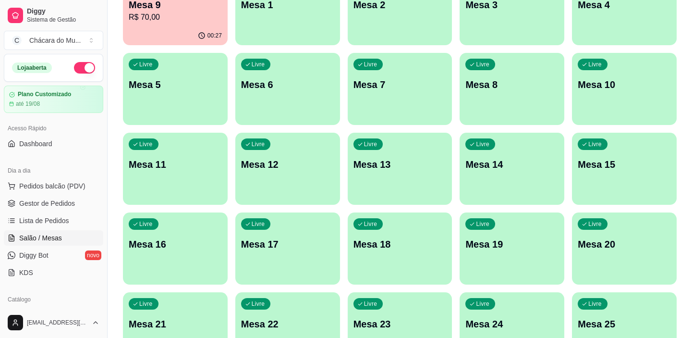
scroll to position [87, 0]
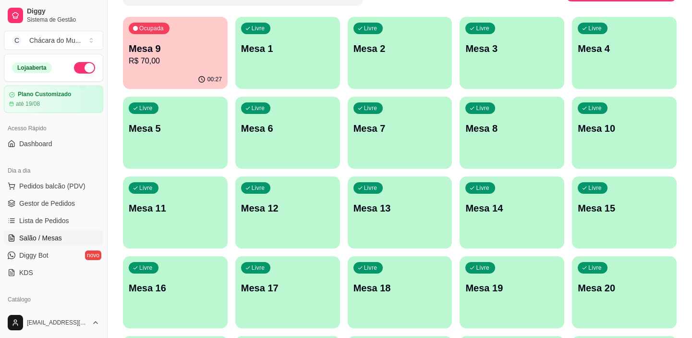
click at [142, 45] on p "Mesa 9" at bounding box center [175, 48] width 93 height 13
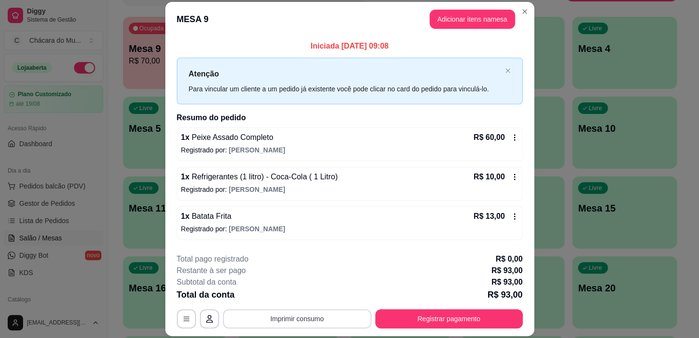
click at [313, 318] on button "Imprimir consumo" at bounding box center [297, 318] width 148 height 19
click at [307, 300] on button "IMPRESSORA" at bounding box center [296, 296] width 67 height 15
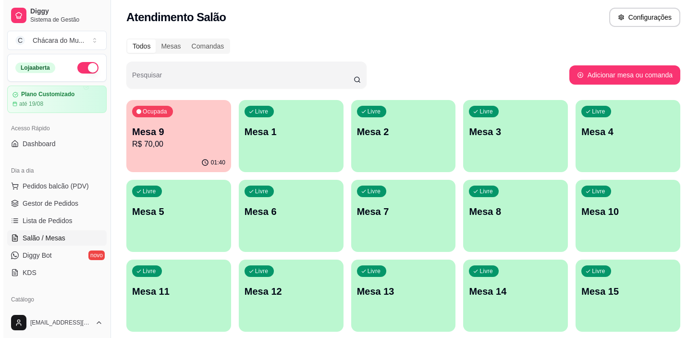
scroll to position [0, 0]
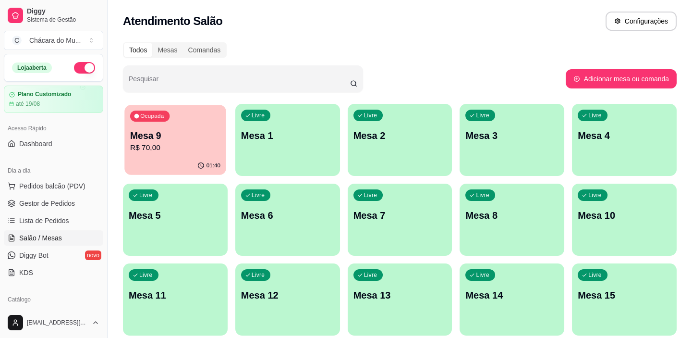
click at [199, 152] on p "R$ 70,00" at bounding box center [175, 147] width 90 height 11
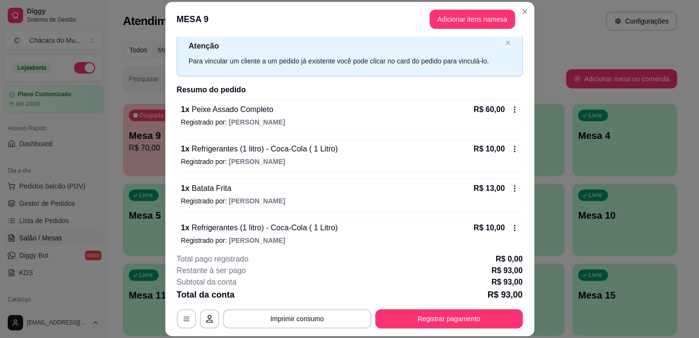
scroll to position [37, 0]
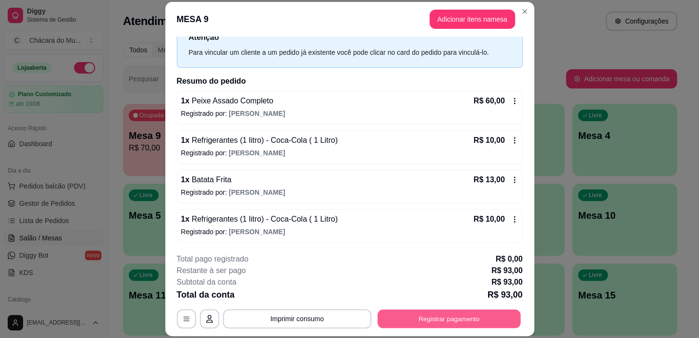
click at [465, 316] on button "Registrar pagamento" at bounding box center [448, 318] width 143 height 19
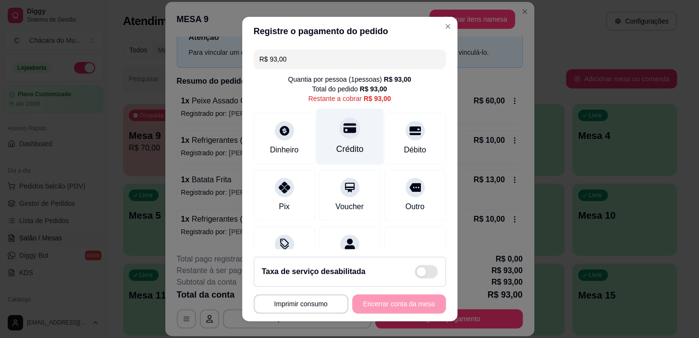
click at [339, 134] on div at bounding box center [349, 128] width 21 height 21
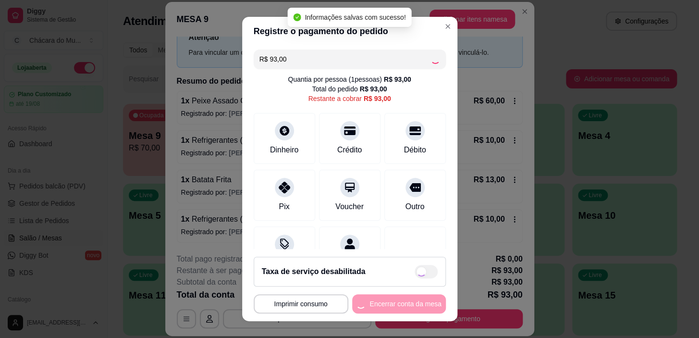
type input "R$ 0,00"
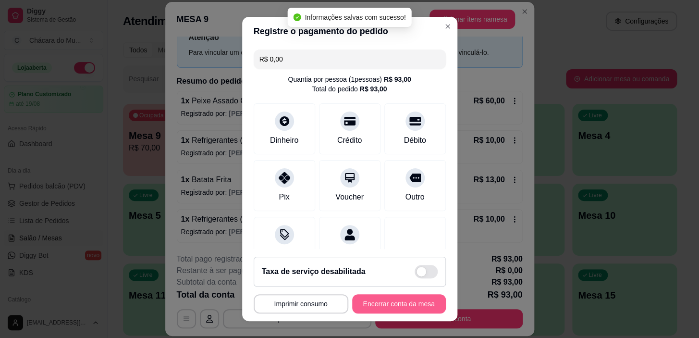
click at [374, 299] on button "Encerrar conta da mesa" at bounding box center [399, 303] width 94 height 19
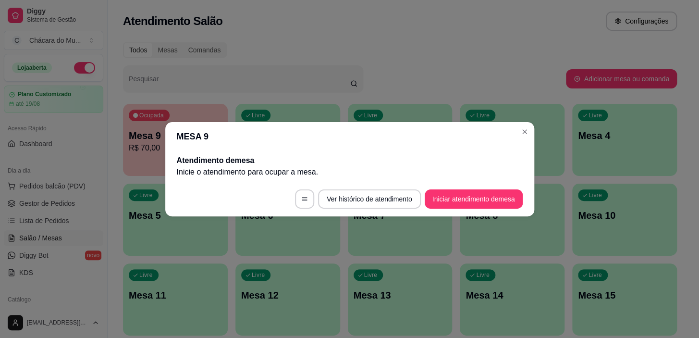
scroll to position [0, 0]
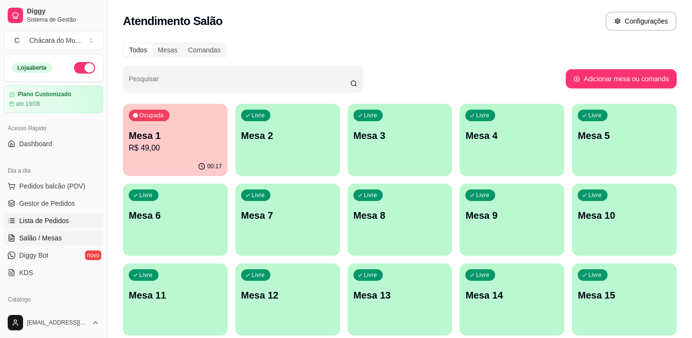
click at [58, 214] on link "Lista de Pedidos" at bounding box center [53, 220] width 99 height 15
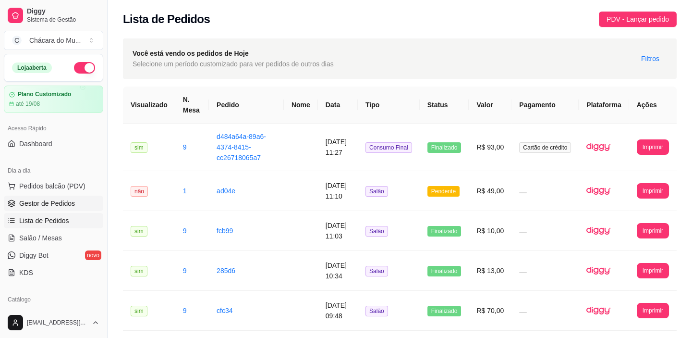
click at [61, 203] on span "Gestor de Pedidos" at bounding box center [47, 203] width 56 height 10
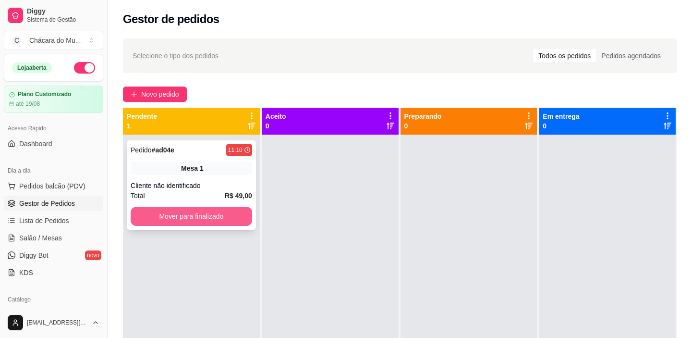
click at [165, 215] on button "Mover para finalizado" at bounding box center [192, 216] width 122 height 19
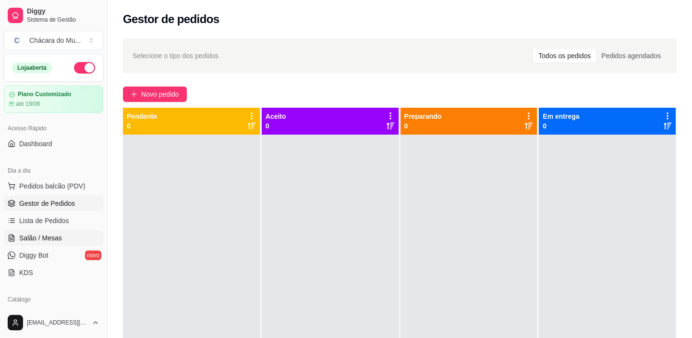
click at [38, 234] on span "Salão / Mesas" at bounding box center [40, 238] width 43 height 10
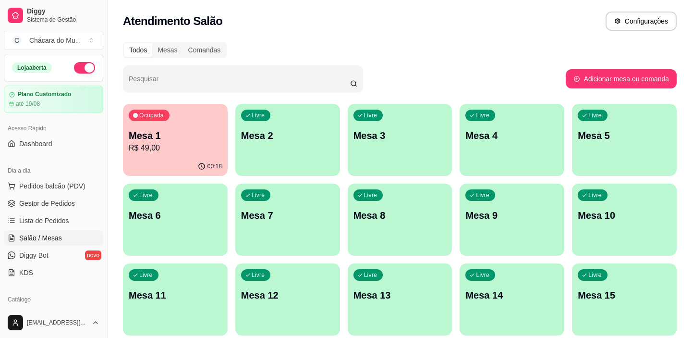
click at [207, 162] on div "00:18" at bounding box center [175, 166] width 105 height 19
click at [283, 139] on p "Mesa 2" at bounding box center [288, 135] width 90 height 13
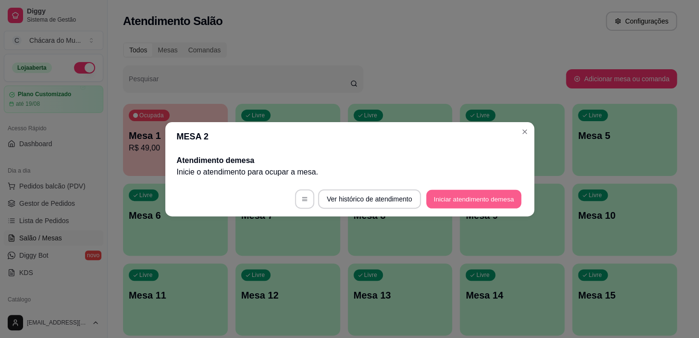
click at [439, 197] on button "Iniciar atendimento de mesa" at bounding box center [473, 198] width 95 height 19
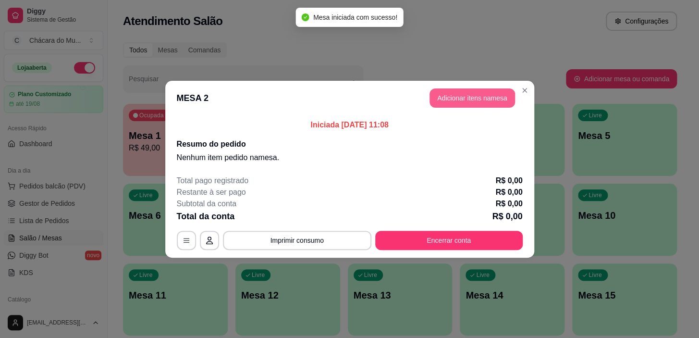
click at [443, 97] on button "Adicionar itens na mesa" at bounding box center [471, 97] width 85 height 19
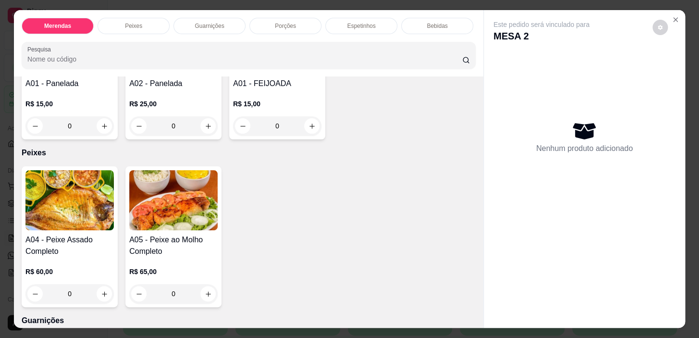
scroll to position [174, 0]
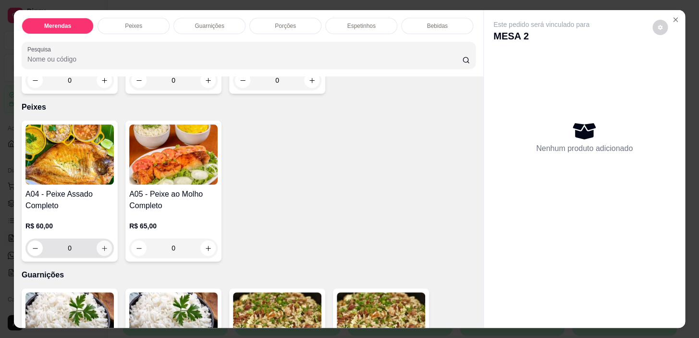
click at [103, 252] on icon "increase-product-quantity" at bounding box center [104, 247] width 7 height 7
type input "1"
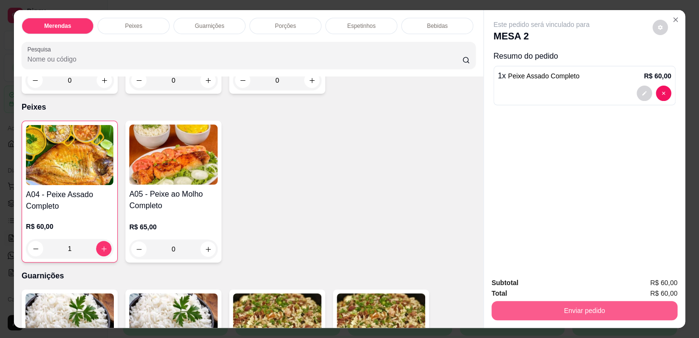
click at [562, 301] on button "Enviar pedido" at bounding box center [584, 310] width 186 height 19
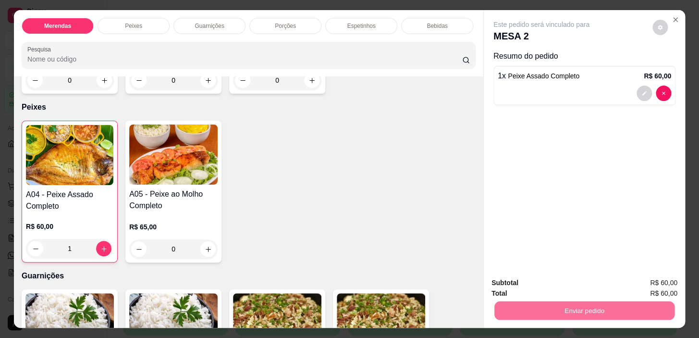
click at [632, 279] on button "Sim, quero registrar" at bounding box center [643, 283] width 69 height 18
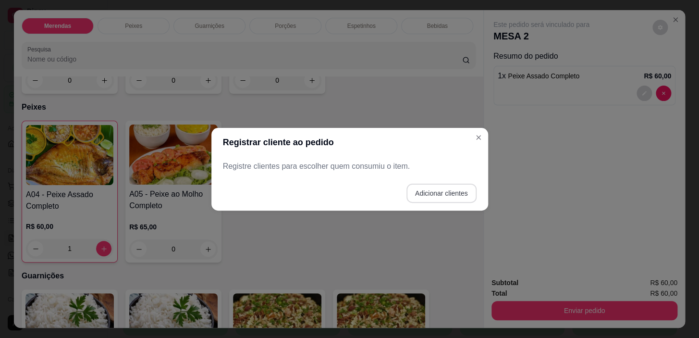
click at [451, 196] on button "Adicionar clientes" at bounding box center [441, 192] width 70 height 19
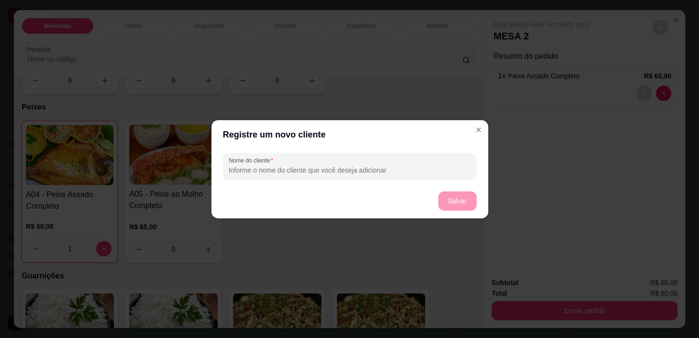
click at [279, 169] on input "Nome do cliente" at bounding box center [350, 170] width 242 height 10
type input "bimba"
click at [445, 197] on button "Salvar" at bounding box center [457, 200] width 38 height 19
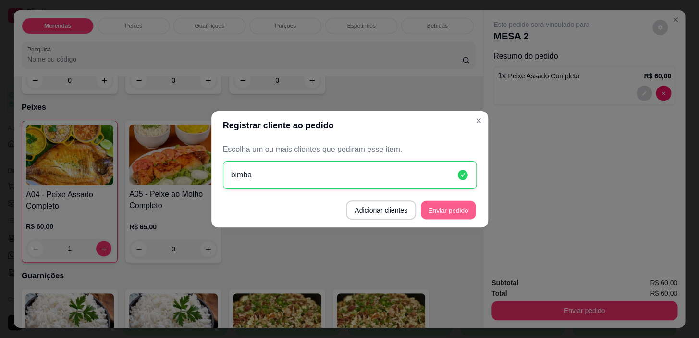
click at [449, 200] on button "Enviar pedido" at bounding box center [448, 209] width 55 height 19
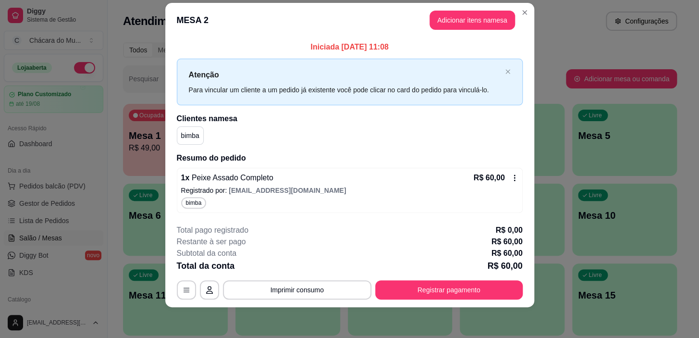
scroll to position [0, 0]
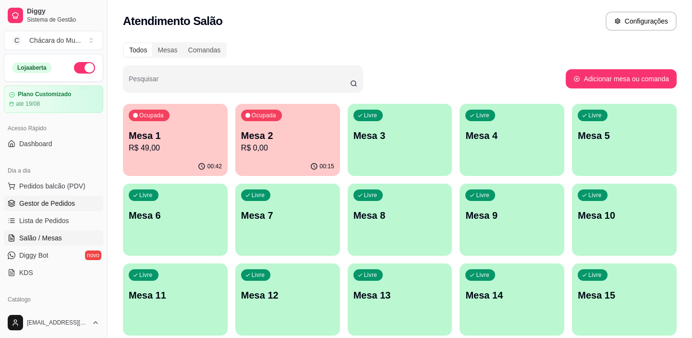
click at [62, 200] on span "Gestor de Pedidos" at bounding box center [47, 203] width 56 height 10
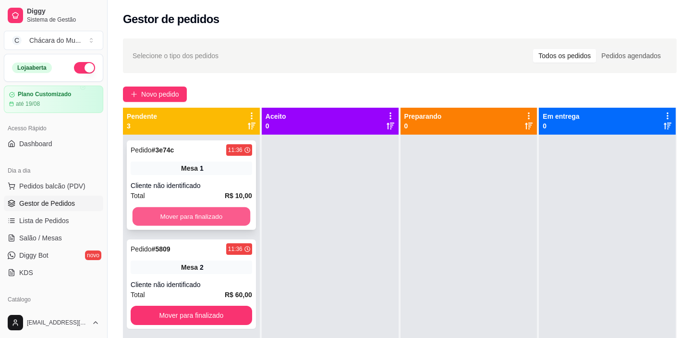
click at [159, 212] on button "Mover para finalizado" at bounding box center [192, 216] width 118 height 19
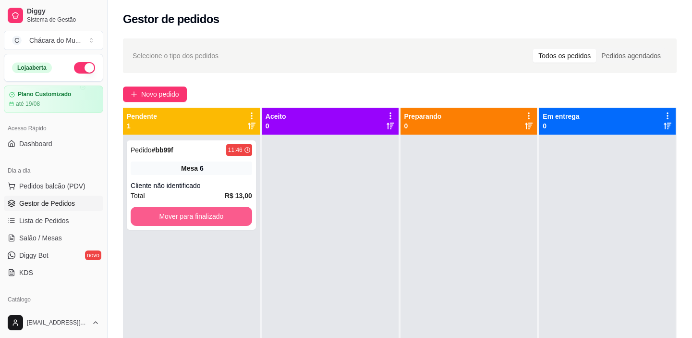
click at [159, 212] on button "Mover para finalizado" at bounding box center [192, 216] width 122 height 19
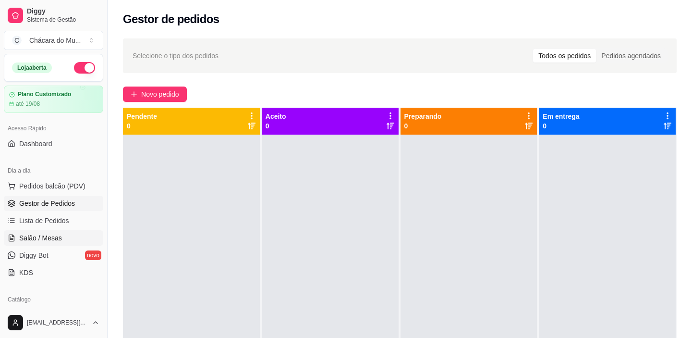
click at [54, 234] on span "Salão / Mesas" at bounding box center [40, 238] width 43 height 10
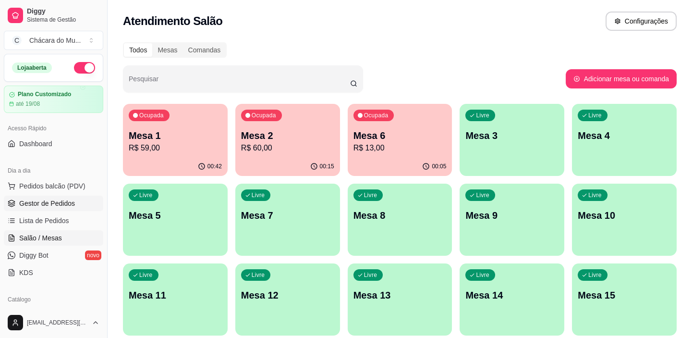
click at [39, 202] on span "Gestor de Pedidos" at bounding box center [47, 203] width 56 height 10
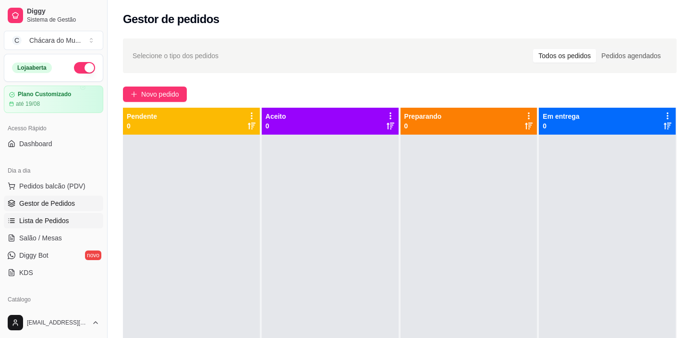
click at [40, 220] on span "Lista de Pedidos" at bounding box center [44, 221] width 50 height 10
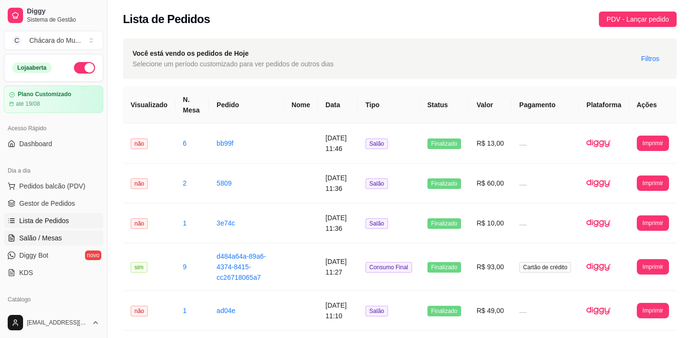
click at [54, 240] on span "Salão / Mesas" at bounding box center [40, 238] width 43 height 10
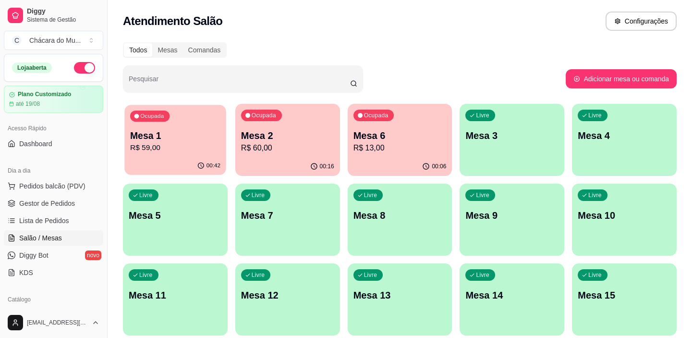
click at [200, 157] on div "Ocupada Mesa 1 R$ 59,00" at bounding box center [174, 131] width 101 height 52
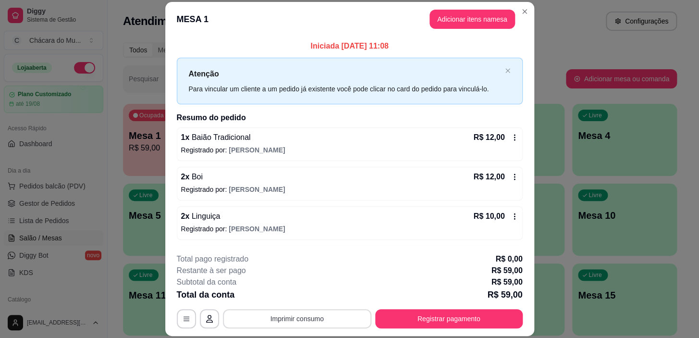
click at [336, 319] on button "Imprimir consumo" at bounding box center [297, 318] width 148 height 19
click at [312, 293] on button "IMPRESSORA" at bounding box center [297, 296] width 70 height 15
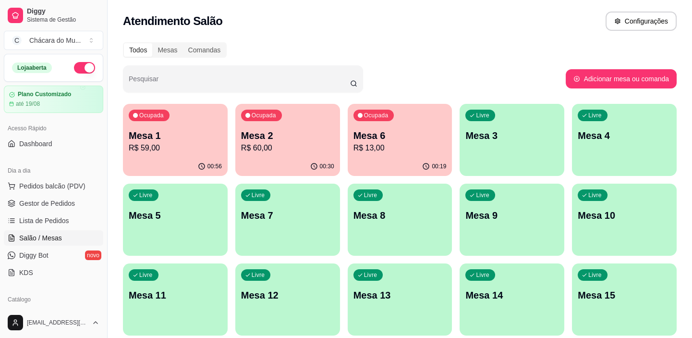
click at [284, 152] on p "R$ 60,00" at bounding box center [287, 148] width 93 height 12
click at [51, 200] on span "Gestor de Pedidos" at bounding box center [47, 203] width 56 height 10
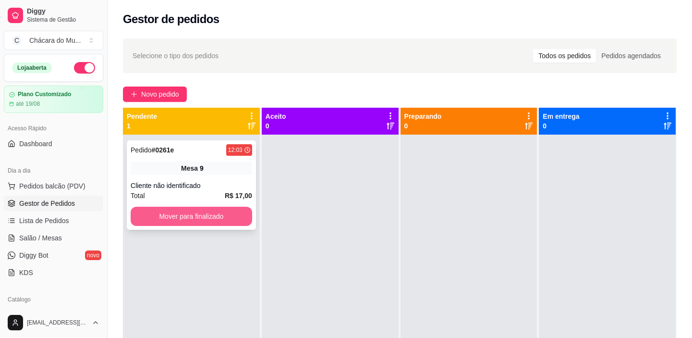
click at [135, 222] on button "Mover para finalizado" at bounding box center [192, 216] width 122 height 19
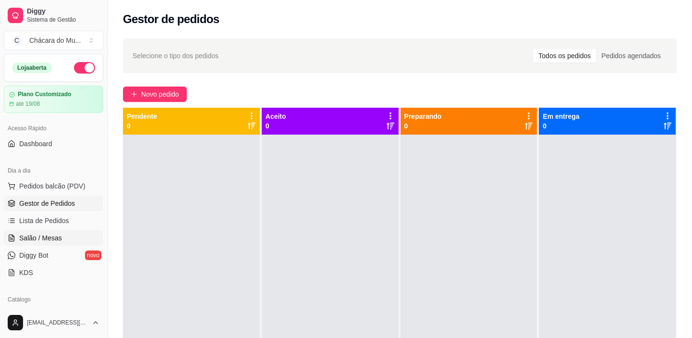
click at [46, 239] on span "Salão / Mesas" at bounding box center [40, 238] width 43 height 10
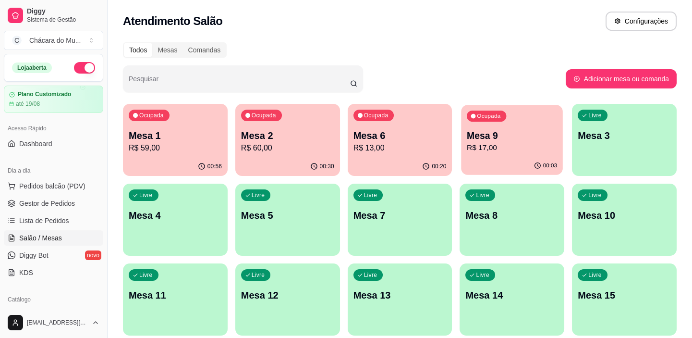
click at [506, 116] on div "Ocupada Mesa 9 R$ 17,00" at bounding box center [512, 131] width 101 height 52
click at [390, 123] on div "Ocupada Mesa 6 R$ 13,00" at bounding box center [400, 130] width 105 height 53
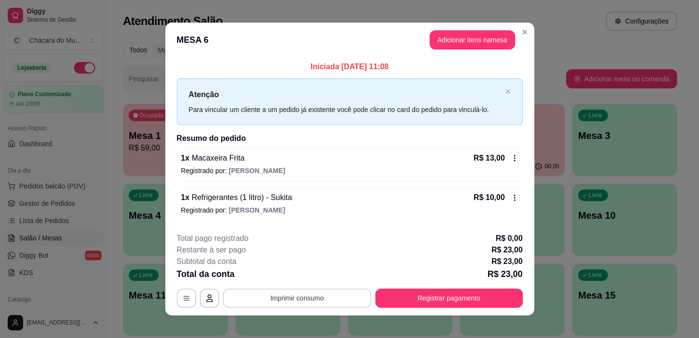
click at [304, 293] on button "Imprimir consumo" at bounding box center [297, 297] width 148 height 19
click at [275, 273] on button "IMPRESSORA" at bounding box center [296, 275] width 67 height 15
click at [409, 294] on button "Registrar pagamento" at bounding box center [448, 297] width 147 height 19
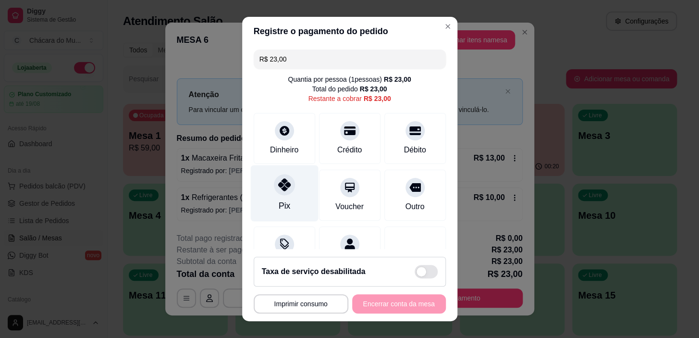
click at [274, 181] on div at bounding box center [284, 184] width 21 height 21
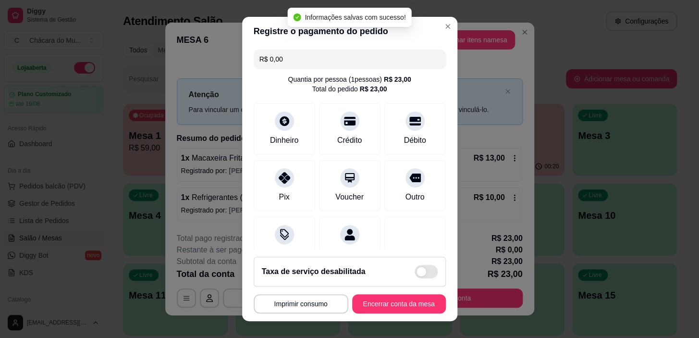
type input "R$ 0,00"
click at [390, 305] on button "Encerrar conta da mesa" at bounding box center [399, 303] width 94 height 19
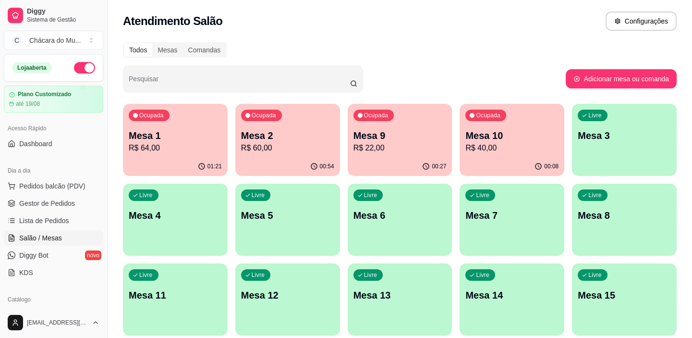
click at [419, 152] on p "R$ 22,00" at bounding box center [399, 148] width 93 height 12
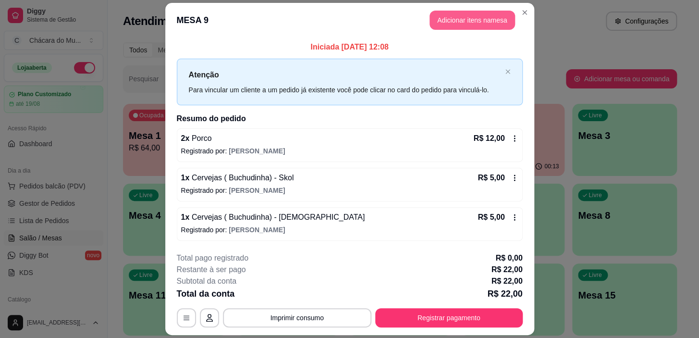
click at [457, 20] on button "Adicionar itens na mesa" at bounding box center [471, 20] width 85 height 19
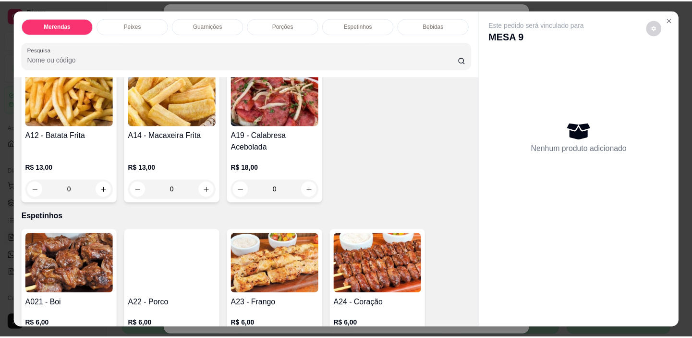
scroll to position [698, 0]
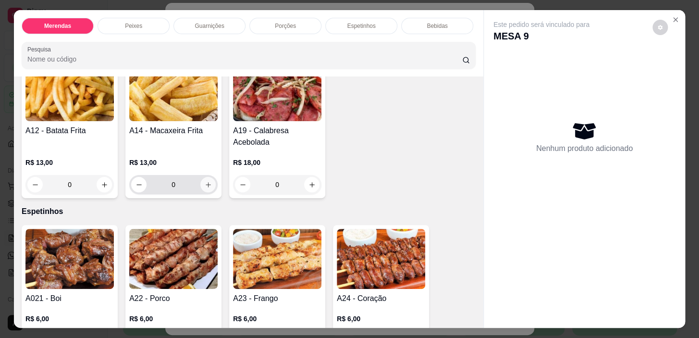
click at [205, 185] on icon "increase-product-quantity" at bounding box center [208, 184] width 7 height 7
type input "1"
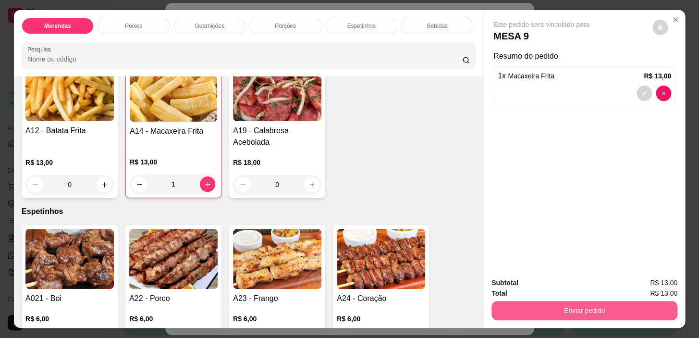
click at [599, 302] on button "Enviar pedido" at bounding box center [584, 310] width 186 height 19
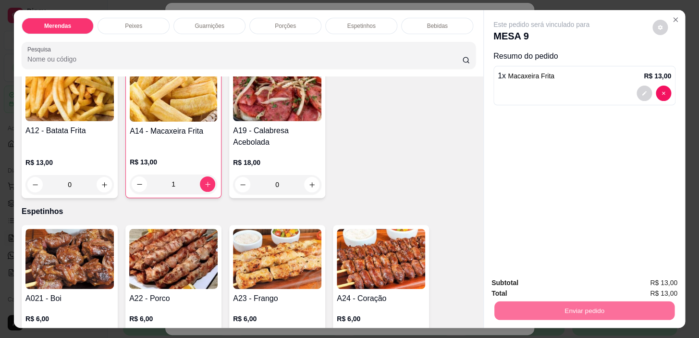
click at [621, 282] on button "Sim, quero registrar" at bounding box center [644, 283] width 72 height 18
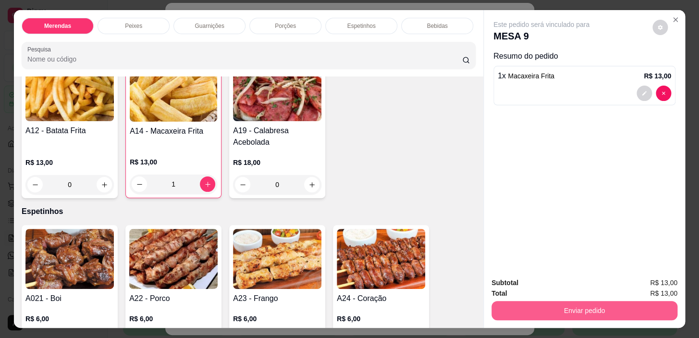
click at [538, 307] on button "Enviar pedido" at bounding box center [584, 310] width 186 height 19
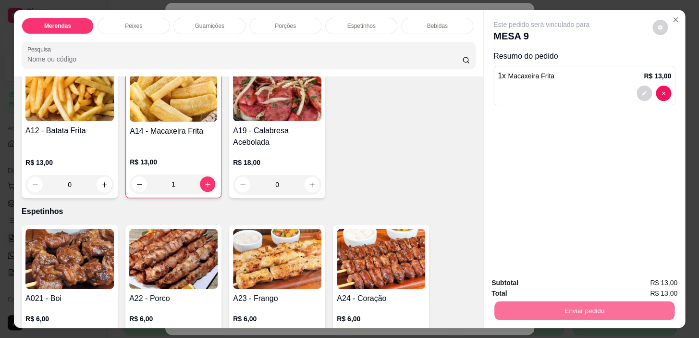
click at [520, 283] on button "Não registrar e enviar pedido" at bounding box center [552, 283] width 97 height 18
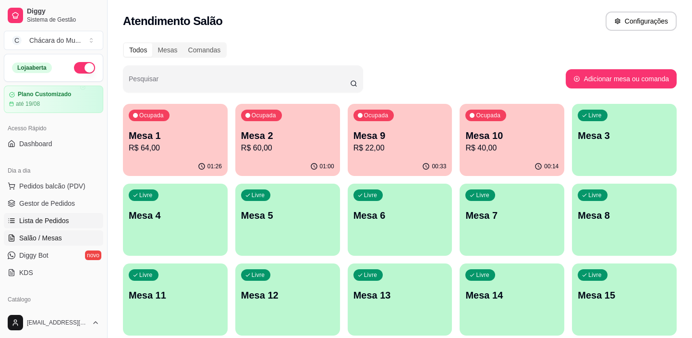
click at [52, 222] on span "Lista de Pedidos" at bounding box center [44, 221] width 50 height 10
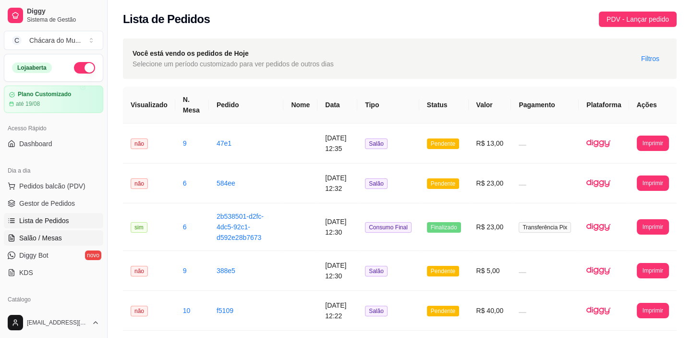
click at [51, 242] on link "Salão / Mesas" at bounding box center [53, 237] width 99 height 15
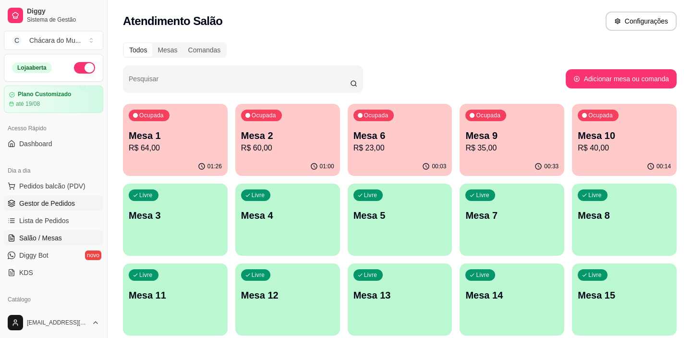
click at [31, 207] on span "Gestor de Pedidos" at bounding box center [47, 203] width 56 height 10
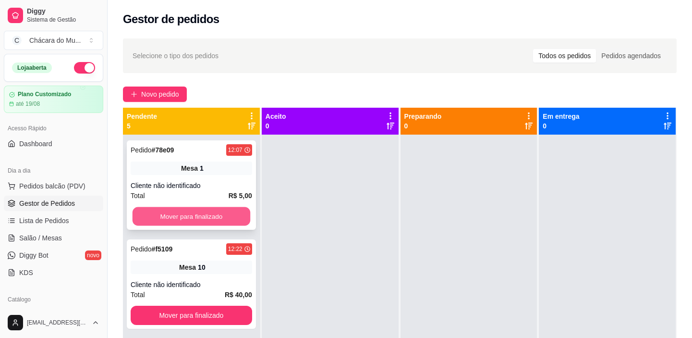
click at [197, 214] on button "Mover para finalizado" at bounding box center [192, 216] width 118 height 19
click at [197, 214] on button "Mover para finalizado" at bounding box center [192, 216] width 122 height 19
click at [197, 214] on button "Mover para finalizado" at bounding box center [192, 216] width 118 height 19
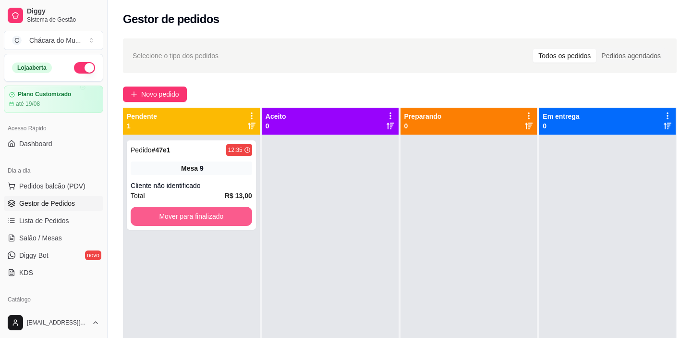
click at [197, 214] on button "Mover para finalizado" at bounding box center [192, 216] width 122 height 19
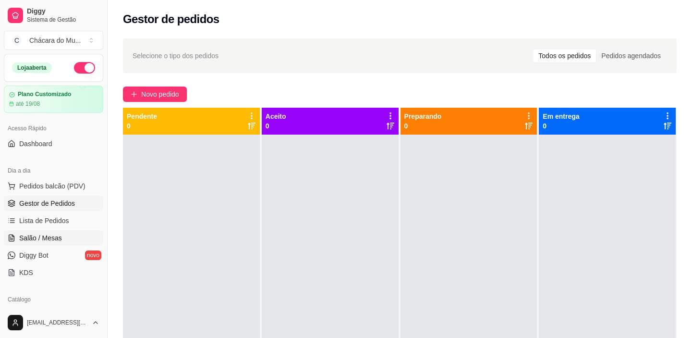
click at [49, 239] on span "Salão / Mesas" at bounding box center [40, 238] width 43 height 10
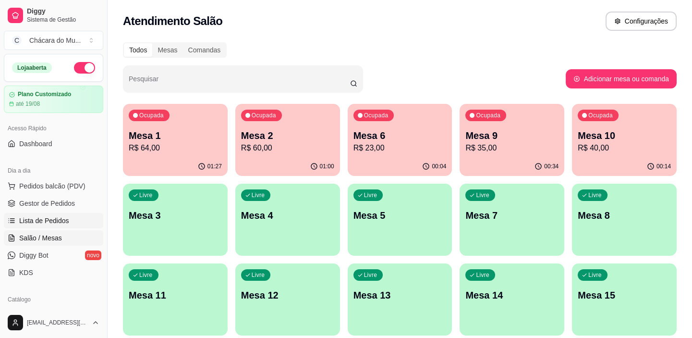
click at [57, 219] on span "Lista de Pedidos" at bounding box center [44, 221] width 50 height 10
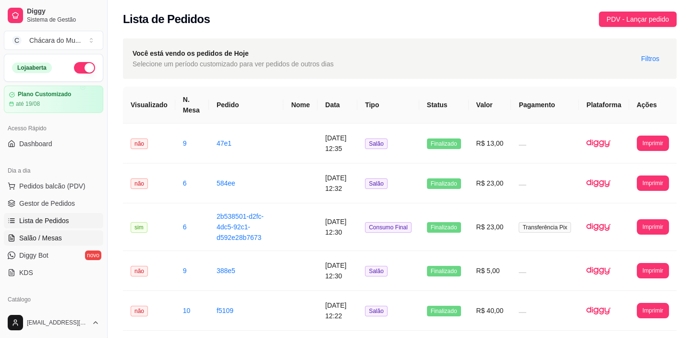
click at [54, 235] on span "Salão / Mesas" at bounding box center [40, 238] width 43 height 10
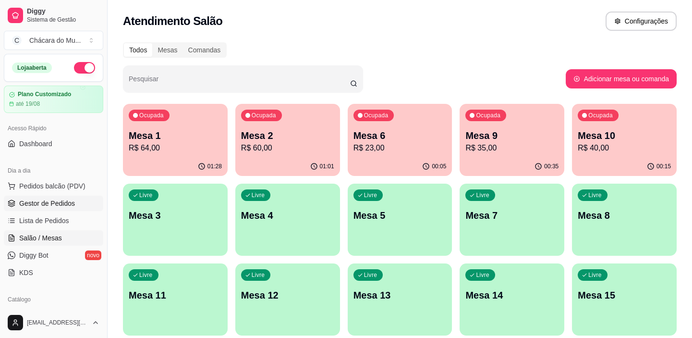
click at [47, 198] on span "Gestor de Pedidos" at bounding box center [47, 203] width 56 height 10
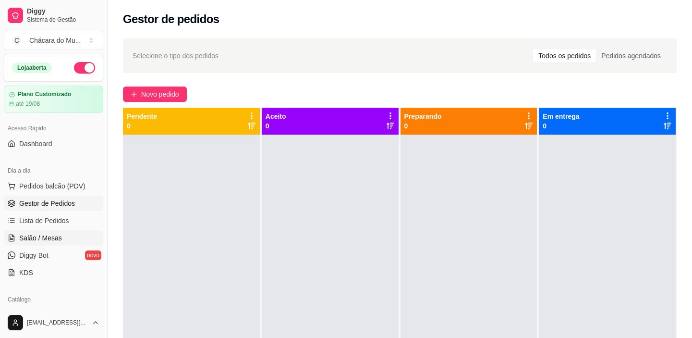
click at [32, 236] on span "Salão / Mesas" at bounding box center [40, 238] width 43 height 10
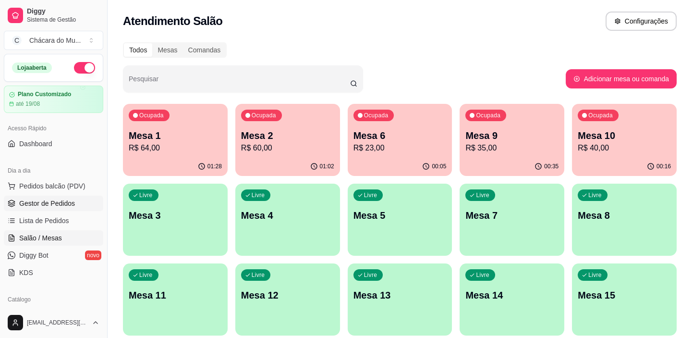
click at [38, 204] on span "Gestor de Pedidos" at bounding box center [47, 203] width 56 height 10
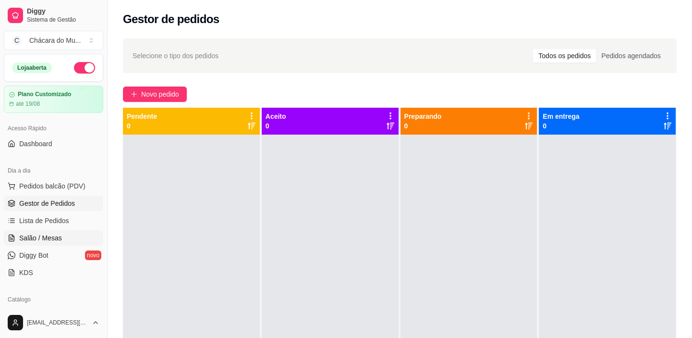
click at [46, 240] on span "Salão / Mesas" at bounding box center [40, 238] width 43 height 10
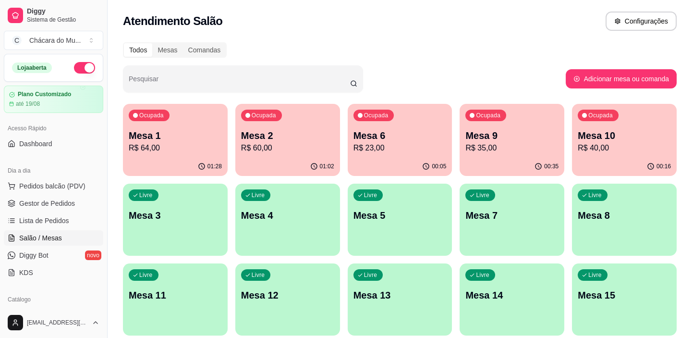
click at [39, 235] on span "Salão / Mesas" at bounding box center [40, 238] width 43 height 10
click at [40, 205] on span "Gestor de Pedidos" at bounding box center [47, 203] width 56 height 10
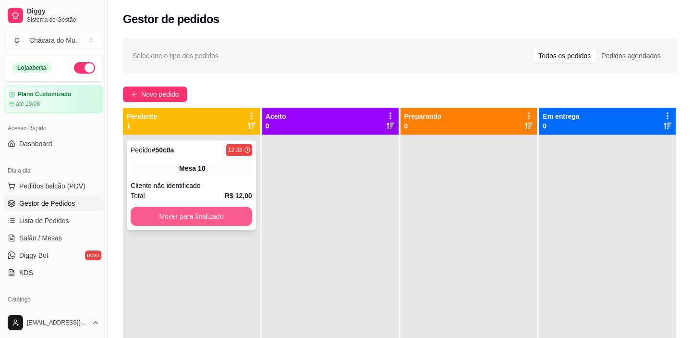
click at [188, 215] on button "Mover para finalizado" at bounding box center [192, 216] width 122 height 19
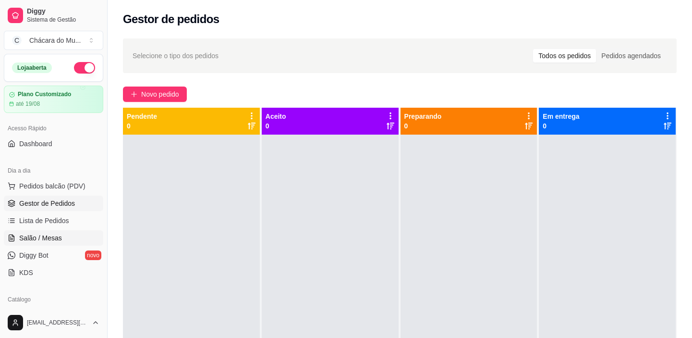
click at [40, 231] on link "Salão / Mesas" at bounding box center [53, 237] width 99 height 15
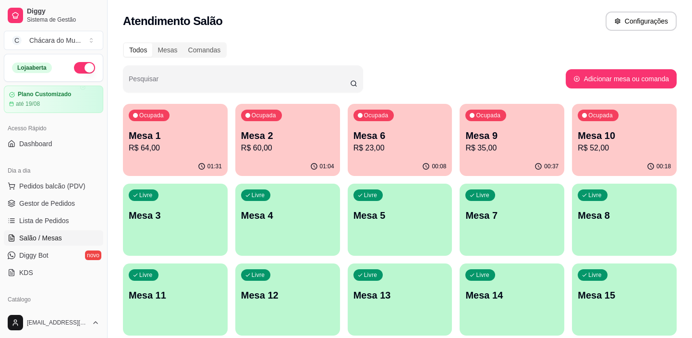
click at [485, 143] on p "R$ 35,00" at bounding box center [511, 148] width 93 height 12
click at [62, 201] on span "Gestor de Pedidos" at bounding box center [47, 203] width 56 height 10
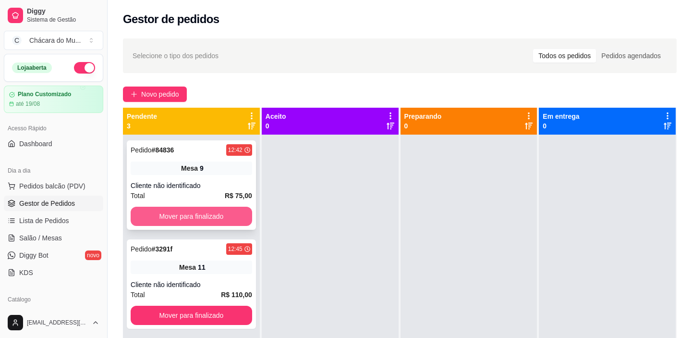
click at [210, 207] on button "Mover para finalizado" at bounding box center [192, 216] width 122 height 19
click at [209, 212] on button "Mover para finalizado" at bounding box center [192, 216] width 118 height 19
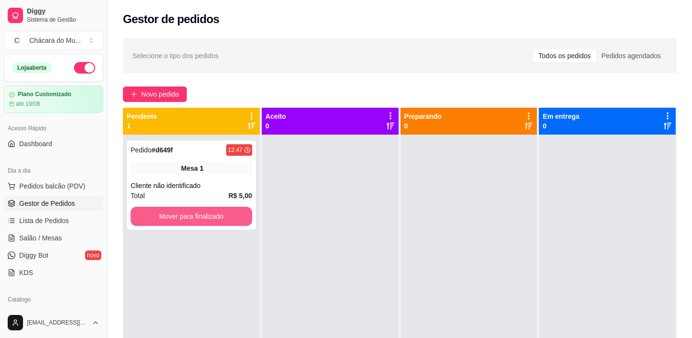
click at [209, 212] on button "Mover para finalizado" at bounding box center [192, 216] width 122 height 19
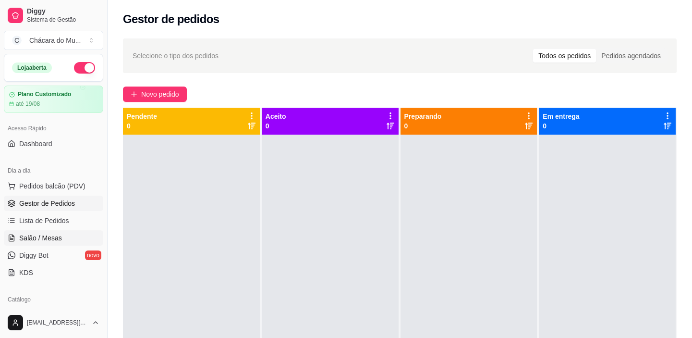
click at [23, 235] on span "Salão / Mesas" at bounding box center [40, 238] width 43 height 10
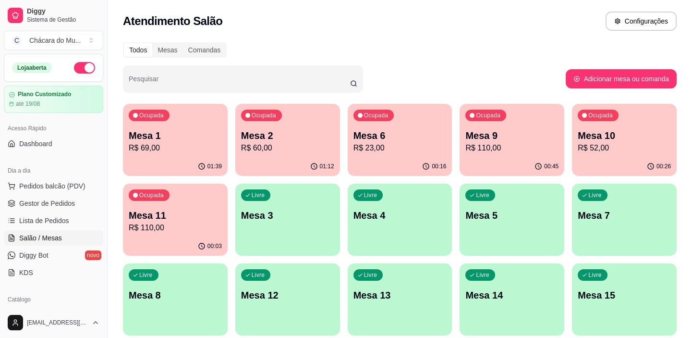
click at [633, 136] on p "Mesa 10" at bounding box center [624, 135] width 93 height 13
click at [61, 204] on span "Gestor de Pedidos" at bounding box center [47, 203] width 56 height 10
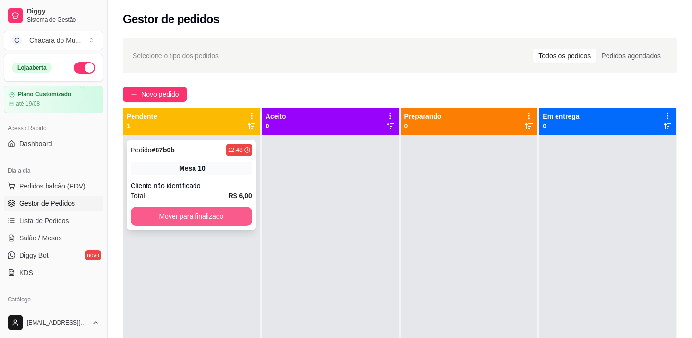
click at [187, 211] on button "Mover para finalizado" at bounding box center [192, 216] width 122 height 19
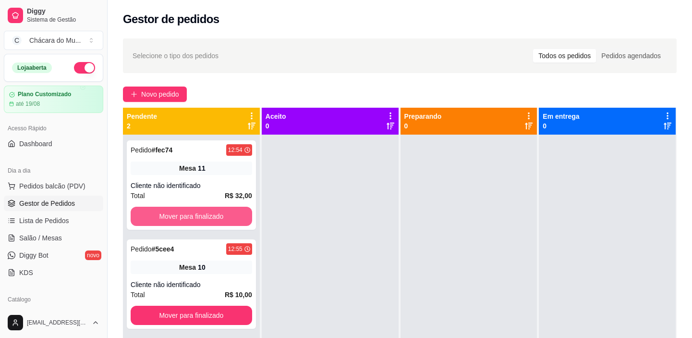
click at [187, 211] on button "Mover para finalizado" at bounding box center [192, 216] width 122 height 19
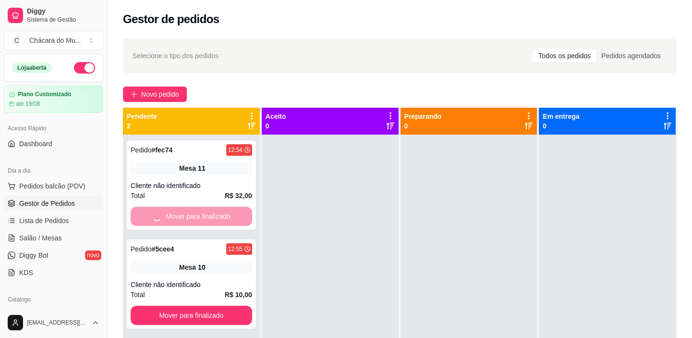
click at [187, 305] on button "Mover para finalizado" at bounding box center [192, 314] width 122 height 19
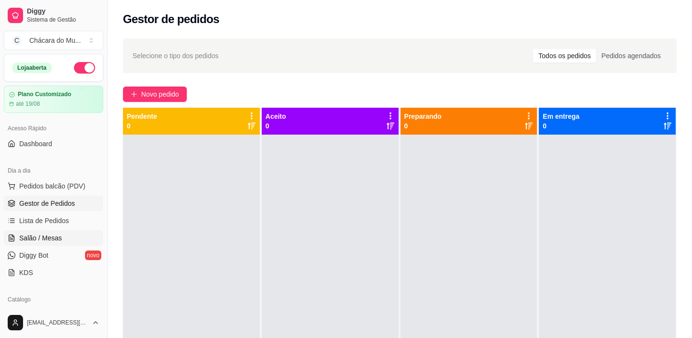
click at [32, 230] on link "Salão / Mesas" at bounding box center [53, 237] width 99 height 15
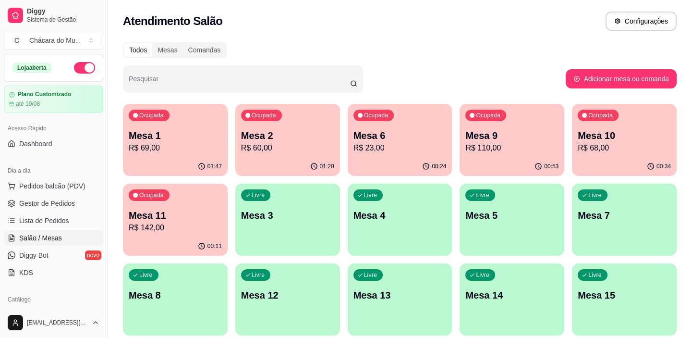
click at [53, 236] on span "Salão / Mesas" at bounding box center [40, 238] width 43 height 10
click at [177, 230] on p "R$ 142,00" at bounding box center [175, 228] width 93 height 12
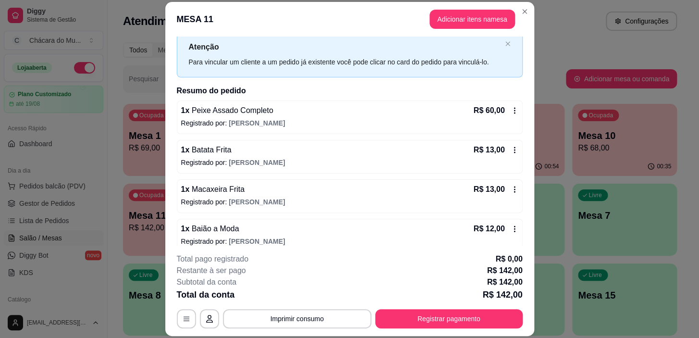
scroll to position [154, 0]
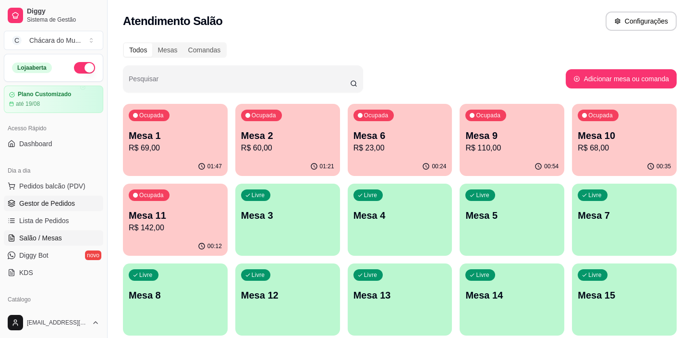
click at [58, 201] on span "Gestor de Pedidos" at bounding box center [47, 203] width 56 height 10
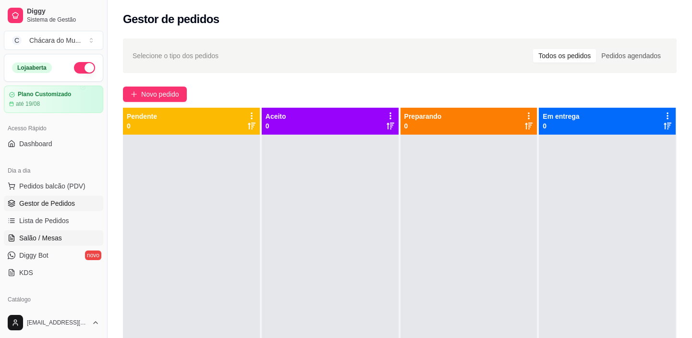
click at [55, 236] on span "Salão / Mesas" at bounding box center [40, 238] width 43 height 10
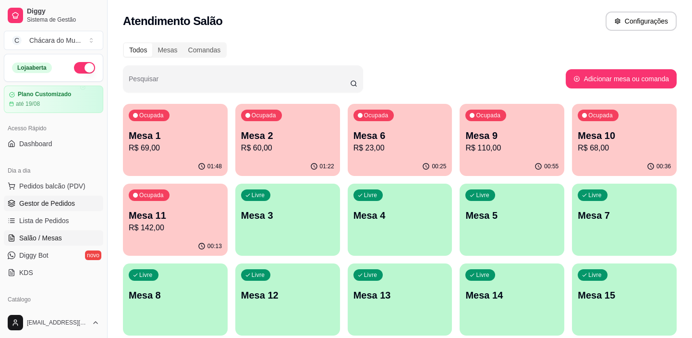
click at [49, 202] on span "Gestor de Pedidos" at bounding box center [47, 203] width 56 height 10
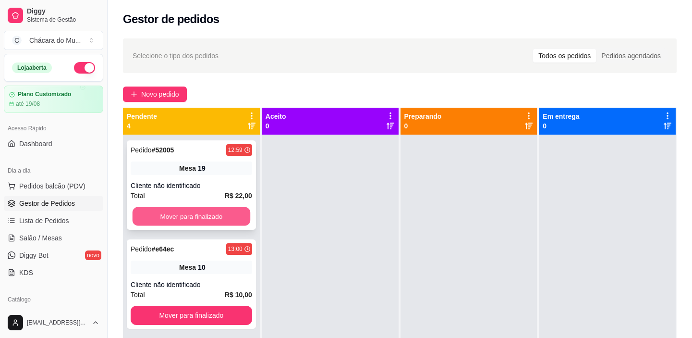
click at [170, 212] on button "Mover para finalizado" at bounding box center [192, 216] width 118 height 19
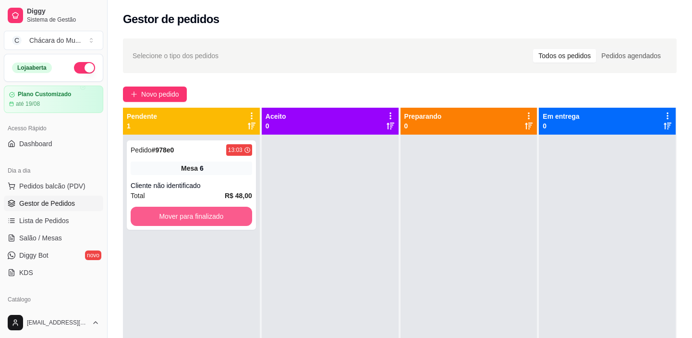
click at [170, 212] on button "Mover para finalizado" at bounding box center [192, 216] width 122 height 19
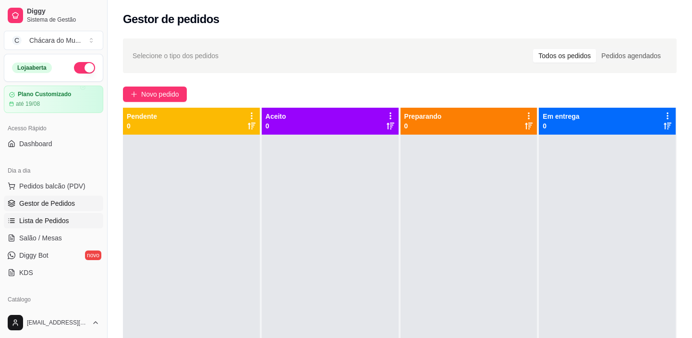
click at [52, 219] on span "Lista de Pedidos" at bounding box center [44, 221] width 50 height 10
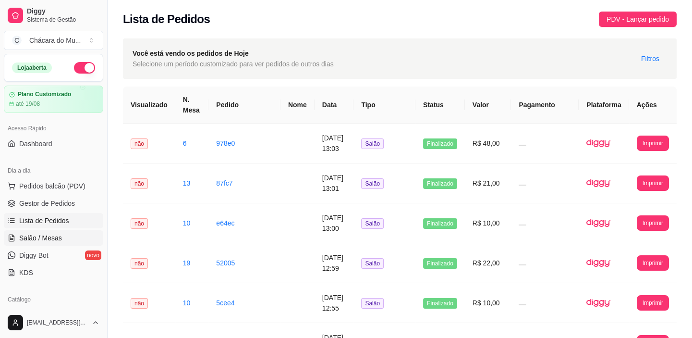
click at [45, 237] on span "Salão / Mesas" at bounding box center [40, 238] width 43 height 10
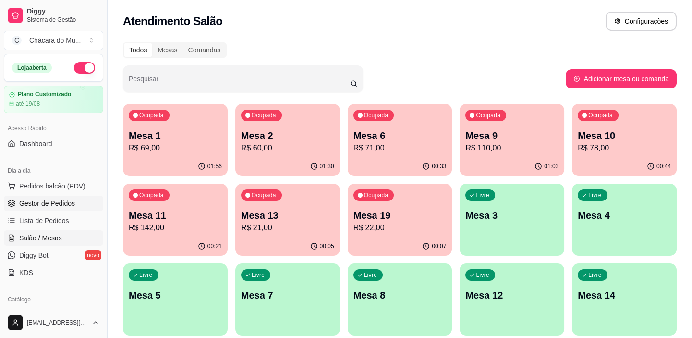
click at [31, 202] on span "Gestor de Pedidos" at bounding box center [47, 203] width 56 height 10
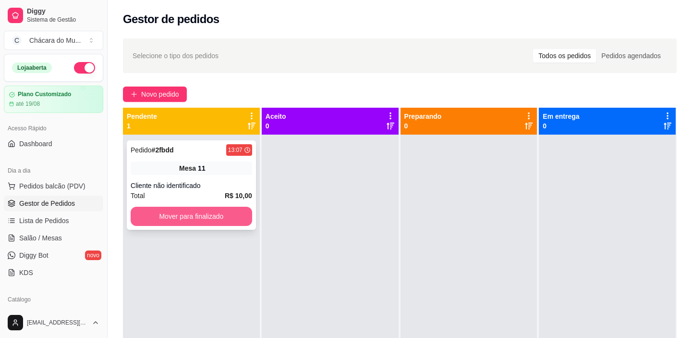
click at [188, 219] on button "Mover para finalizado" at bounding box center [192, 216] width 122 height 19
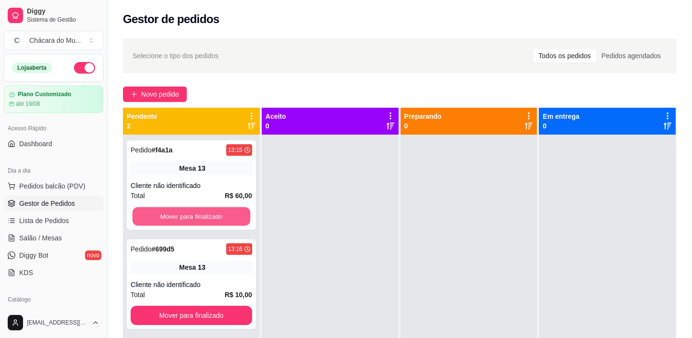
click at [188, 219] on button "Mover para finalizado" at bounding box center [192, 216] width 118 height 19
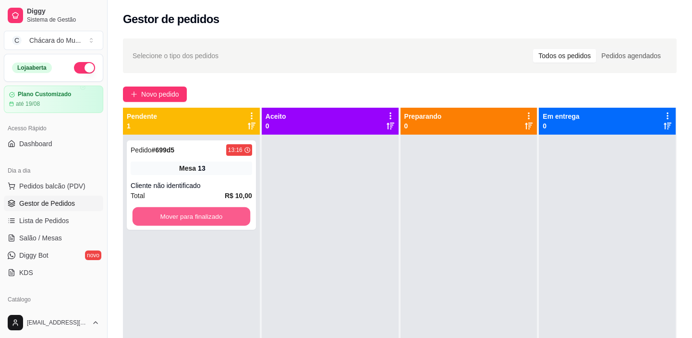
click at [188, 219] on button "Mover para finalizado" at bounding box center [192, 216] width 118 height 19
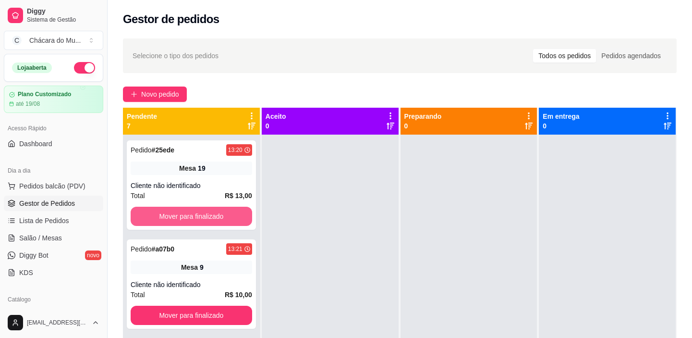
click at [187, 223] on button "Mover para finalizado" at bounding box center [192, 216] width 122 height 19
click at [187, 216] on button "Mover para finalizado" at bounding box center [192, 216] width 118 height 19
click at [187, 216] on button "Mover para finalizado" at bounding box center [192, 216] width 122 height 19
click at [187, 216] on button "Mover para finalizado" at bounding box center [192, 216] width 118 height 19
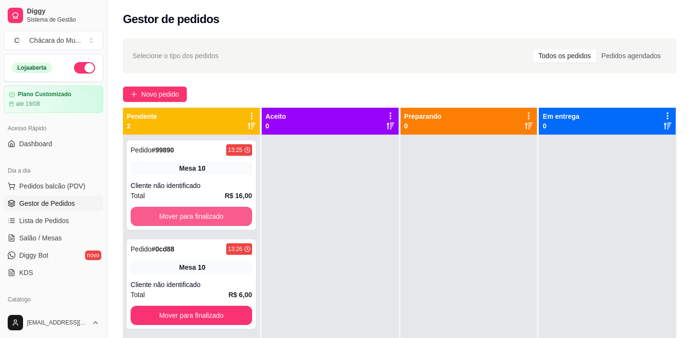
click at [187, 216] on button "Mover para finalizado" at bounding box center [192, 216] width 122 height 19
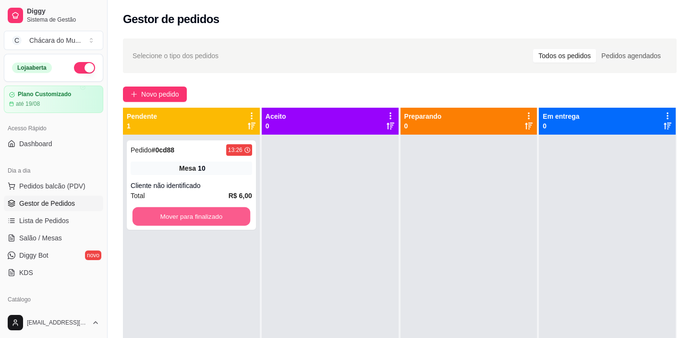
click at [187, 216] on button "Mover para finalizado" at bounding box center [192, 216] width 118 height 19
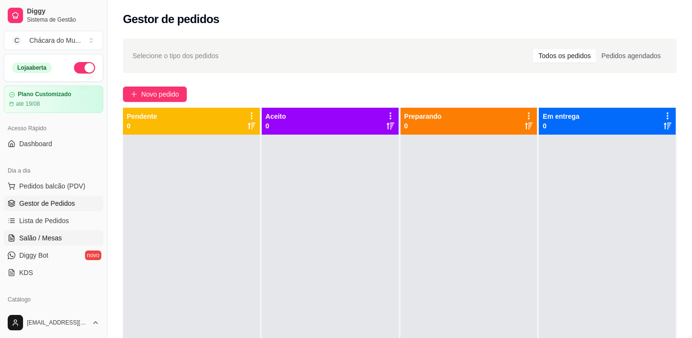
click at [33, 235] on span "Salão / Mesas" at bounding box center [40, 238] width 43 height 10
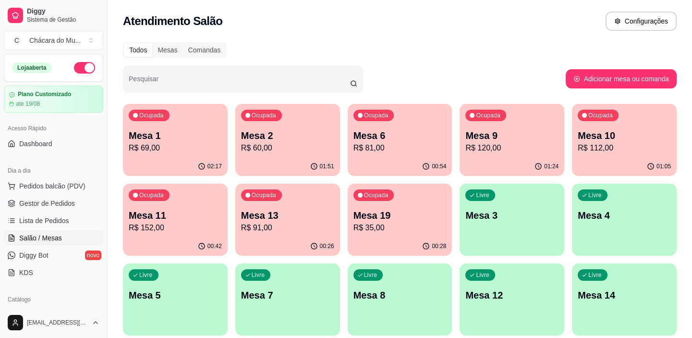
click at [621, 158] on div "01:05" at bounding box center [624, 166] width 105 height 19
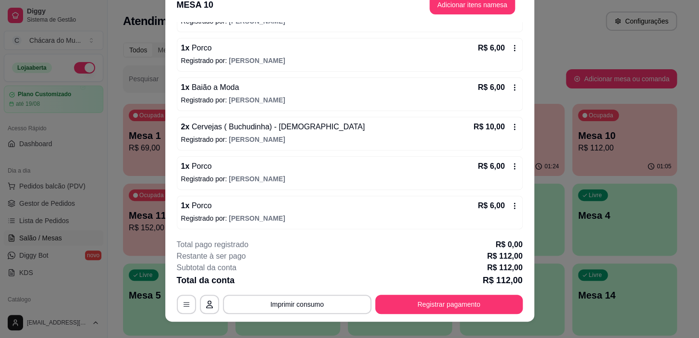
scroll to position [29, 0]
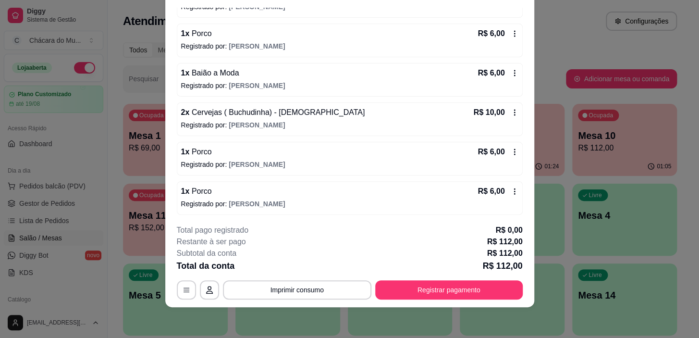
click at [207, 199] on p "Registrado por: [PERSON_NAME]" at bounding box center [349, 204] width 337 height 10
click at [316, 287] on button "Imprimir consumo" at bounding box center [297, 289] width 144 height 19
click at [279, 264] on button "IMPRESSORA" at bounding box center [297, 266] width 70 height 15
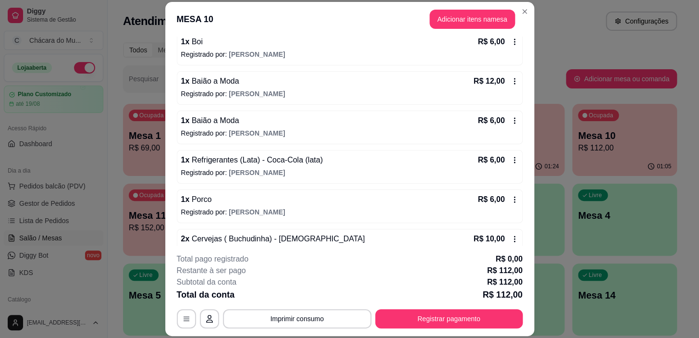
scroll to position [218, 0]
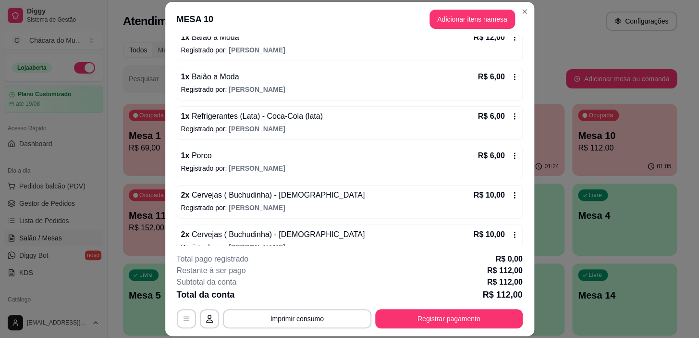
click at [278, 163] on p "Registrado por: [PERSON_NAME]" at bounding box center [349, 168] width 337 height 10
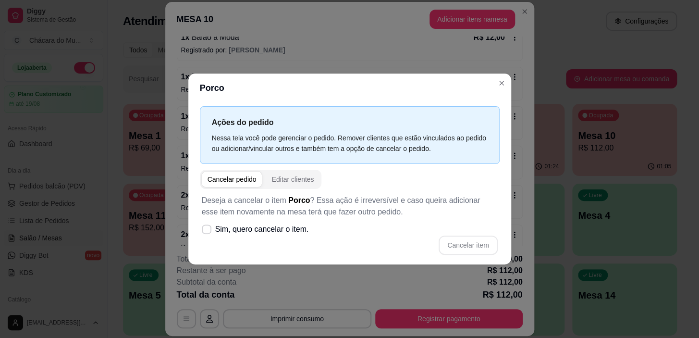
click at [220, 174] on div "Cancelar pedido" at bounding box center [231, 179] width 49 height 10
click at [202, 229] on span at bounding box center [207, 229] width 10 height 10
click at [202, 231] on input "Sim, quero cancelar o item." at bounding box center [204, 234] width 6 height 6
checkbox input "true"
click at [465, 243] on button "Cancelar item" at bounding box center [467, 244] width 57 height 19
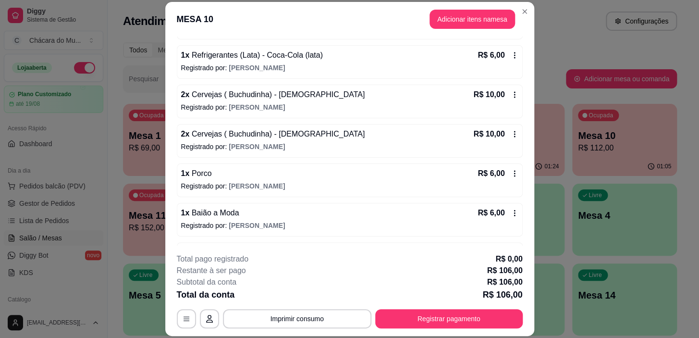
scroll to position [305, 0]
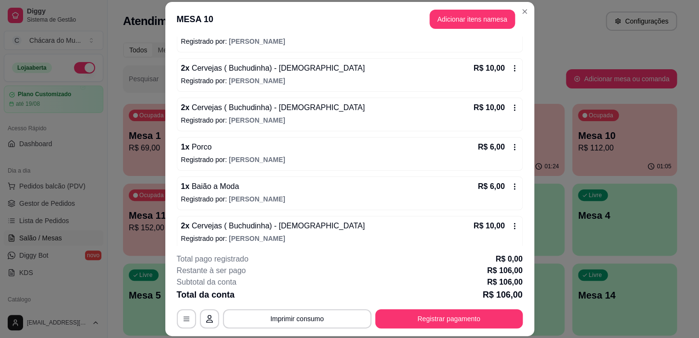
click at [192, 155] on p "Registrado por: [PERSON_NAME]" at bounding box center [349, 160] width 337 height 10
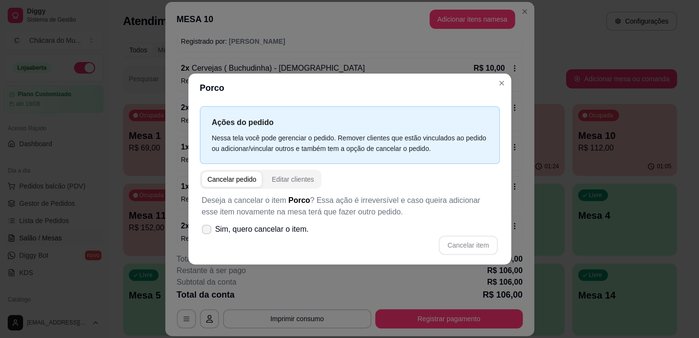
click at [206, 230] on icon at bounding box center [207, 229] width 8 height 6
click at [206, 231] on input "Sim, quero cancelar o item." at bounding box center [204, 234] width 6 height 6
checkbox input "true"
click at [463, 242] on button "Cancelar item" at bounding box center [467, 244] width 59 height 19
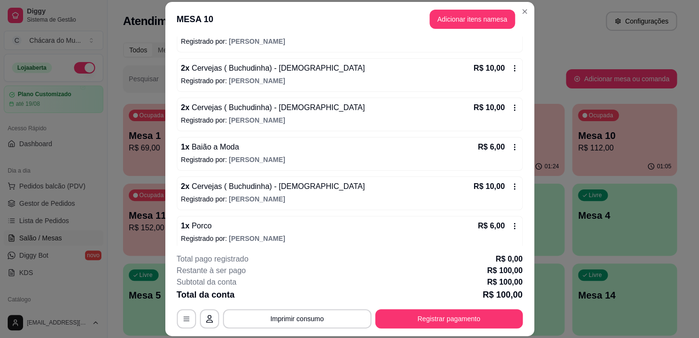
click at [506, 83] on p "Registrado por: [PERSON_NAME]" at bounding box center [349, 81] width 337 height 10
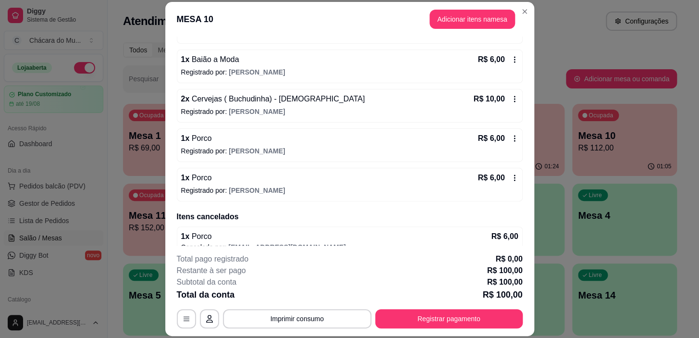
scroll to position [437, 0]
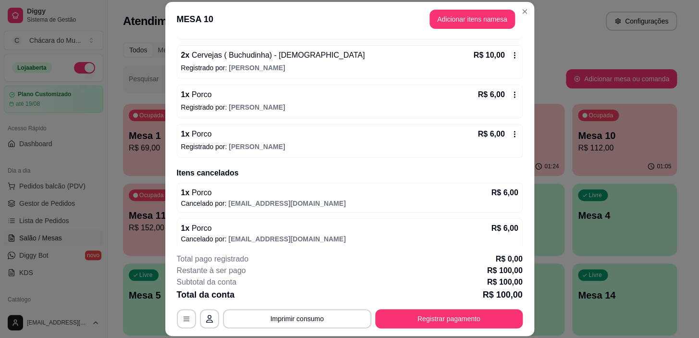
click at [292, 147] on p "Registrado por: [PERSON_NAME]" at bounding box center [349, 147] width 337 height 10
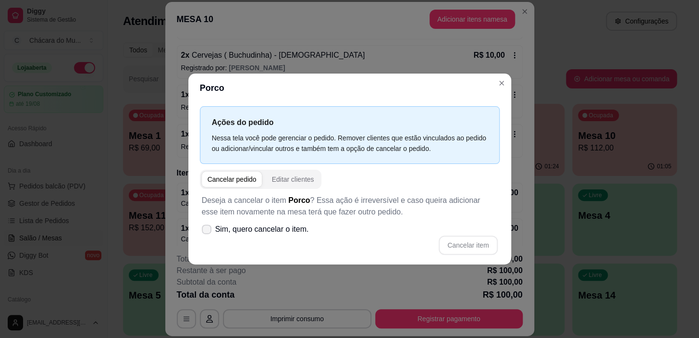
click at [203, 219] on label "Sim, quero cancelar o item." at bounding box center [255, 228] width 115 height 19
click at [203, 231] on input "Sim, quero cancelar o item." at bounding box center [204, 234] width 6 height 6
checkbox input "true"
click at [227, 170] on div "Cancelar pedido Editar clientes" at bounding box center [261, 179] width 122 height 19
click at [230, 182] on div "Cancelar pedido" at bounding box center [231, 179] width 49 height 10
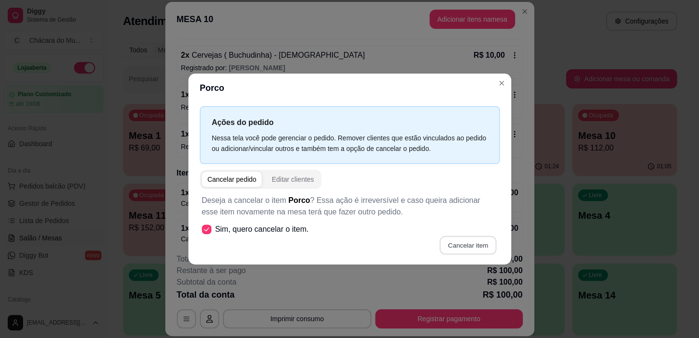
click at [469, 244] on button "Cancelar item" at bounding box center [467, 244] width 57 height 19
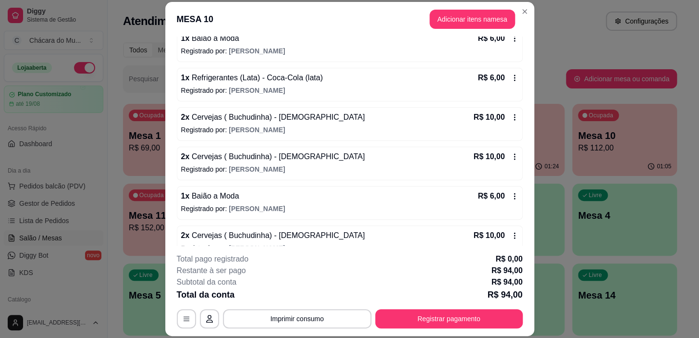
scroll to position [262, 0]
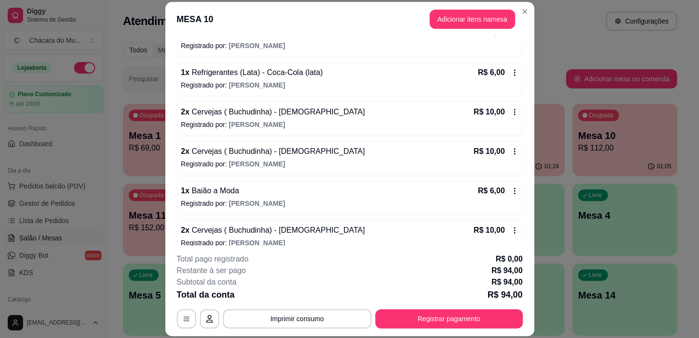
click at [211, 190] on span "Baião a Moda" at bounding box center [213, 190] width 49 height 8
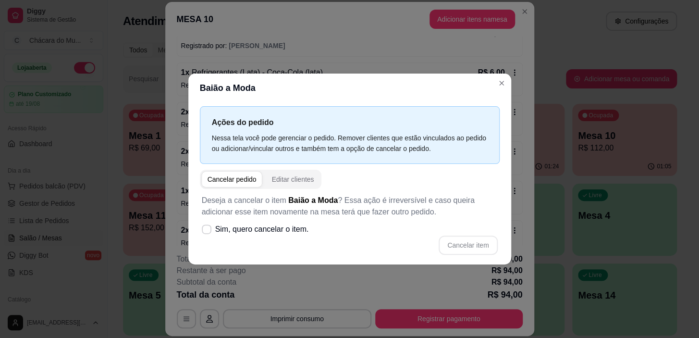
click at [215, 175] on div "Cancelar pedido" at bounding box center [231, 179] width 49 height 10
click at [206, 229] on icon at bounding box center [207, 229] width 8 height 6
click at [206, 231] on input "Sim, quero cancelar o item." at bounding box center [204, 234] width 6 height 6
checkbox input "true"
click at [476, 245] on button "Cancelar item" at bounding box center [467, 244] width 57 height 19
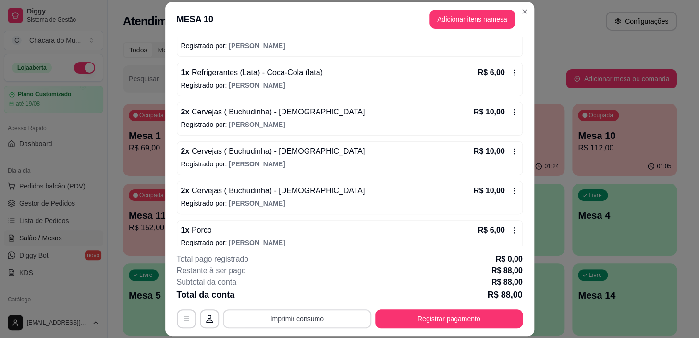
click at [355, 318] on button "Imprimir consumo" at bounding box center [297, 318] width 148 height 19
click at [301, 293] on button "IMPRESSORA" at bounding box center [297, 296] width 70 height 15
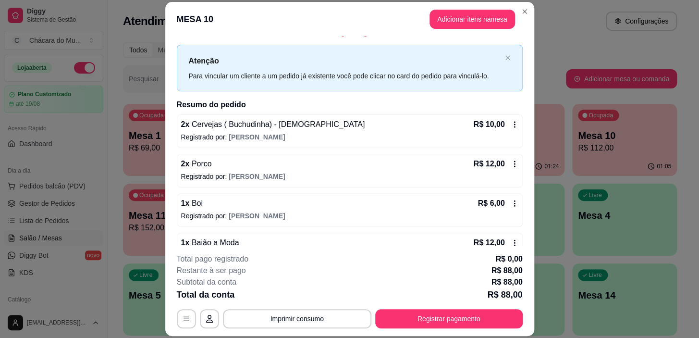
scroll to position [0, 0]
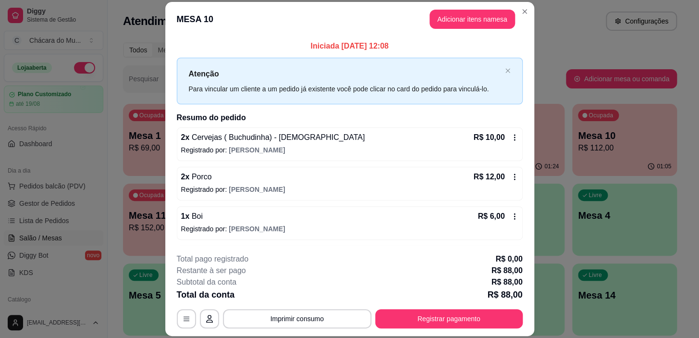
click at [231, 142] on p "2 x Cervejas ( Buchudinha) - Brahma" at bounding box center [273, 138] width 184 height 12
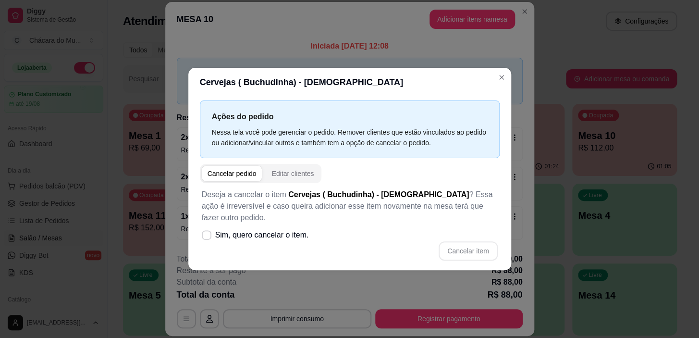
click at [240, 171] on span "button" at bounding box center [232, 173] width 61 height 15
click at [237, 177] on div "Cancelar pedido" at bounding box center [231, 174] width 49 height 10
click at [207, 232] on icon at bounding box center [206, 234] width 7 height 5
click at [207, 236] on input "Sim, quero cancelar o item." at bounding box center [204, 239] width 6 height 6
checkbox input "true"
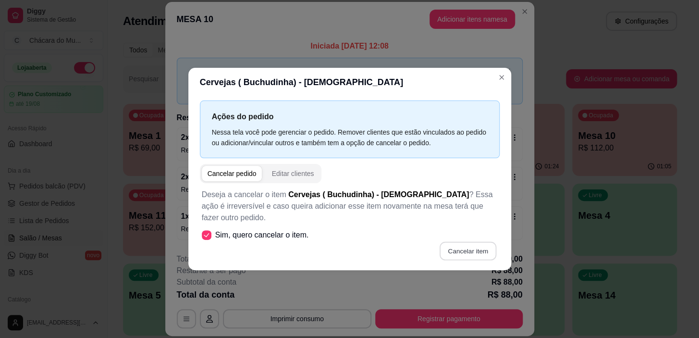
click at [481, 245] on button "Cancelar item" at bounding box center [467, 250] width 57 height 19
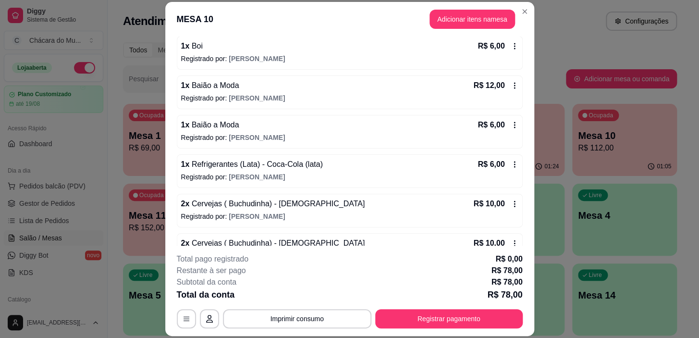
scroll to position [174, 0]
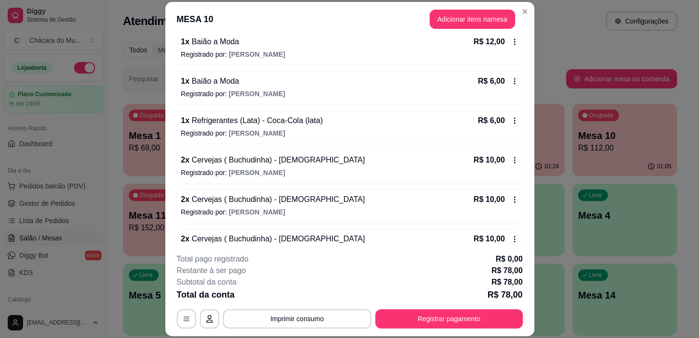
click at [207, 158] on span "Cervejas ( Buchudinha) - [DEMOGRAPHIC_DATA]" at bounding box center [276, 160] width 175 height 8
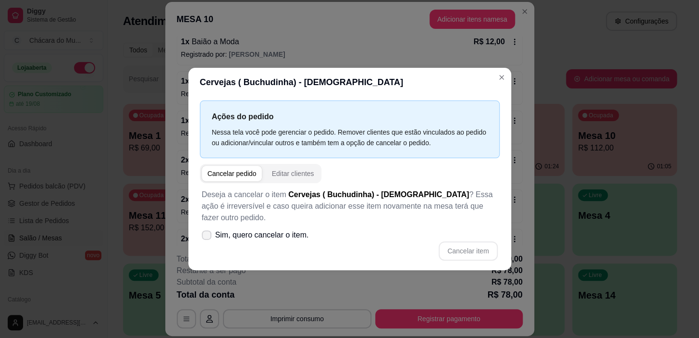
click at [204, 232] on icon at bounding box center [207, 235] width 8 height 6
click at [204, 236] on input "Sim, quero cancelar o item." at bounding box center [204, 239] width 6 height 6
checkbox input "true"
click at [226, 178] on div "Cancelar pedido" at bounding box center [231, 174] width 49 height 10
click at [486, 247] on button "Cancelar item" at bounding box center [467, 250] width 57 height 19
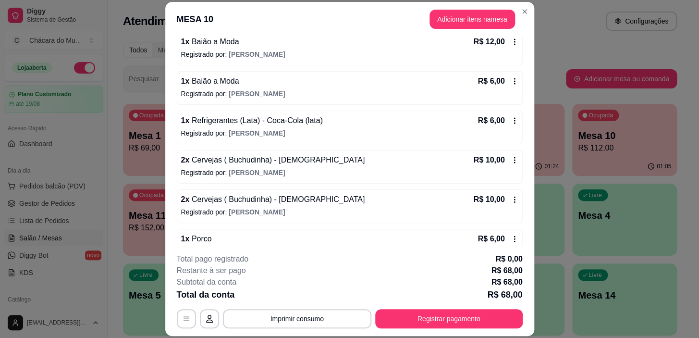
scroll to position [218, 0]
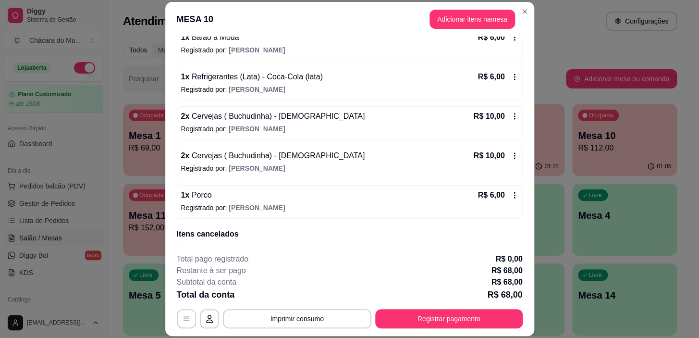
click at [211, 152] on span "Cervejas ( Buchudinha) - [DEMOGRAPHIC_DATA]" at bounding box center [276, 155] width 175 height 8
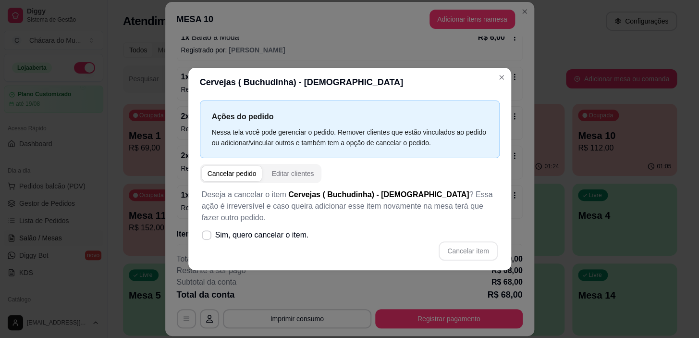
click at [232, 175] on div "Cancelar pedido" at bounding box center [231, 174] width 49 height 10
click at [205, 232] on icon at bounding box center [206, 234] width 7 height 5
click at [205, 236] on input "Sim, quero cancelar o item." at bounding box center [204, 239] width 6 height 6
checkbox input "true"
click at [465, 244] on button "Cancelar item" at bounding box center [467, 250] width 57 height 19
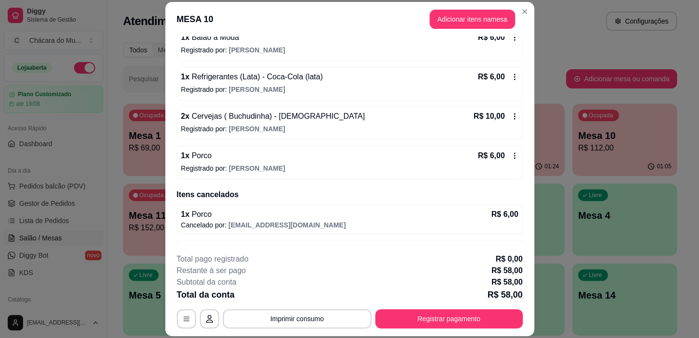
click at [340, 317] on button "Imprimir consumo" at bounding box center [297, 318] width 148 height 19
click at [309, 290] on button "IMPRESSORA" at bounding box center [297, 296] width 70 height 15
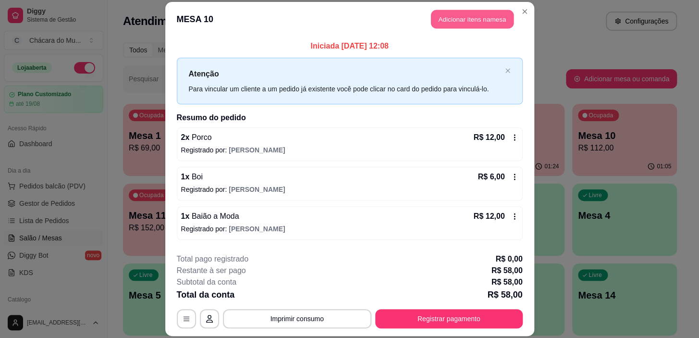
click at [461, 19] on button "Adicionar itens na mesa" at bounding box center [472, 19] width 83 height 19
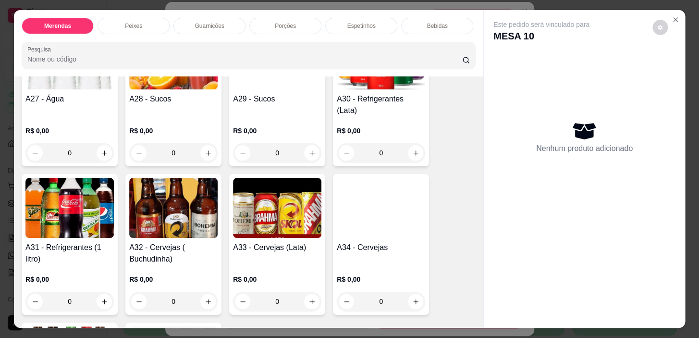
scroll to position [1222, 0]
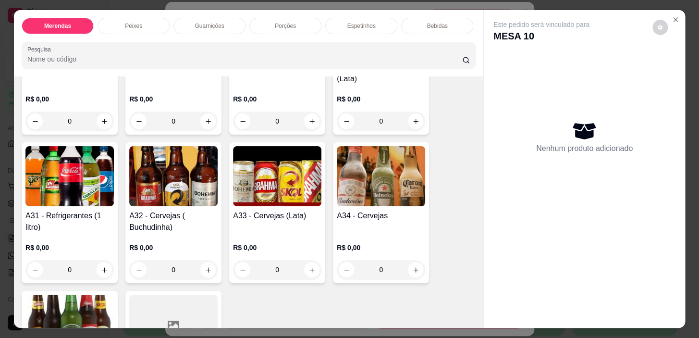
click at [206, 260] on div "0" at bounding box center [173, 269] width 88 height 19
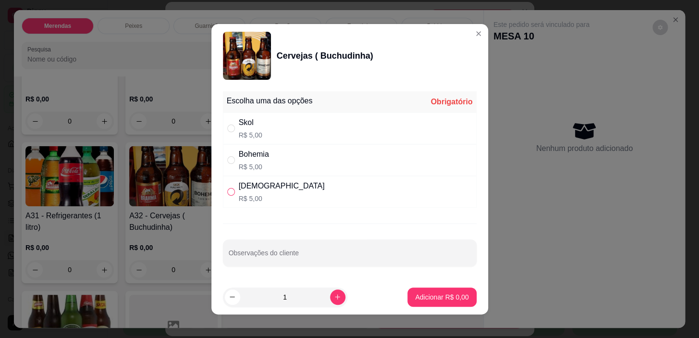
click at [230, 193] on input "" at bounding box center [231, 192] width 8 height 8
radio input "true"
click at [334, 299] on icon "increase-product-quantity" at bounding box center [337, 296] width 7 height 7
type input "2"
click at [441, 295] on p "Adicionar R$ 10,00" at bounding box center [440, 296] width 56 height 9
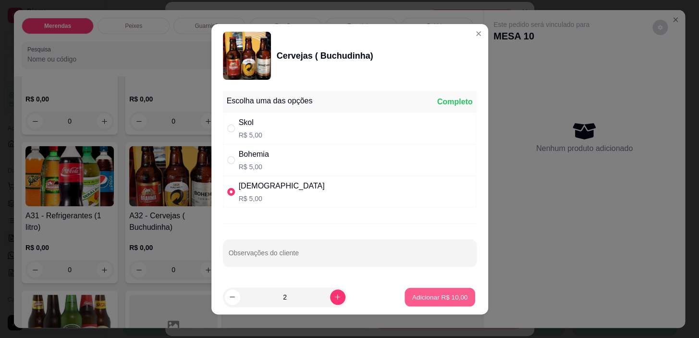
type input "2"
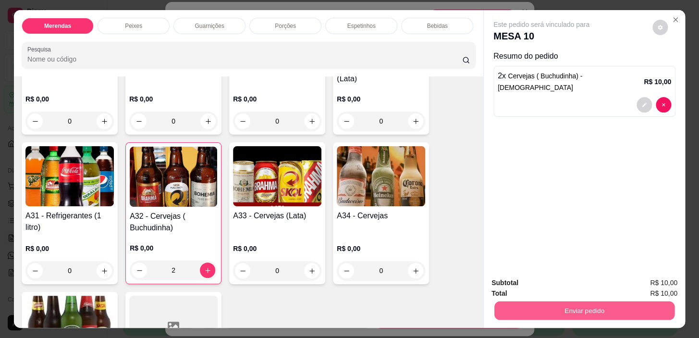
click at [533, 303] on button "Enviar pedido" at bounding box center [584, 310] width 180 height 19
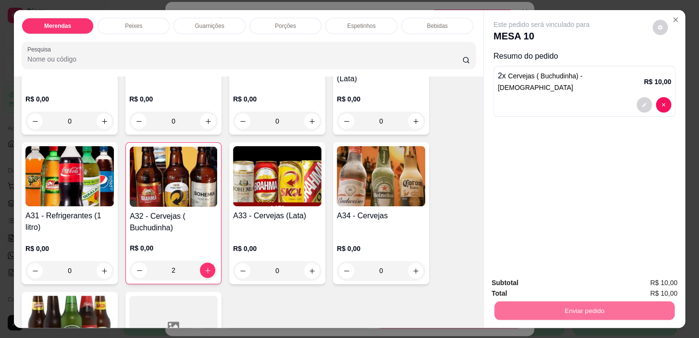
click at [551, 282] on button "Não registrar e enviar pedido" at bounding box center [552, 283] width 100 height 18
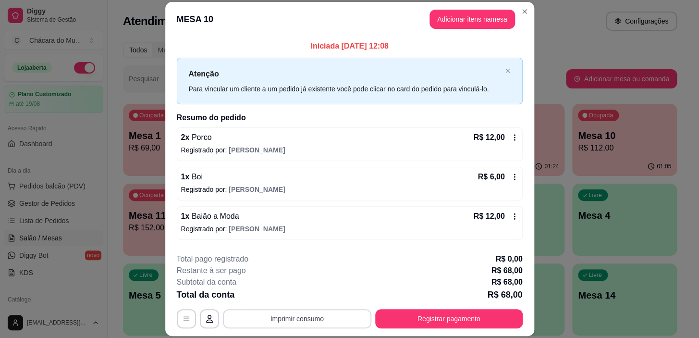
click at [357, 318] on button "Imprimir consumo" at bounding box center [297, 318] width 148 height 19
click at [303, 296] on button "IMPRESSORA" at bounding box center [297, 296] width 70 height 15
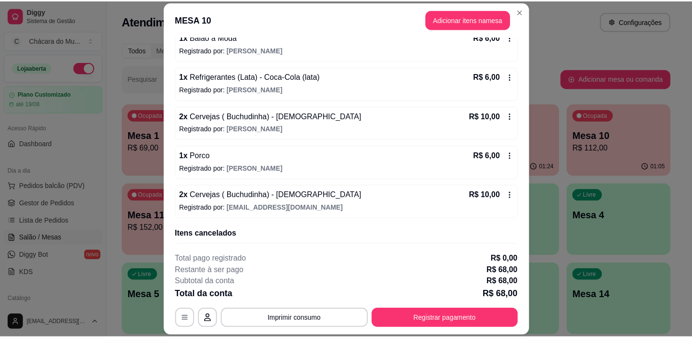
scroll to position [262, 0]
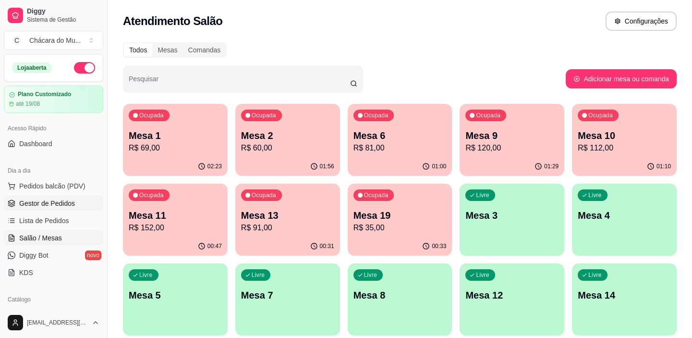
click at [52, 198] on span "Gestor de Pedidos" at bounding box center [47, 203] width 56 height 10
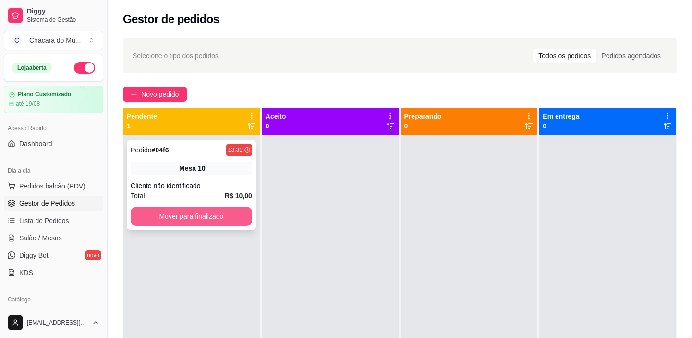
click at [156, 219] on button "Mover para finalizado" at bounding box center [192, 216] width 122 height 19
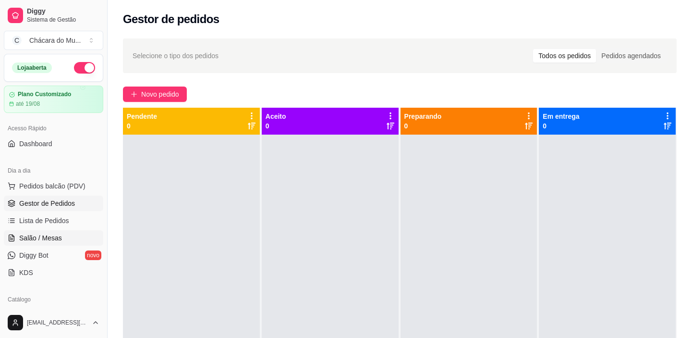
click at [46, 235] on span "Salão / Mesas" at bounding box center [40, 238] width 43 height 10
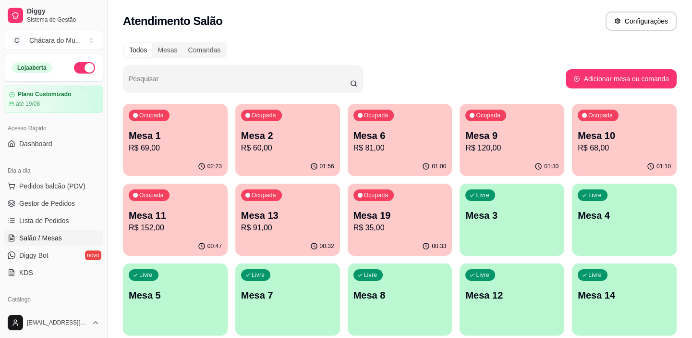
click at [620, 120] on div "Ocupada Mesa 10 R$ 68,00" at bounding box center [624, 130] width 105 height 53
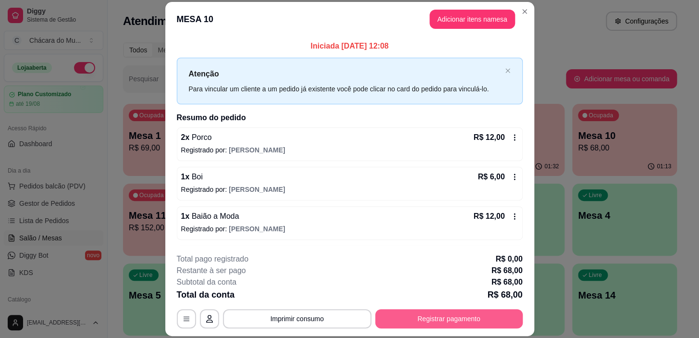
click at [410, 316] on button "Registrar pagamento" at bounding box center [448, 318] width 147 height 19
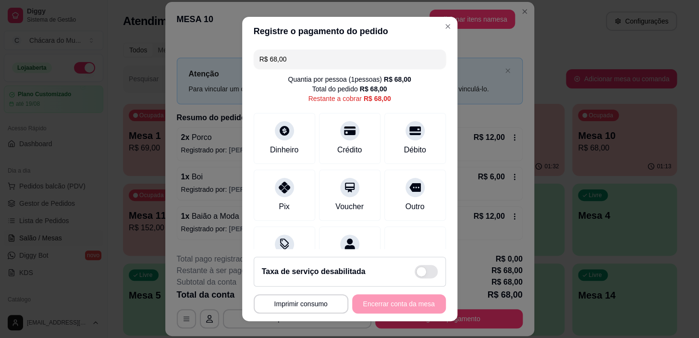
drag, startPoint x: 307, startPoint y: 66, endPoint x: 117, endPoint y: 73, distance: 190.8
click at [117, 73] on div "**********" at bounding box center [349, 169] width 699 height 338
click at [411, 134] on div "Débito" at bounding box center [415, 137] width 68 height 56
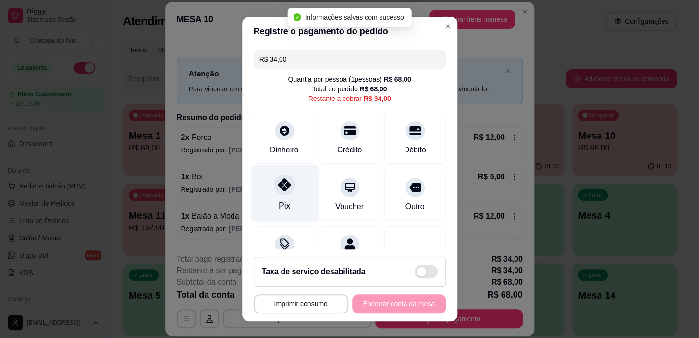
click at [279, 180] on icon at bounding box center [284, 184] width 12 height 12
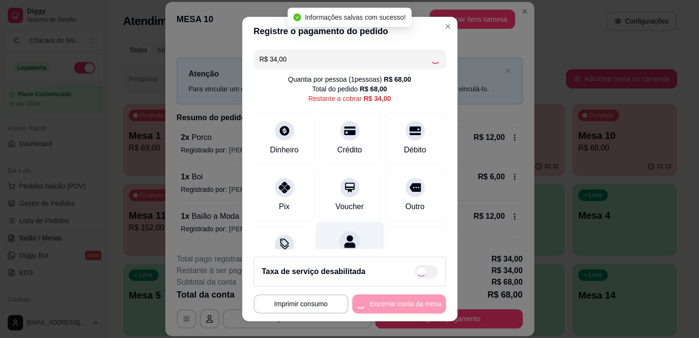
type input "R$ 0,00"
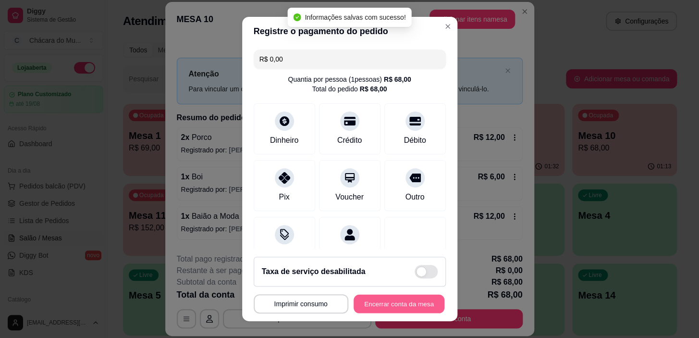
click at [397, 300] on button "Encerrar conta da mesa" at bounding box center [398, 303] width 91 height 19
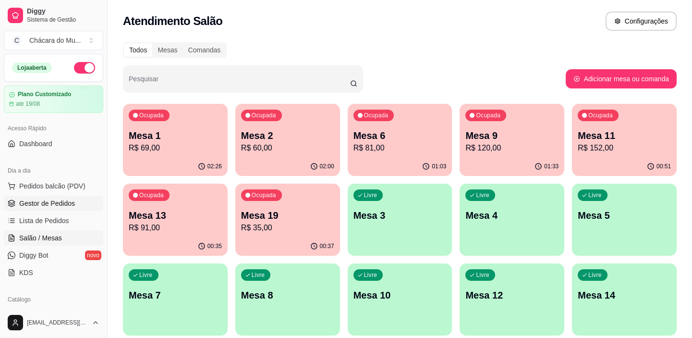
click at [36, 203] on span "Gestor de Pedidos" at bounding box center [47, 203] width 56 height 10
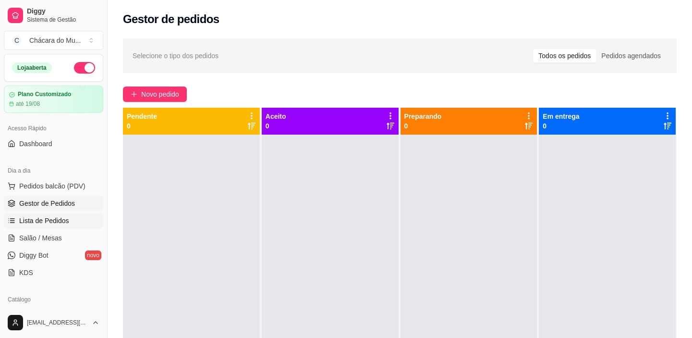
click at [38, 218] on span "Lista de Pedidos" at bounding box center [44, 221] width 50 height 10
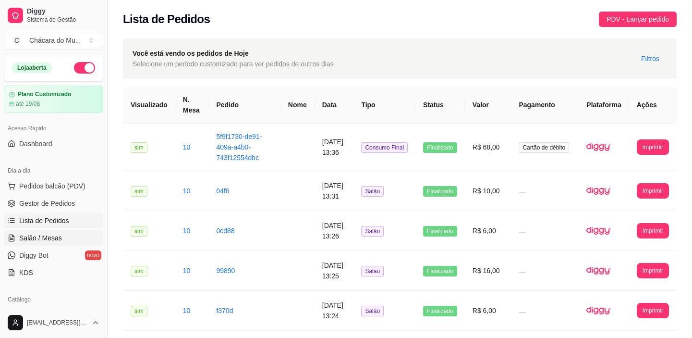
click at [46, 234] on span "Salão / Mesas" at bounding box center [40, 238] width 43 height 10
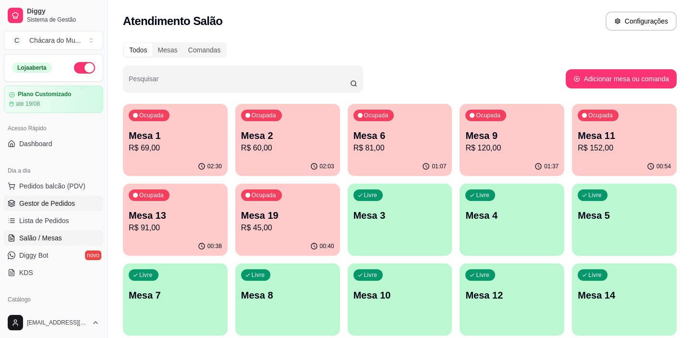
click at [37, 206] on span "Gestor de Pedidos" at bounding box center [47, 203] width 56 height 10
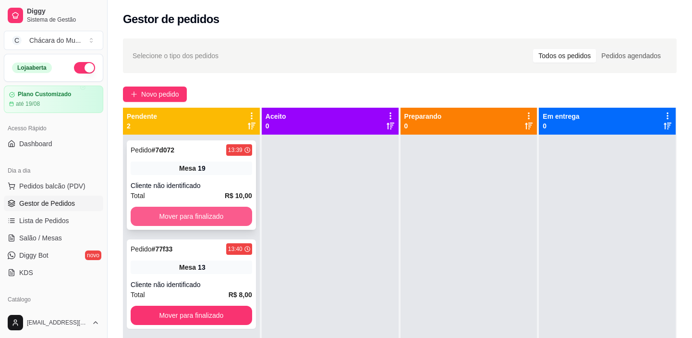
click at [163, 208] on button "Mover para finalizado" at bounding box center [192, 216] width 122 height 19
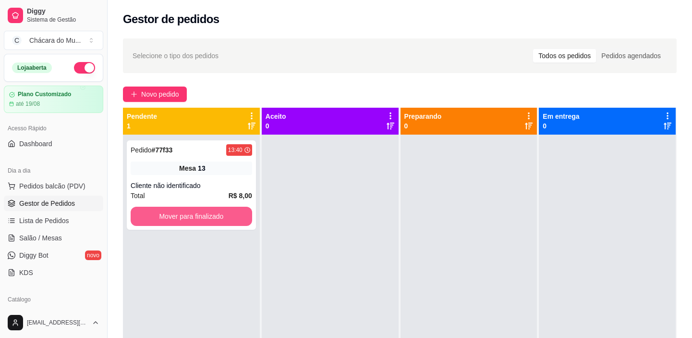
click at [163, 208] on button "Mover para finalizado" at bounding box center [192, 216] width 122 height 19
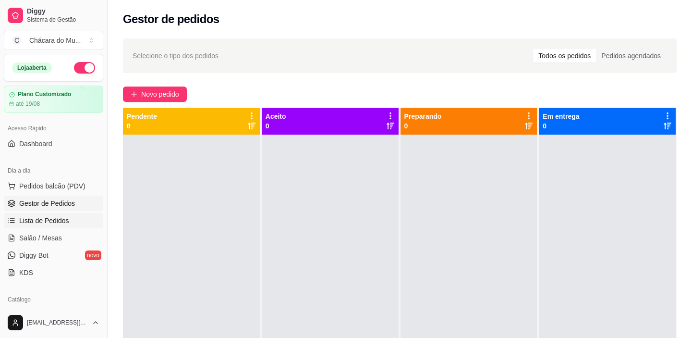
click at [57, 220] on span "Lista de Pedidos" at bounding box center [44, 221] width 50 height 10
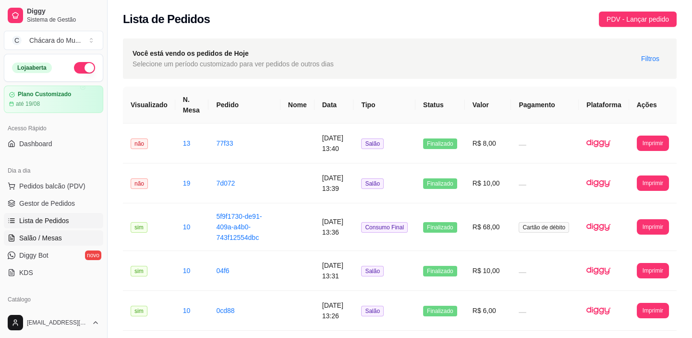
click at [56, 237] on span "Salão / Mesas" at bounding box center [40, 238] width 43 height 10
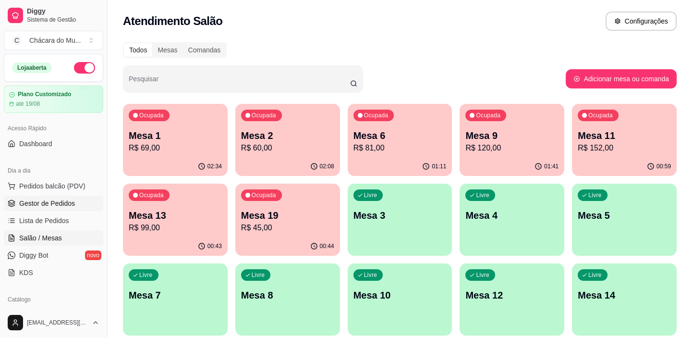
click at [26, 199] on span "Gestor de Pedidos" at bounding box center [47, 203] width 56 height 10
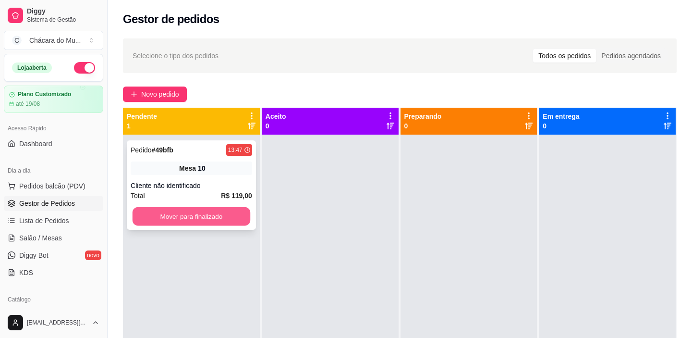
click at [179, 212] on button "Mover para finalizado" at bounding box center [192, 216] width 118 height 19
click at [179, 212] on button "Mover para finalizado" at bounding box center [192, 216] width 122 height 19
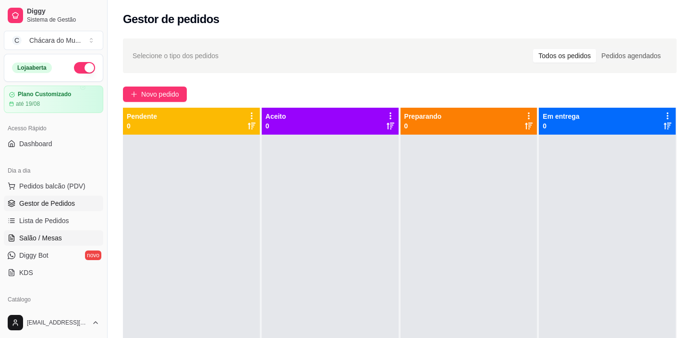
click at [27, 235] on span "Salão / Mesas" at bounding box center [40, 238] width 43 height 10
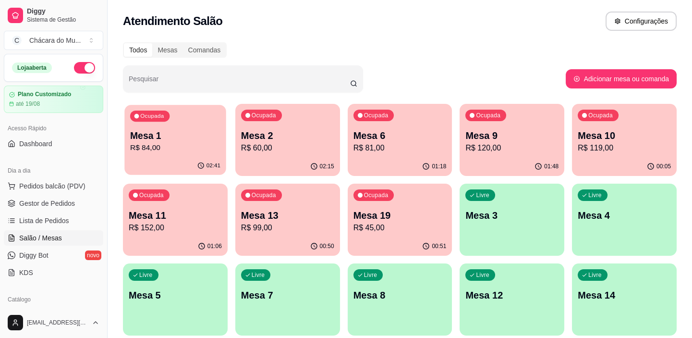
click at [155, 147] on p "R$ 84,00" at bounding box center [175, 147] width 90 height 11
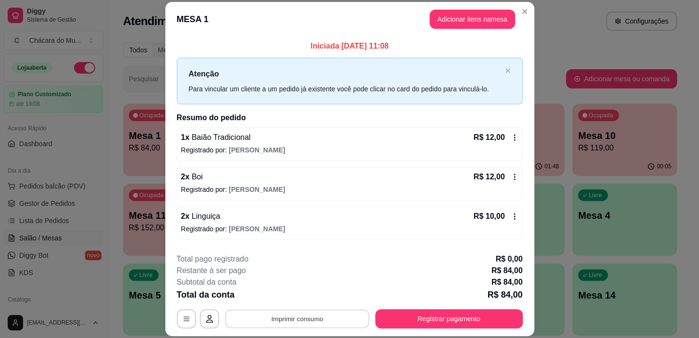
click at [333, 315] on button "Imprimir consumo" at bounding box center [297, 318] width 144 height 19
click at [309, 293] on button "IMPRESSORA" at bounding box center [297, 296] width 70 height 15
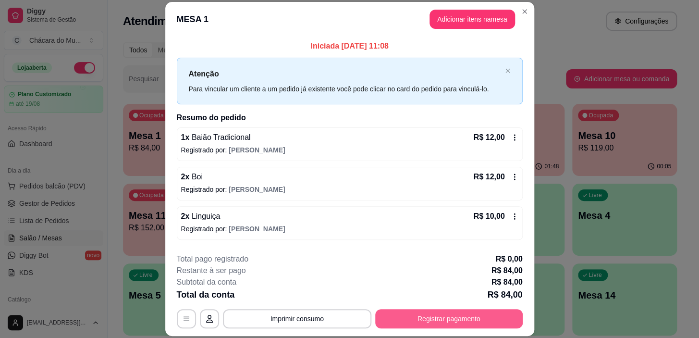
click at [401, 314] on button "Registrar pagamento" at bounding box center [448, 318] width 147 height 19
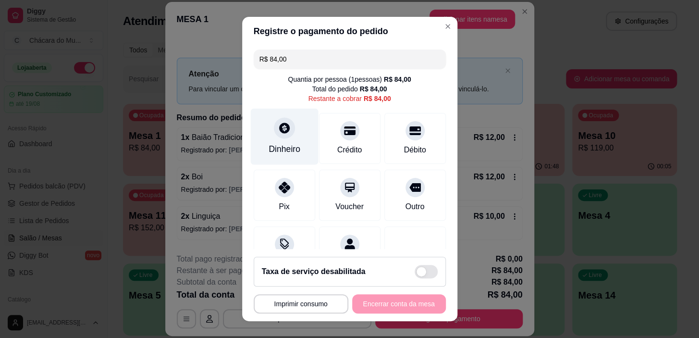
click at [279, 131] on icon at bounding box center [284, 128] width 11 height 11
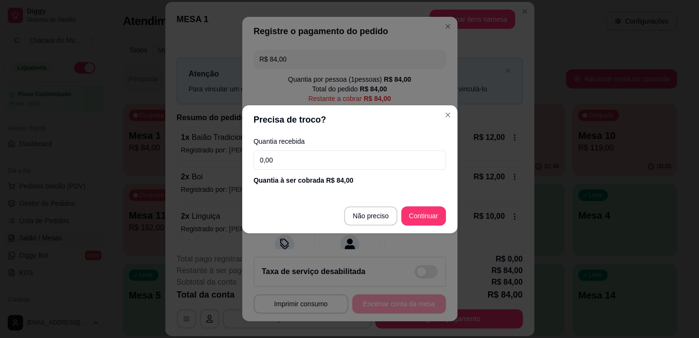
click at [283, 160] on input "0,00" at bounding box center [350, 159] width 192 height 19
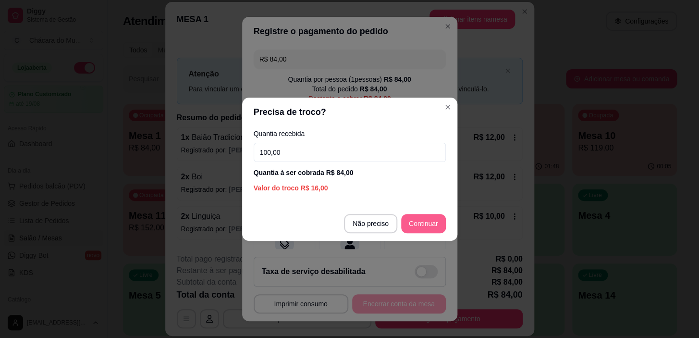
type input "100,00"
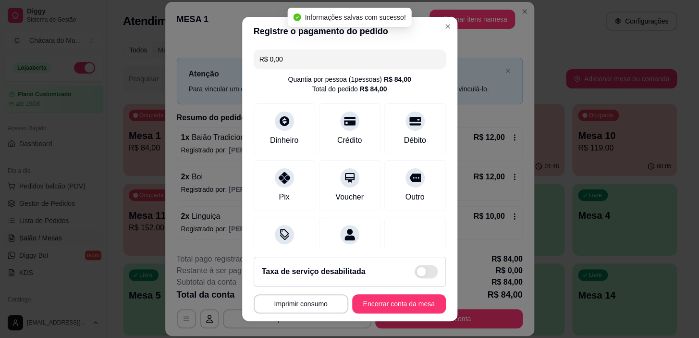
type input "R$ 0,00"
click at [404, 304] on button "Encerrar conta da mesa" at bounding box center [399, 303] width 94 height 19
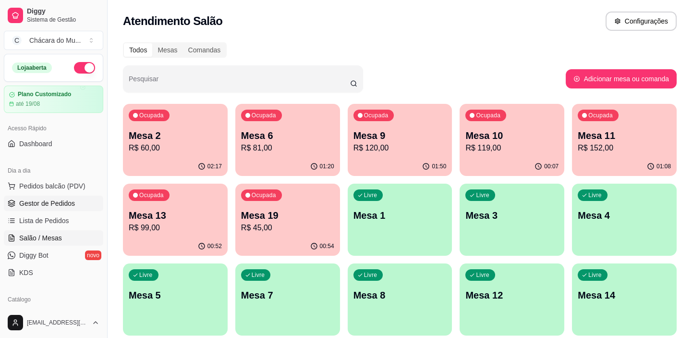
click at [49, 205] on span "Gestor de Pedidos" at bounding box center [47, 203] width 56 height 10
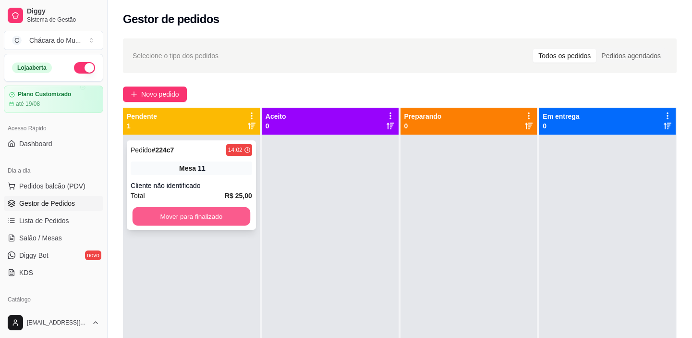
click at [177, 217] on button "Mover para finalizado" at bounding box center [192, 216] width 118 height 19
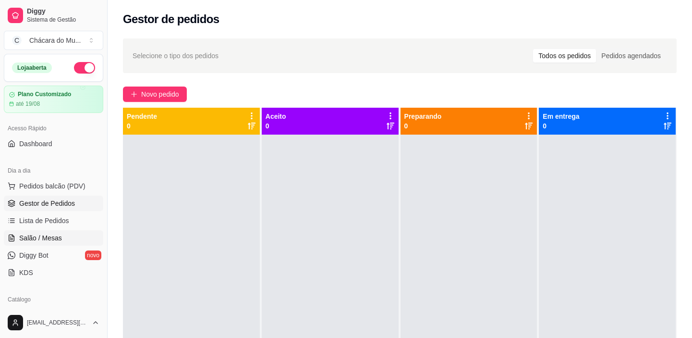
click at [56, 237] on span "Salão / Mesas" at bounding box center [40, 238] width 43 height 10
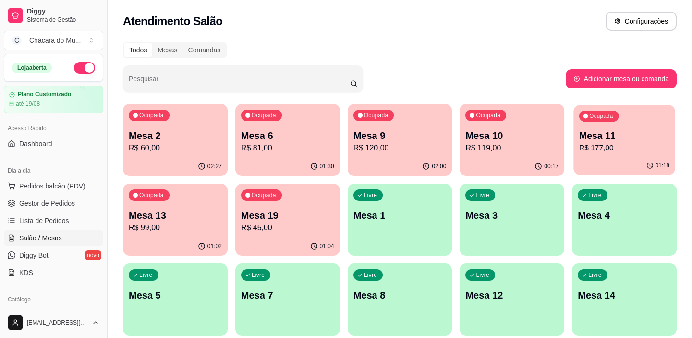
click at [631, 124] on div "Ocupada Mesa 11 R$ 177,00" at bounding box center [623, 131] width 101 height 52
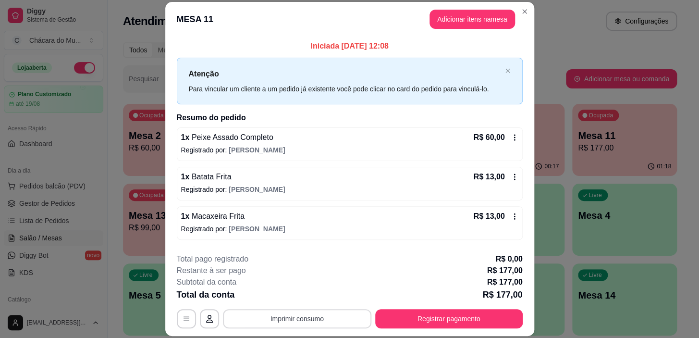
click at [315, 320] on button "Imprimir consumo" at bounding box center [297, 318] width 148 height 19
click at [302, 295] on button "IMPRESSORA" at bounding box center [297, 296] width 70 height 15
click at [433, 318] on button "Registrar pagamento" at bounding box center [448, 318] width 147 height 19
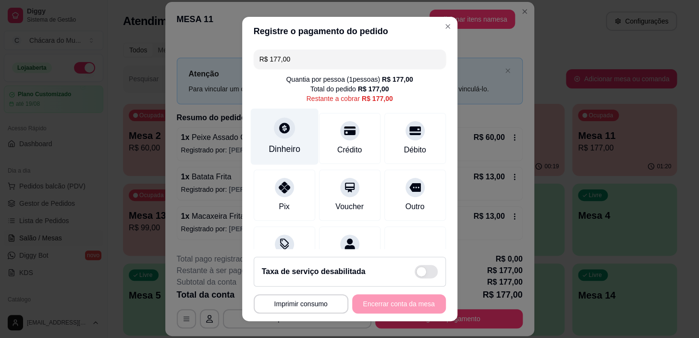
click at [274, 129] on div at bounding box center [284, 128] width 21 height 21
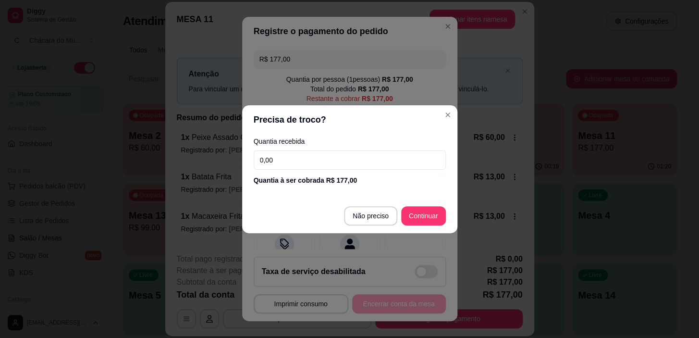
click at [295, 151] on input "0,00" at bounding box center [350, 159] width 192 height 19
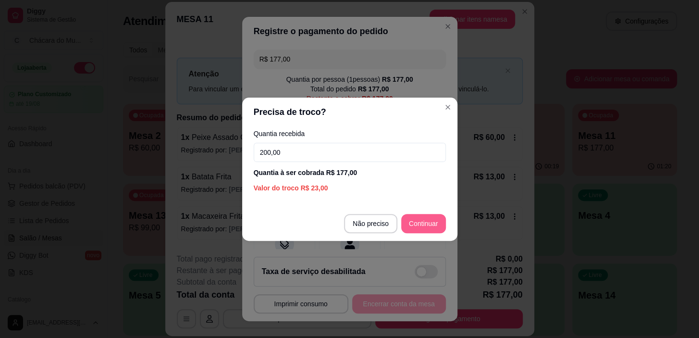
type input "200,00"
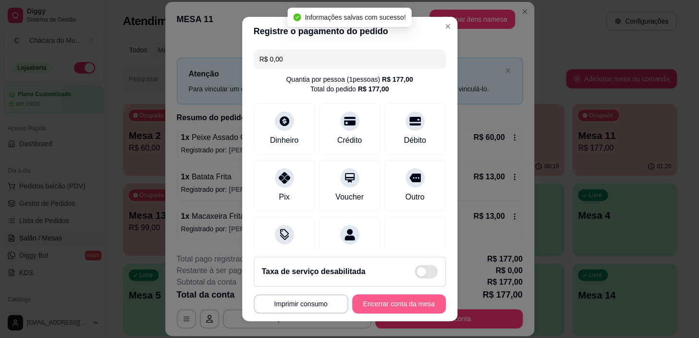
type input "R$ 0,00"
click at [383, 305] on button "Encerrar conta da mesa" at bounding box center [398, 303] width 91 height 19
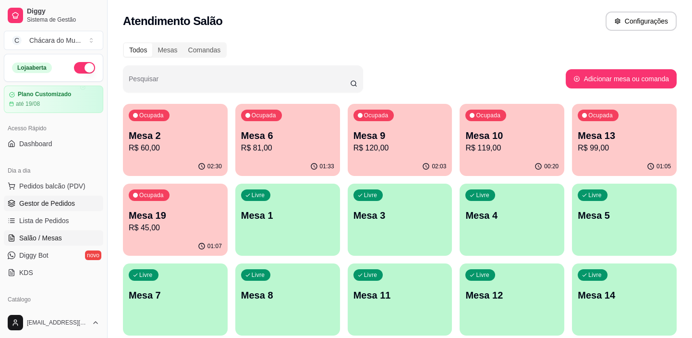
click at [39, 202] on span "Gestor de Pedidos" at bounding box center [47, 203] width 56 height 10
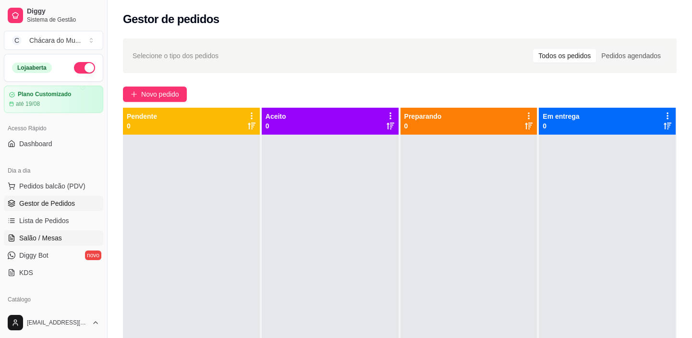
click at [49, 239] on span "Salão / Mesas" at bounding box center [40, 238] width 43 height 10
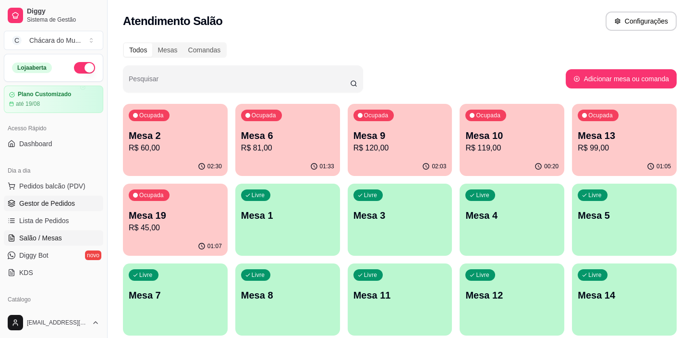
click at [32, 206] on span "Gestor de Pedidos" at bounding box center [47, 203] width 56 height 10
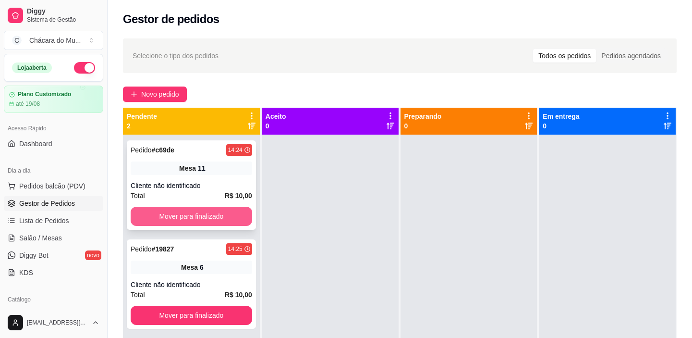
click at [190, 210] on button "Mover para finalizado" at bounding box center [192, 216] width 122 height 19
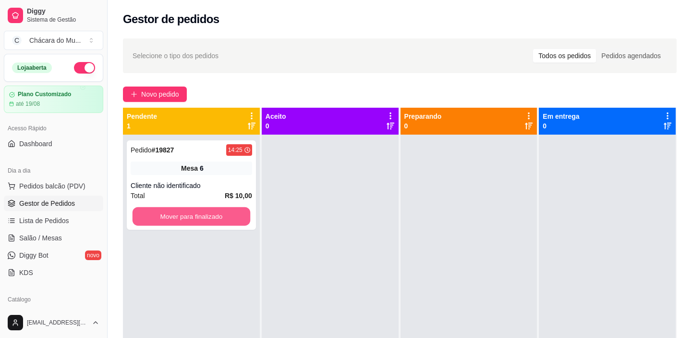
click at [188, 210] on button "Mover para finalizado" at bounding box center [192, 216] width 118 height 19
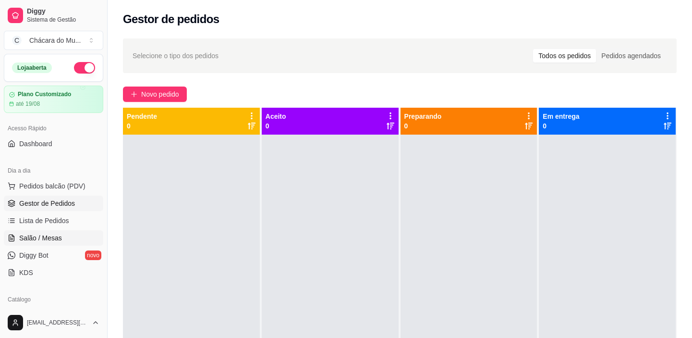
click at [47, 231] on link "Salão / Mesas" at bounding box center [53, 237] width 99 height 15
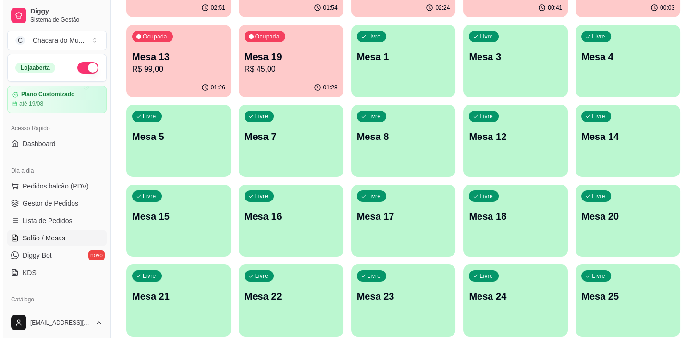
scroll to position [174, 0]
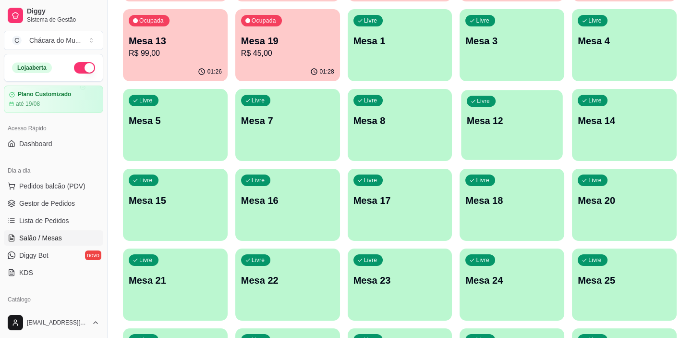
click at [505, 124] on p "Mesa 12" at bounding box center [512, 120] width 90 height 13
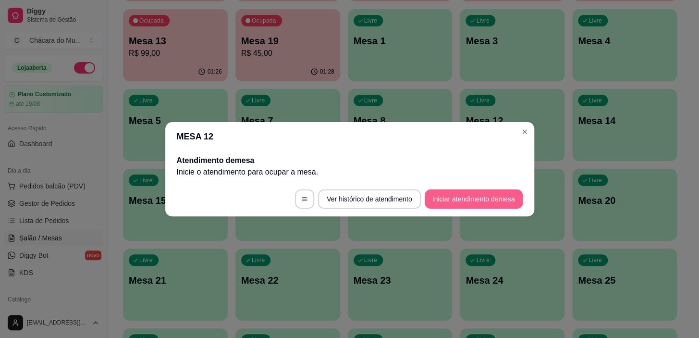
click at [470, 195] on button "Iniciar atendimento de mesa" at bounding box center [474, 198] width 98 height 19
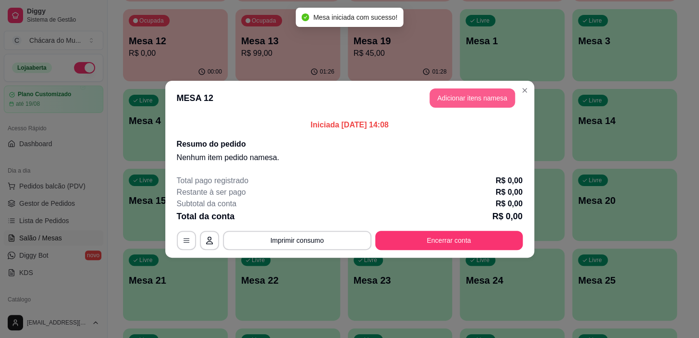
click at [475, 95] on button "Adicionar itens na mesa" at bounding box center [471, 97] width 85 height 19
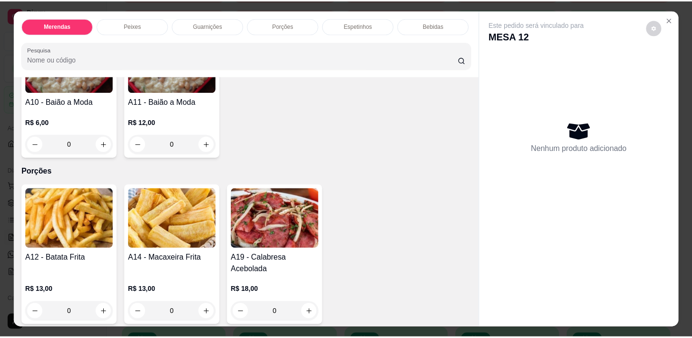
scroll to position [655, 0]
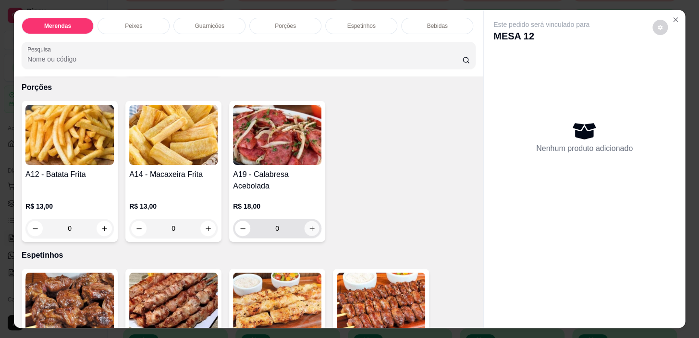
click at [309, 230] on icon "increase-product-quantity" at bounding box center [311, 228] width 7 height 7
type input "1"
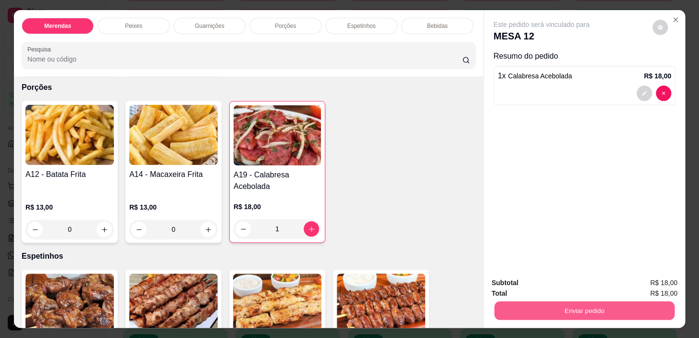
click at [609, 306] on button "Enviar pedido" at bounding box center [584, 310] width 180 height 19
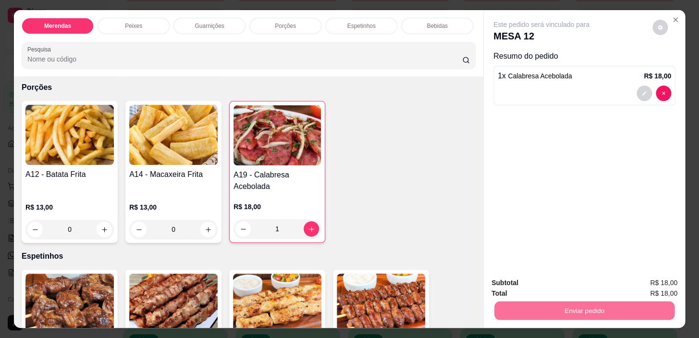
click at [636, 281] on button "Sim, quero registrar" at bounding box center [643, 284] width 69 height 18
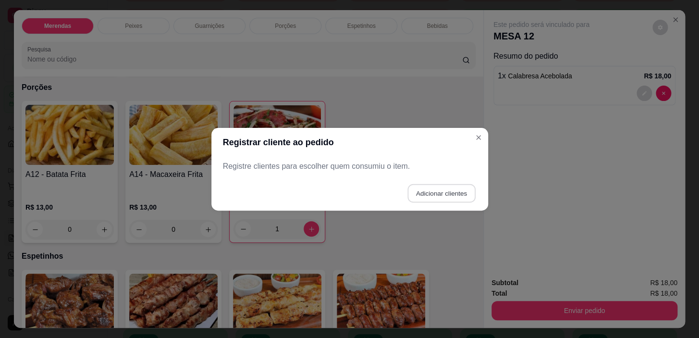
click at [457, 191] on button "Adicionar clientes" at bounding box center [441, 192] width 68 height 19
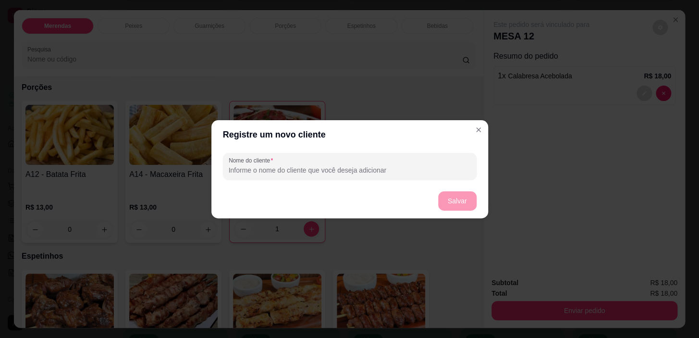
click at [341, 168] on input "Nome do cliente" at bounding box center [350, 170] width 242 height 10
type input "e"
type input "WELLIGHTON"
click at [462, 199] on button "Salvar" at bounding box center [456, 200] width 37 height 19
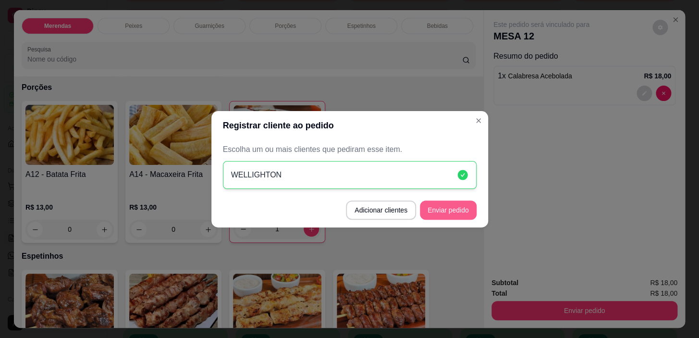
click at [452, 207] on button "Enviar pedido" at bounding box center [448, 209] width 57 height 19
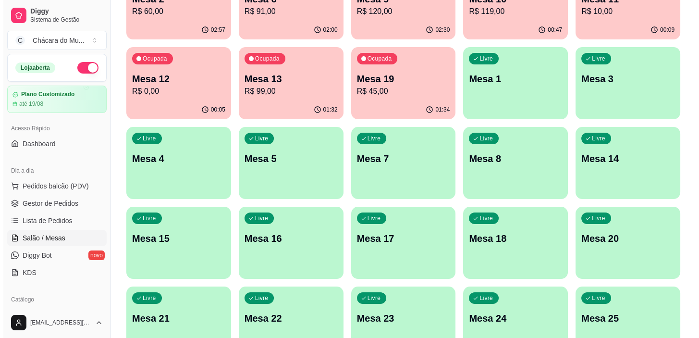
scroll to position [0, 0]
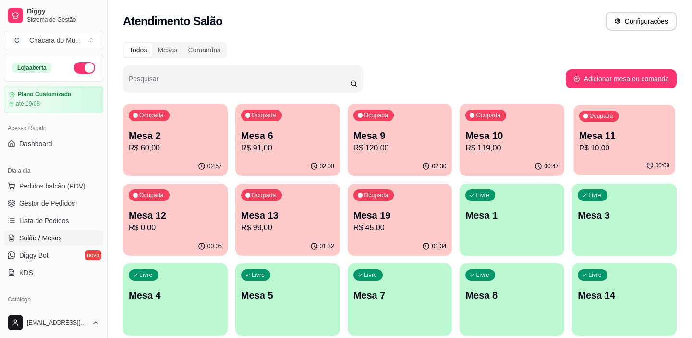
click at [629, 125] on div "Ocupada Mesa 11 R$ 10,00" at bounding box center [623, 131] width 101 height 52
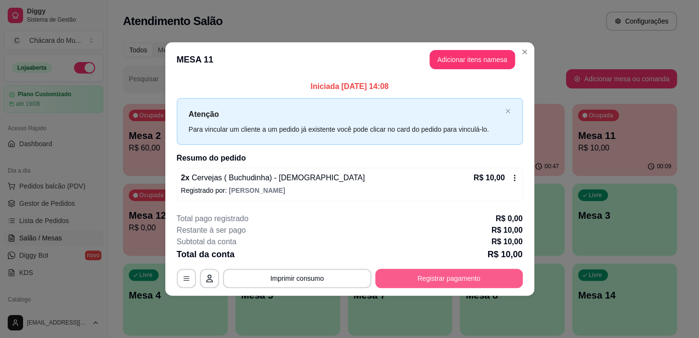
click at [414, 277] on button "Registrar pagamento" at bounding box center [448, 277] width 147 height 19
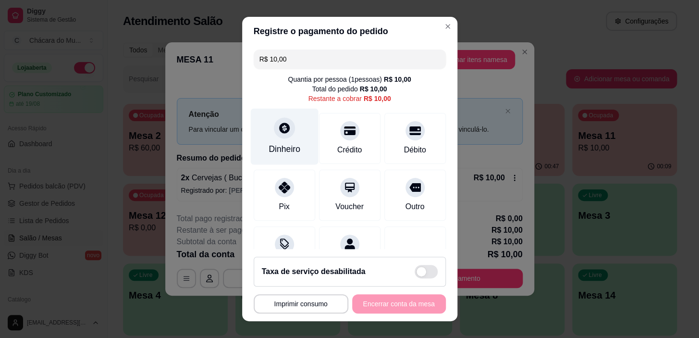
click at [274, 120] on div at bounding box center [284, 128] width 21 height 21
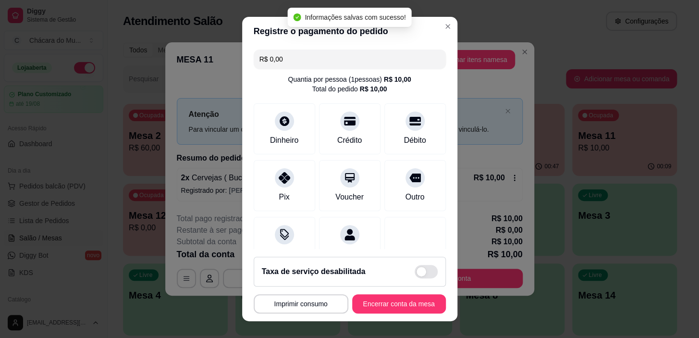
type input "R$ 0,00"
click at [399, 304] on button "Encerrar conta da mesa" at bounding box center [398, 303] width 91 height 19
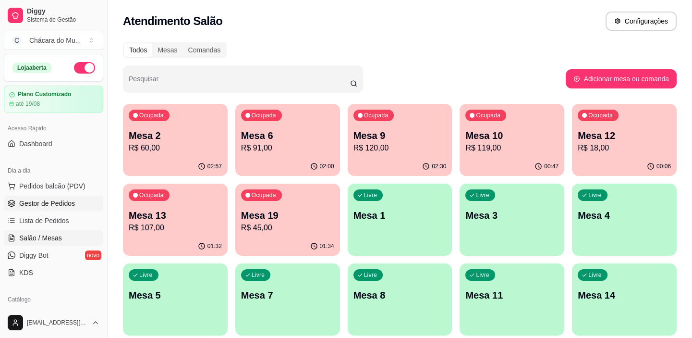
click at [55, 201] on span "Gestor de Pedidos" at bounding box center [47, 203] width 56 height 10
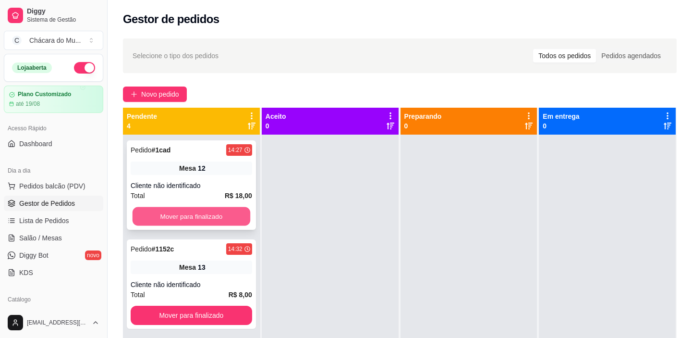
click at [140, 209] on button "Mover para finalizado" at bounding box center [192, 216] width 118 height 19
click at [140, 209] on button "Mover para finalizado" at bounding box center [192, 216] width 122 height 19
click at [140, 209] on button "Mover para finalizado" at bounding box center [192, 216] width 118 height 19
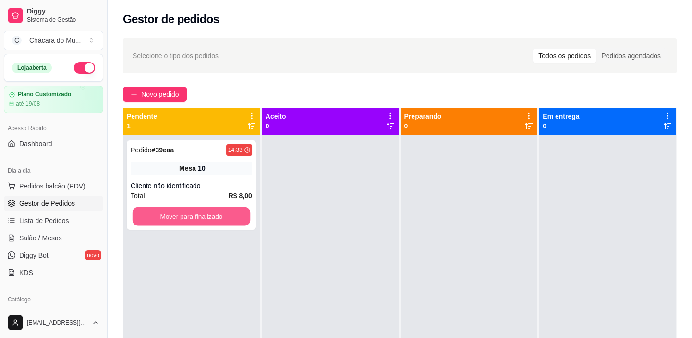
click at [140, 209] on button "Mover para finalizado" at bounding box center [192, 216] width 118 height 19
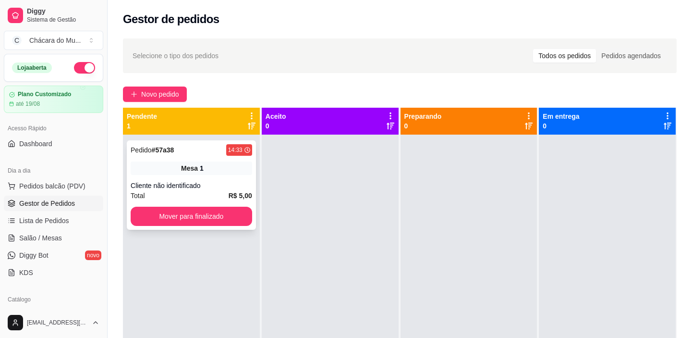
click at [152, 203] on div "Pedido # 57a38 14:33 Mesa 1 Cliente não identificado Total R$ 5,00 Mover para f…" at bounding box center [191, 184] width 129 height 89
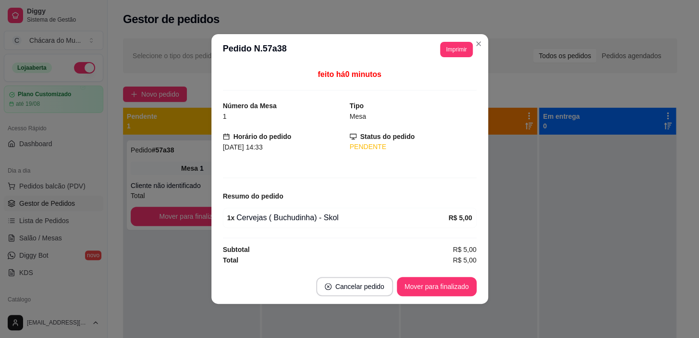
click at [429, 275] on footer "Cancelar pedido Mover para finalizado" at bounding box center [349, 286] width 277 height 35
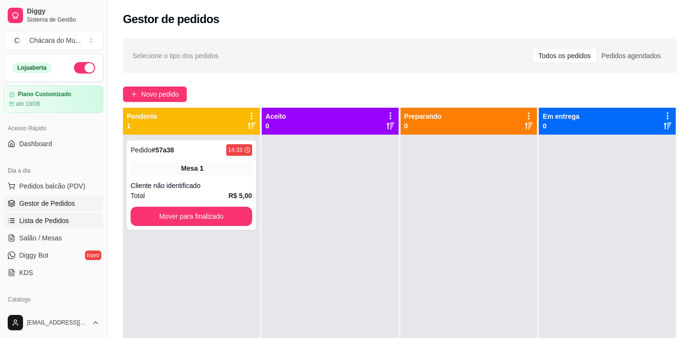
click at [37, 221] on span "Lista de Pedidos" at bounding box center [44, 221] width 50 height 10
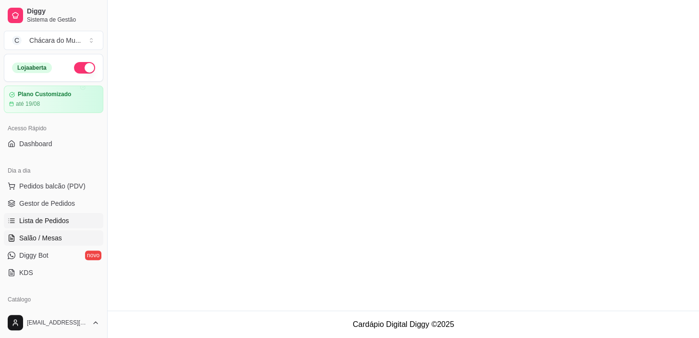
click at [38, 237] on span "Salão / Mesas" at bounding box center [40, 238] width 43 height 10
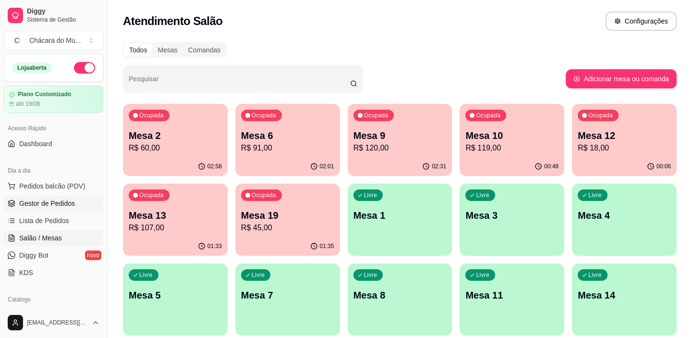
click at [49, 197] on link "Gestor de Pedidos" at bounding box center [53, 202] width 99 height 15
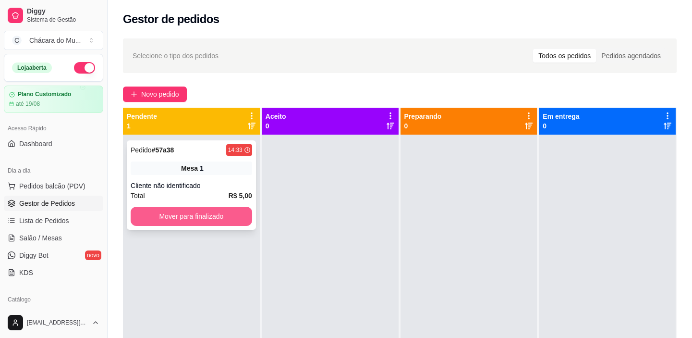
click at [204, 209] on button "Mover para finalizado" at bounding box center [192, 216] width 122 height 19
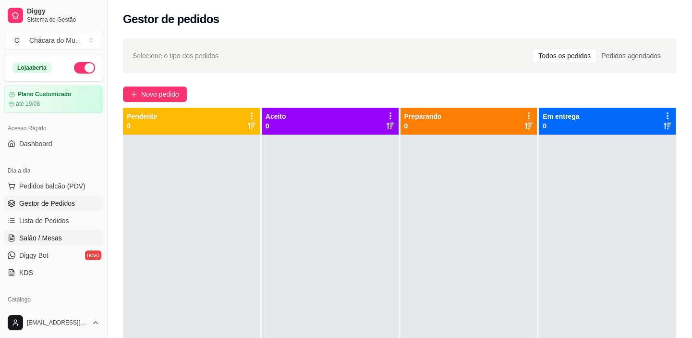
click at [35, 237] on span "Salão / Mesas" at bounding box center [40, 238] width 43 height 10
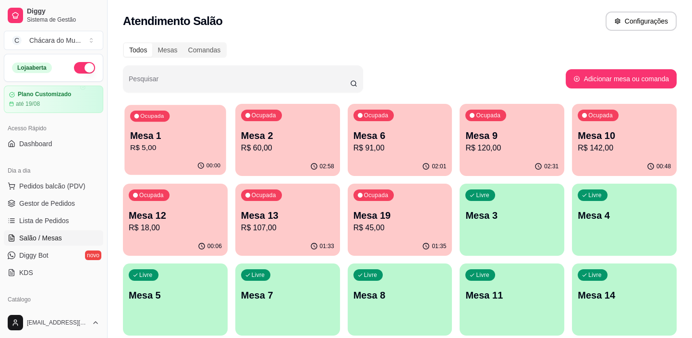
click at [187, 131] on p "Mesa 1" at bounding box center [175, 135] width 90 height 13
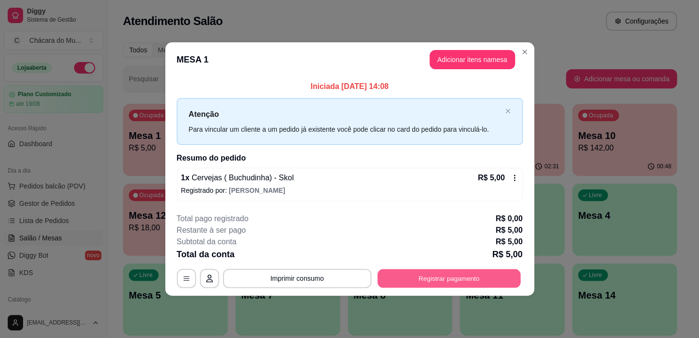
click at [413, 275] on button "Registrar pagamento" at bounding box center [448, 278] width 143 height 19
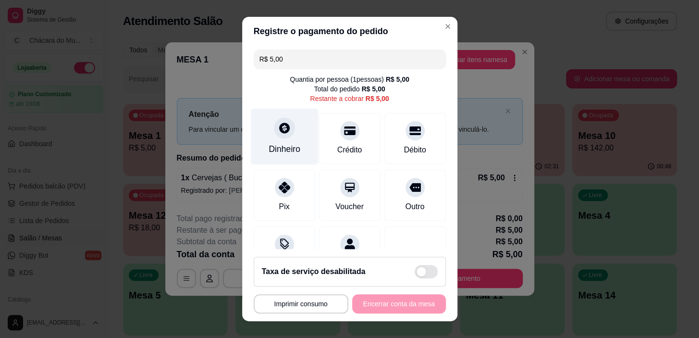
click at [274, 131] on div at bounding box center [284, 128] width 21 height 21
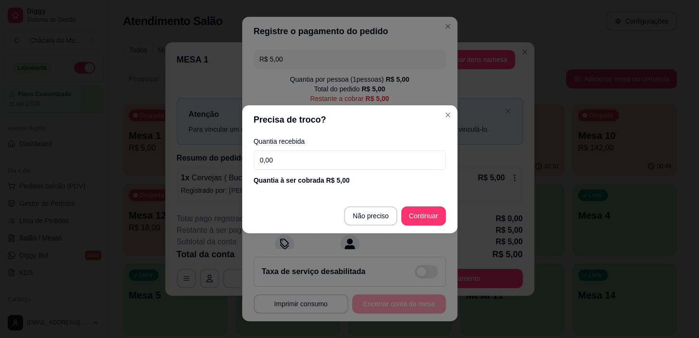
click at [316, 158] on input "0,00" at bounding box center [350, 159] width 192 height 19
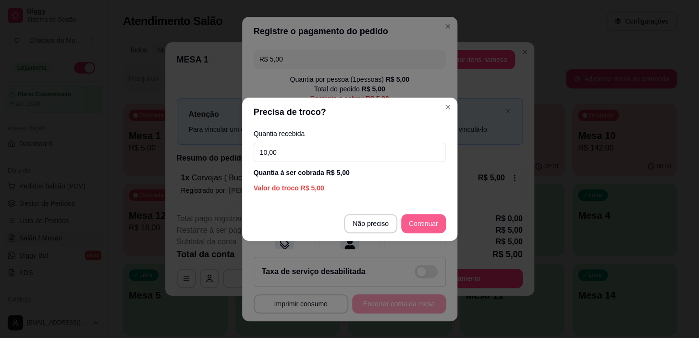
type input "10,00"
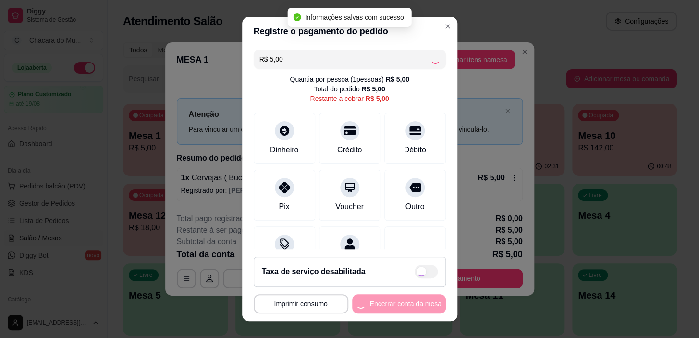
type input "R$ 0,00"
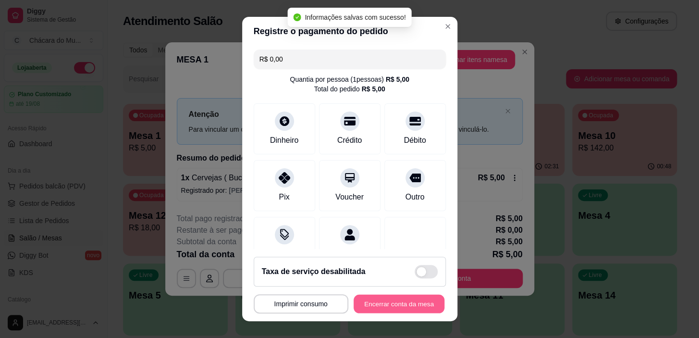
click at [394, 300] on button "Encerrar conta da mesa" at bounding box center [398, 303] width 91 height 19
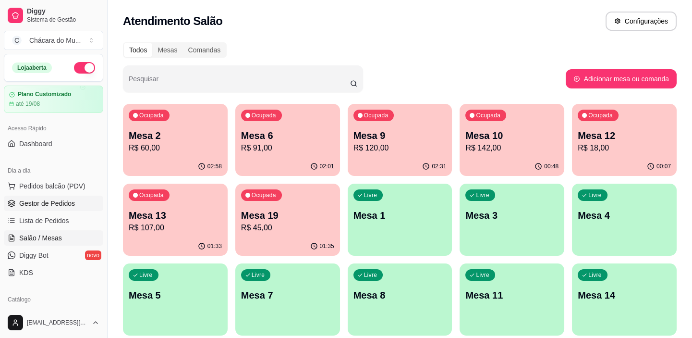
click at [38, 196] on link "Gestor de Pedidos" at bounding box center [53, 202] width 99 height 15
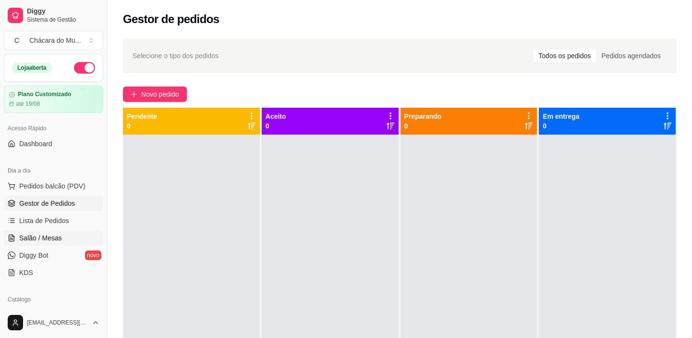
click at [52, 234] on span "Salão / Mesas" at bounding box center [40, 238] width 43 height 10
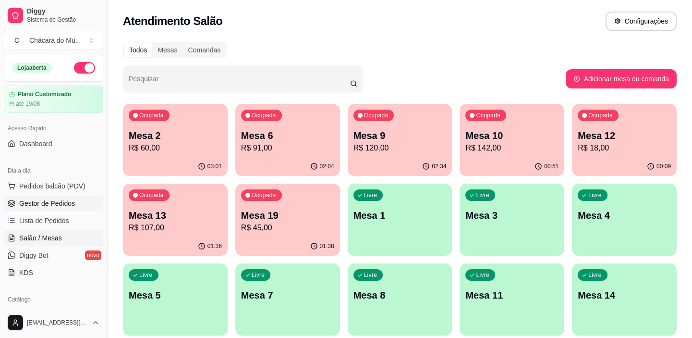
click at [40, 198] on span "Gestor de Pedidos" at bounding box center [47, 203] width 56 height 10
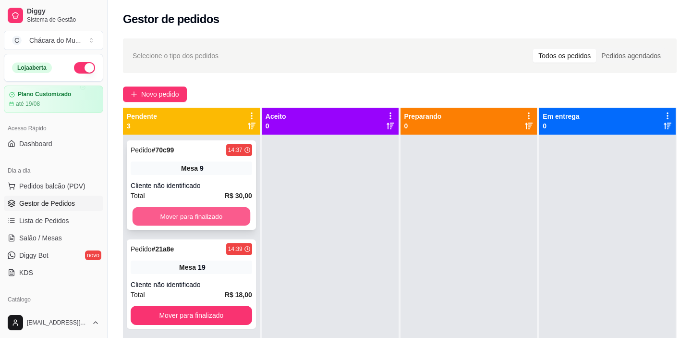
click at [166, 213] on button "Mover para finalizado" at bounding box center [192, 216] width 118 height 19
click at [166, 213] on button "Mover para finalizado" at bounding box center [192, 216] width 122 height 19
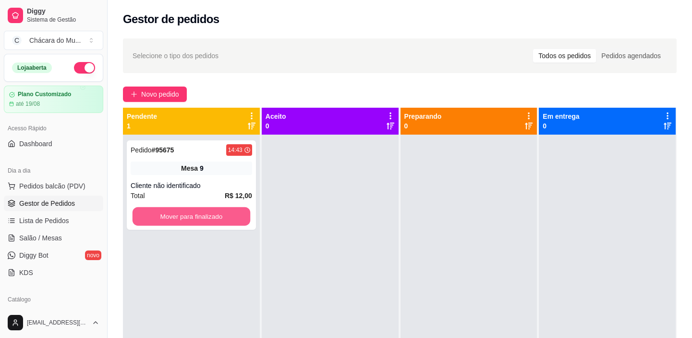
click at [166, 213] on button "Mover para finalizado" at bounding box center [192, 216] width 118 height 19
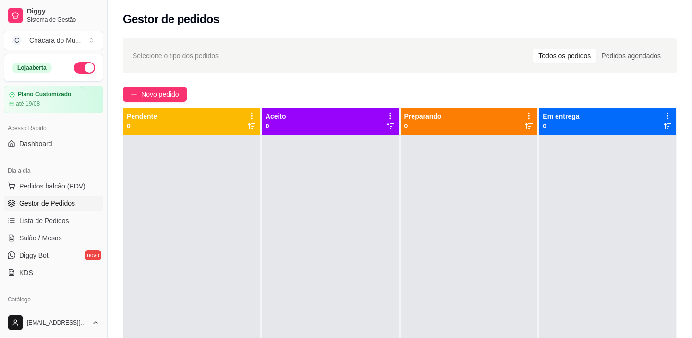
click at [166, 213] on div at bounding box center [191, 303] width 137 height 338
click at [48, 238] on span "Salão / Mesas" at bounding box center [40, 238] width 43 height 10
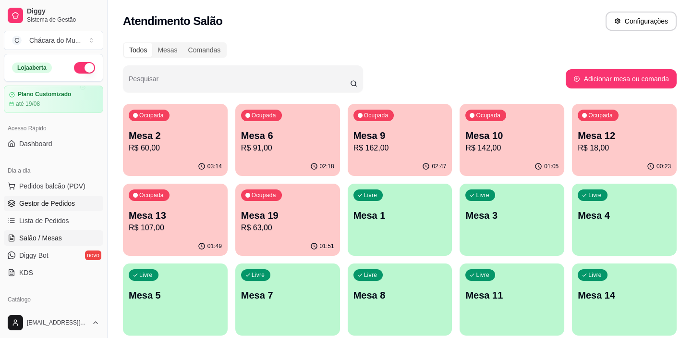
click at [57, 203] on span "Gestor de Pedidos" at bounding box center [47, 203] width 56 height 10
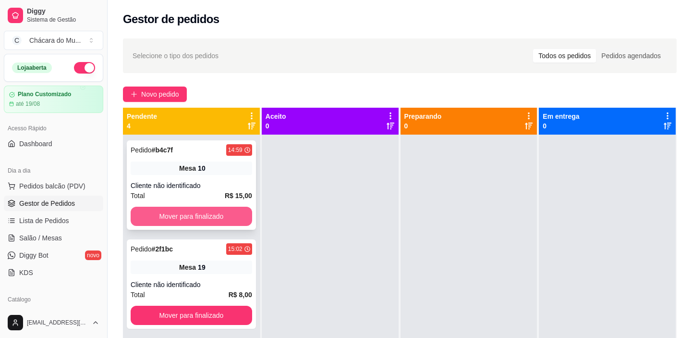
click at [164, 215] on button "Mover para finalizado" at bounding box center [192, 216] width 122 height 19
click at [164, 215] on button "Mover para finalizado" at bounding box center [192, 216] width 118 height 19
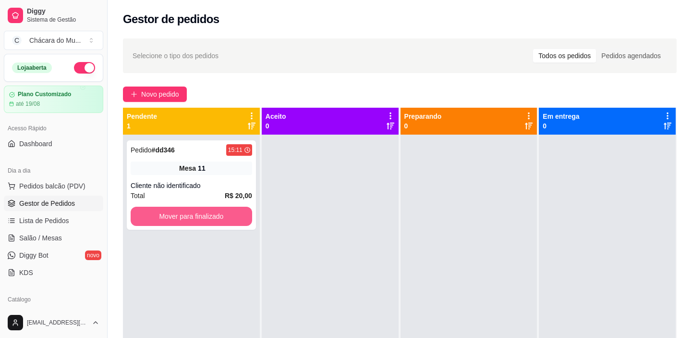
click at [164, 215] on button "Mover para finalizado" at bounding box center [192, 216] width 122 height 19
click at [192, 223] on button "Mover para finalizado" at bounding box center [192, 216] width 118 height 19
click at [158, 215] on button "Mover para finalizado" at bounding box center [192, 216] width 122 height 19
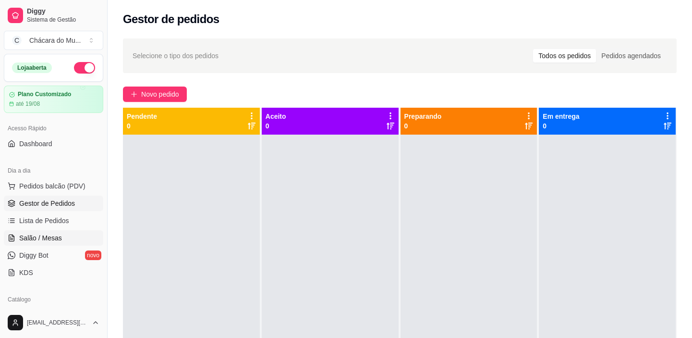
click at [32, 235] on span "Salão / Mesas" at bounding box center [40, 238] width 43 height 10
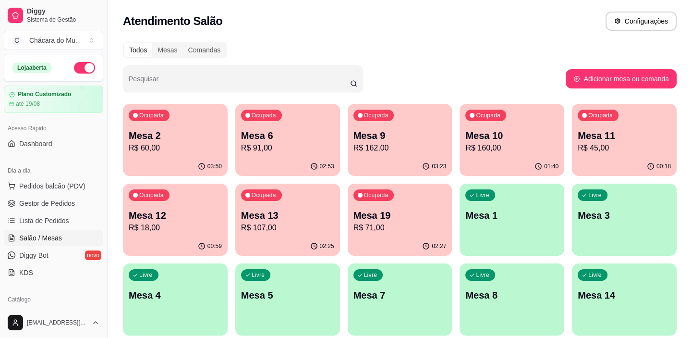
click at [495, 134] on p "Mesa 10" at bounding box center [511, 135] width 93 height 13
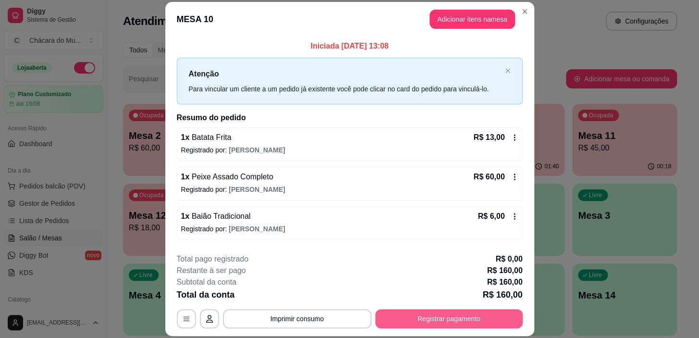
click at [399, 312] on button "Registrar pagamento" at bounding box center [448, 318] width 147 height 19
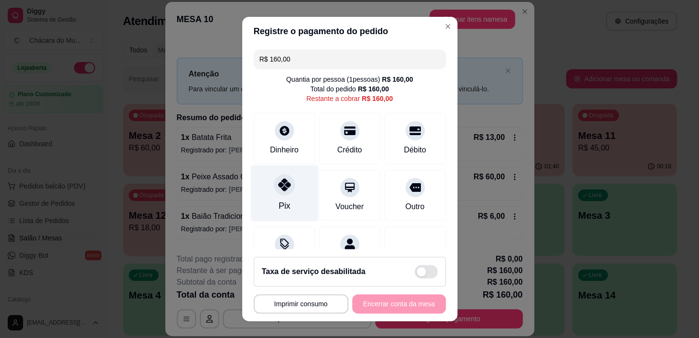
click at [274, 191] on div at bounding box center [284, 184] width 21 height 21
type input "R$ 0,00"
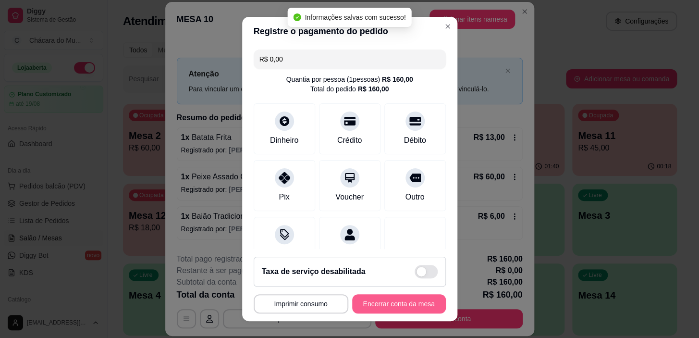
click at [376, 295] on button "Encerrar conta da mesa" at bounding box center [399, 303] width 94 height 19
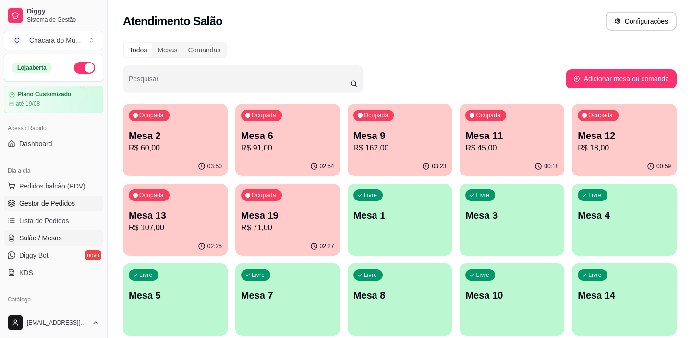
click at [41, 197] on link "Gestor de Pedidos" at bounding box center [53, 202] width 99 height 15
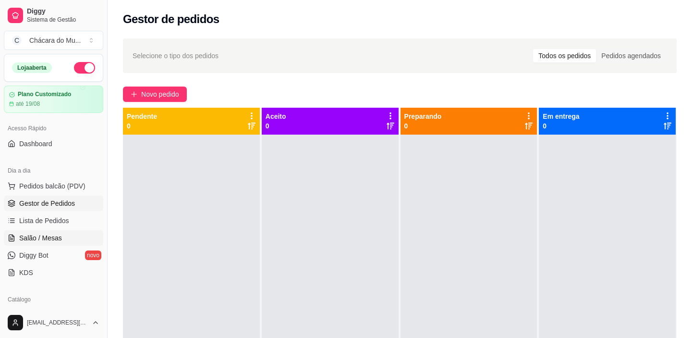
click at [47, 236] on span "Salão / Mesas" at bounding box center [40, 238] width 43 height 10
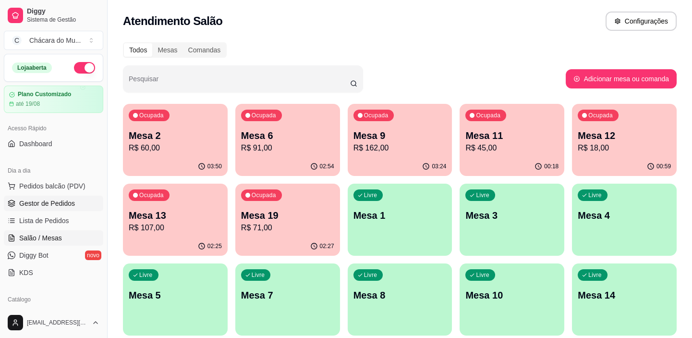
click at [43, 200] on span "Gestor de Pedidos" at bounding box center [47, 203] width 56 height 10
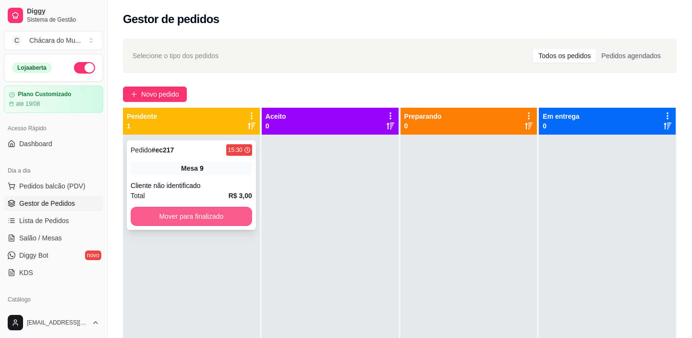
click at [206, 220] on button "Mover para finalizado" at bounding box center [192, 216] width 122 height 19
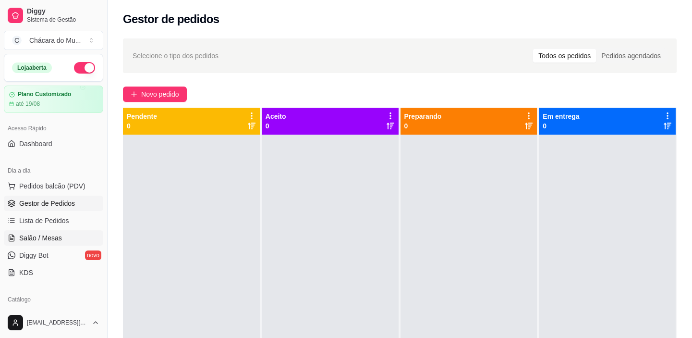
click at [22, 234] on span "Salão / Mesas" at bounding box center [40, 238] width 43 height 10
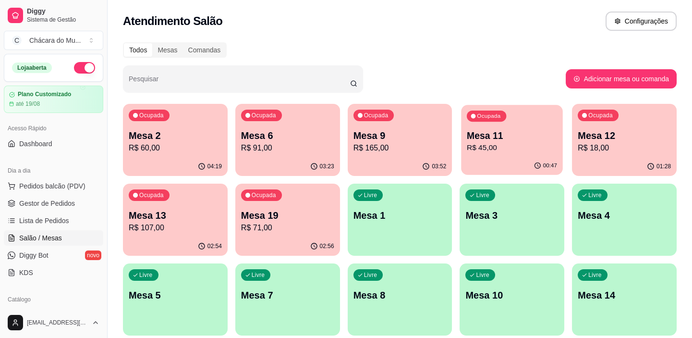
click at [489, 120] on div "Ocupada" at bounding box center [486, 115] width 39 height 11
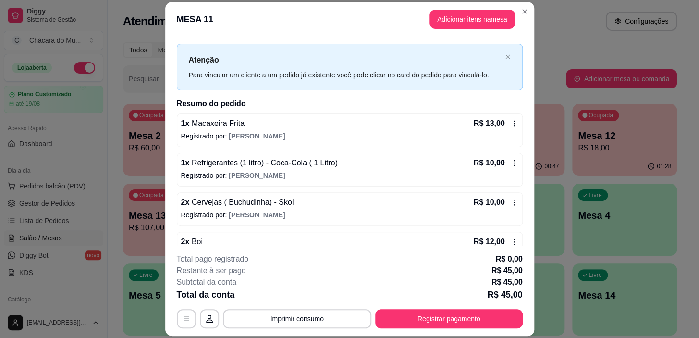
scroll to position [37, 0]
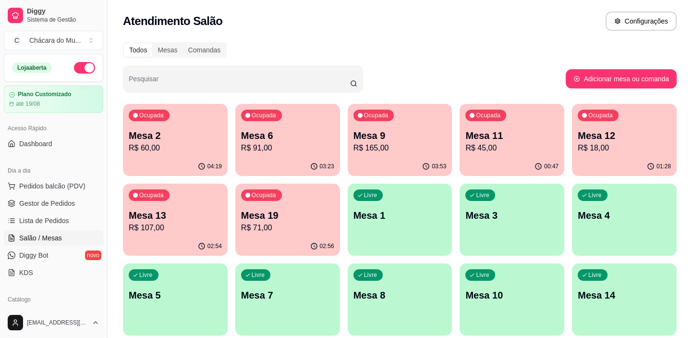
click at [295, 144] on p "R$ 91,00" at bounding box center [287, 148] width 93 height 12
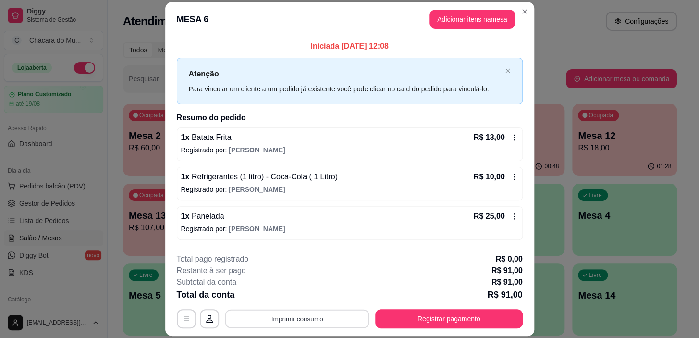
click at [325, 316] on button "Imprimir consumo" at bounding box center [297, 318] width 144 height 19
click at [294, 298] on button "IMPRESSORA" at bounding box center [296, 296] width 67 height 15
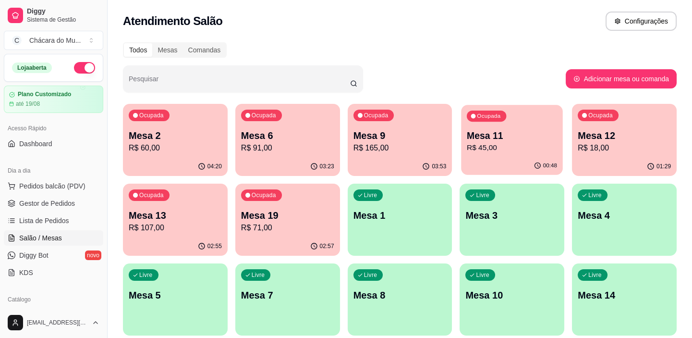
click at [496, 132] on p "Mesa 11" at bounding box center [512, 135] width 90 height 13
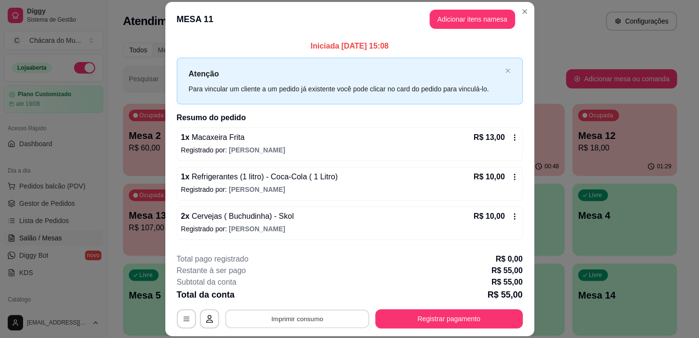
click at [303, 319] on button "Imprimir consumo" at bounding box center [297, 318] width 144 height 19
click at [284, 293] on button "IMPRESSORA" at bounding box center [297, 296] width 70 height 15
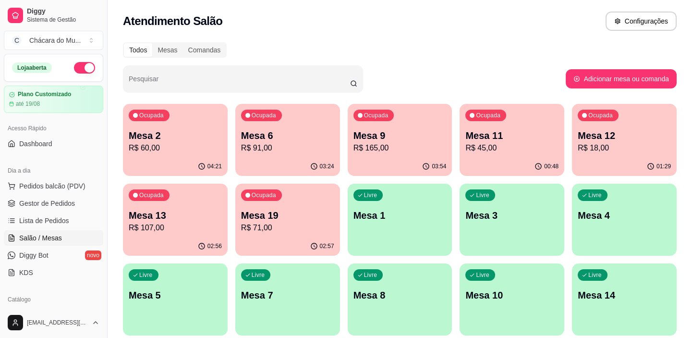
click at [146, 203] on div "Ocupada Mesa 13 R$ 107,00" at bounding box center [175, 209] width 105 height 53
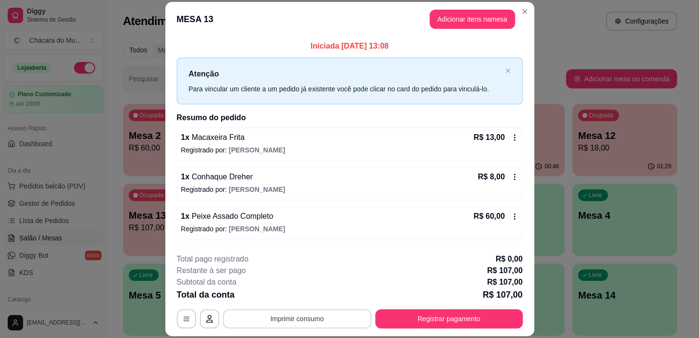
click at [357, 315] on button "Imprimir consumo" at bounding box center [297, 318] width 148 height 19
click at [307, 293] on button "IMPRESSORA" at bounding box center [296, 296] width 67 height 15
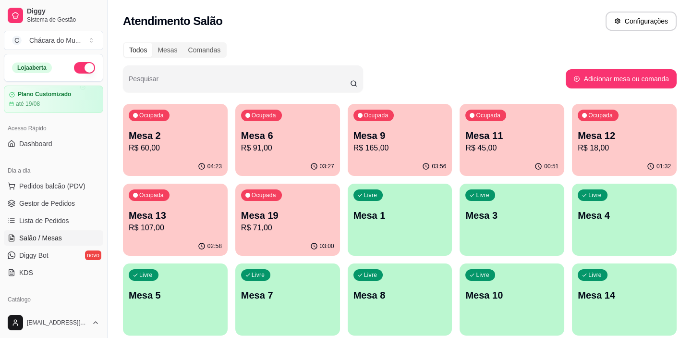
click at [546, 126] on div "Ocupada Mesa 11 R$ 45,00" at bounding box center [512, 130] width 105 height 53
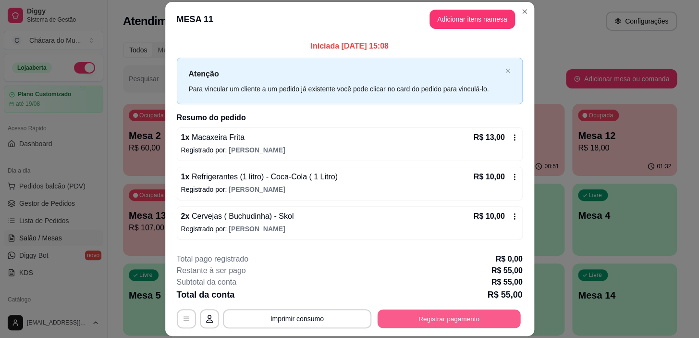
click at [426, 318] on button "Registrar pagamento" at bounding box center [448, 318] width 143 height 19
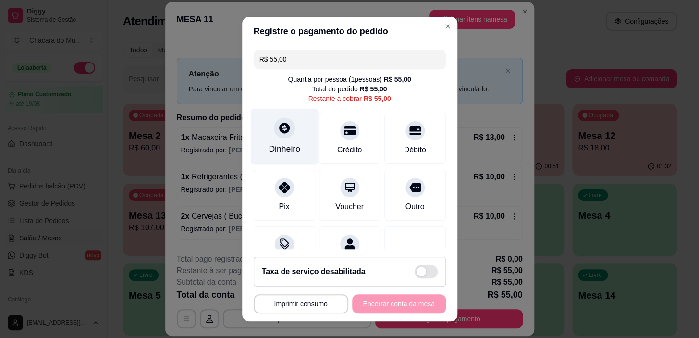
click at [279, 131] on icon at bounding box center [284, 128] width 12 height 12
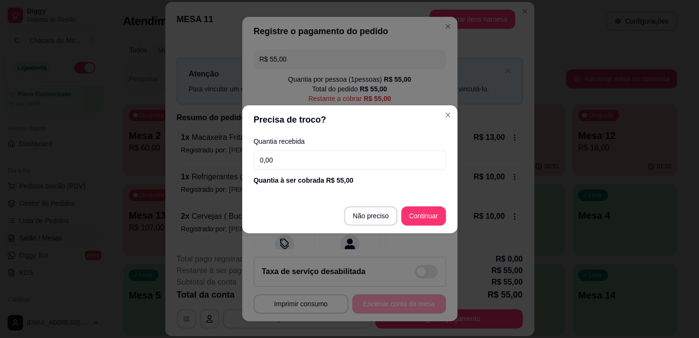
click at [305, 163] on input "0,00" at bounding box center [350, 159] width 192 height 19
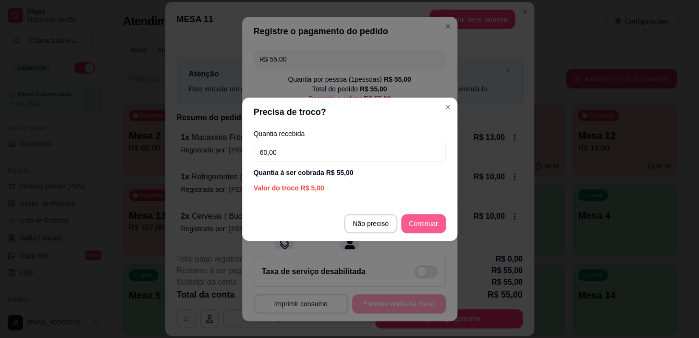
type input "60,00"
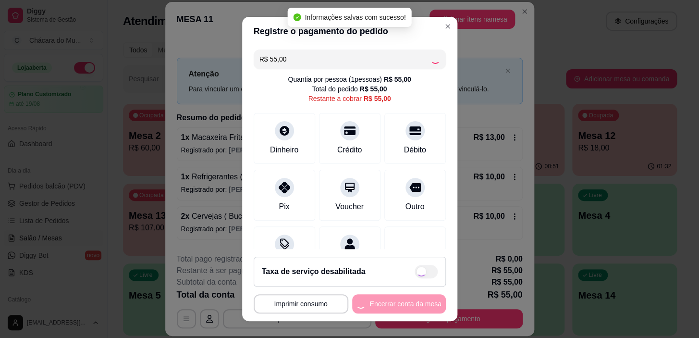
type input "R$ 0,00"
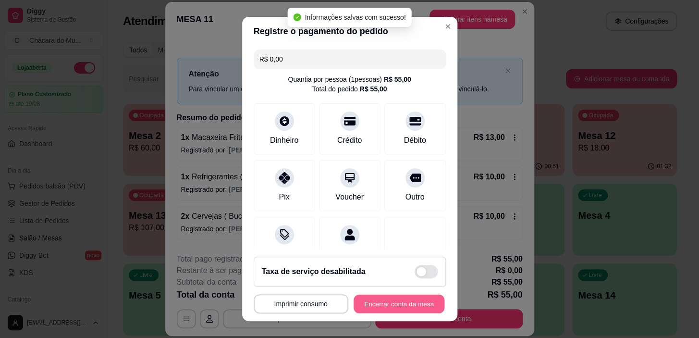
click at [386, 303] on button "Encerrar conta da mesa" at bounding box center [398, 303] width 91 height 19
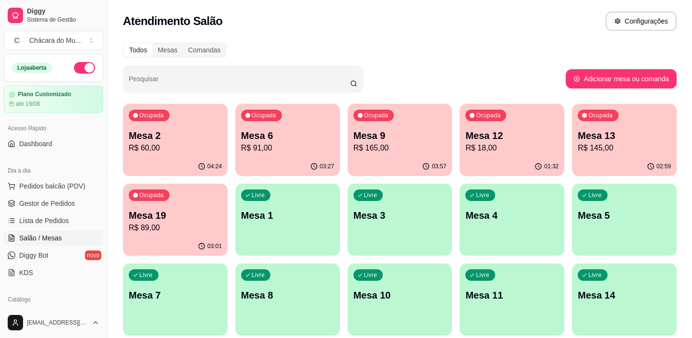
click at [645, 128] on div "Ocupada Mesa 13 R$ 145,00" at bounding box center [624, 130] width 105 height 53
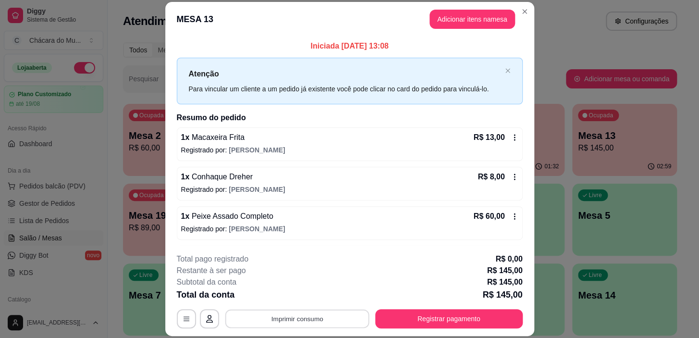
click at [353, 315] on button "Imprimir consumo" at bounding box center [297, 318] width 144 height 19
click at [293, 298] on button "IMPRESSORA" at bounding box center [297, 296] width 70 height 15
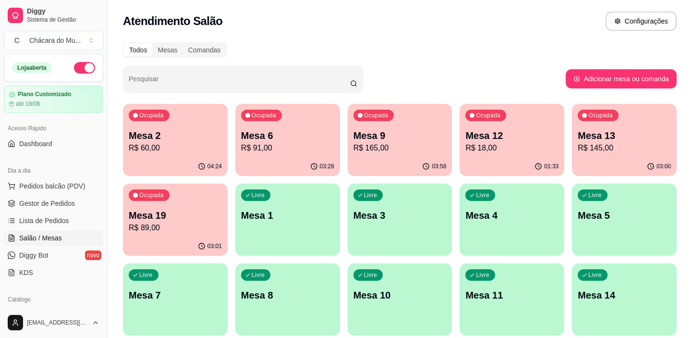
click at [294, 135] on p "Mesa 6" at bounding box center [287, 135] width 93 height 13
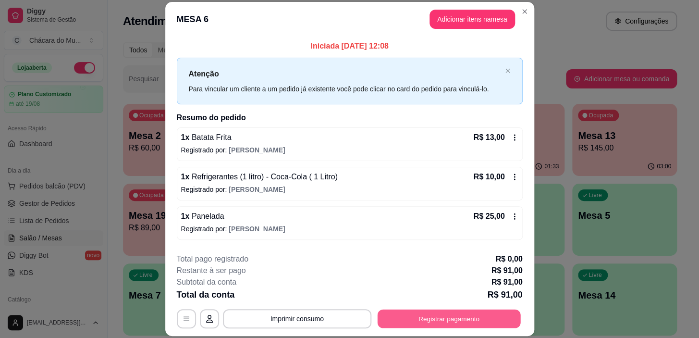
click at [407, 310] on button "Registrar pagamento" at bounding box center [448, 318] width 143 height 19
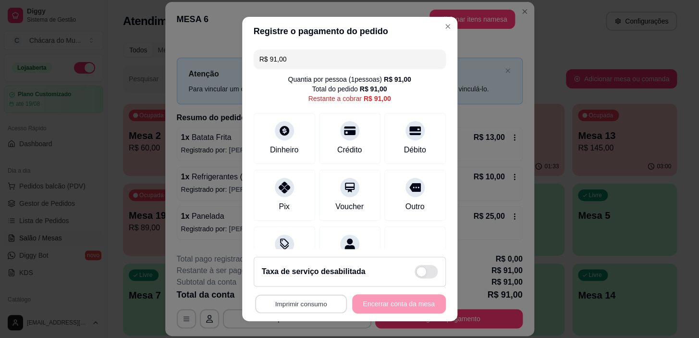
click at [294, 300] on button "Imprimir consumo" at bounding box center [301, 303] width 92 height 19
click at [295, 280] on button "IMPRESSORA" at bounding box center [299, 281] width 70 height 15
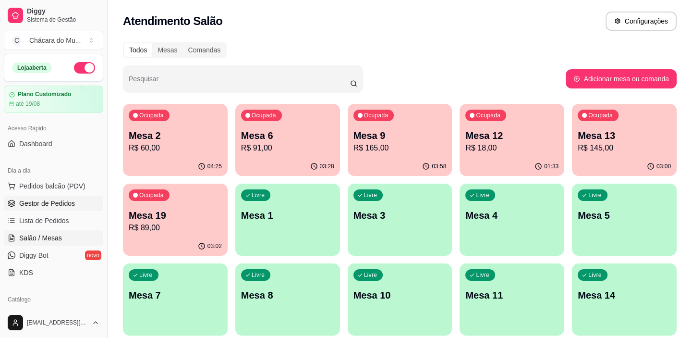
click at [55, 197] on ul "Pedidos balcão (PDV) Gestor de Pedidos Lista de Pedidos Salão / Mesas Diggy Bot…" at bounding box center [53, 229] width 99 height 102
click at [58, 207] on span "Gestor de Pedidos" at bounding box center [47, 203] width 56 height 10
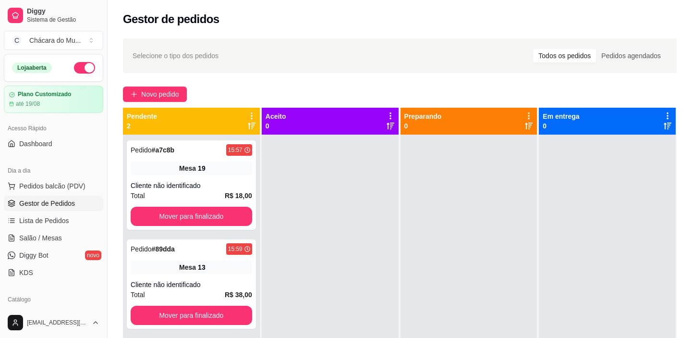
click at [82, 159] on div "Dia a dia Pedidos balcão (PDV) Gestor de Pedidos Lista de Pedidos Salão / Mesas…" at bounding box center [53, 221] width 107 height 125
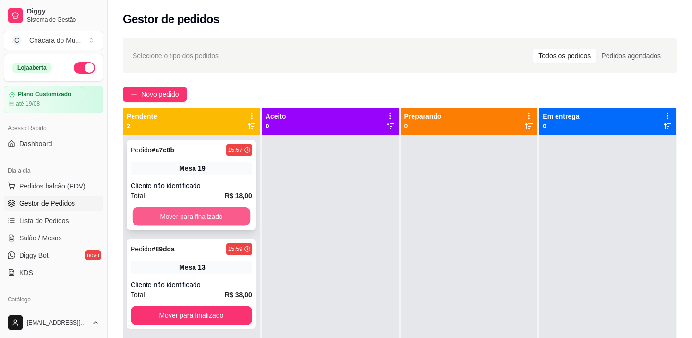
click at [145, 216] on button "Mover para finalizado" at bounding box center [192, 216] width 118 height 19
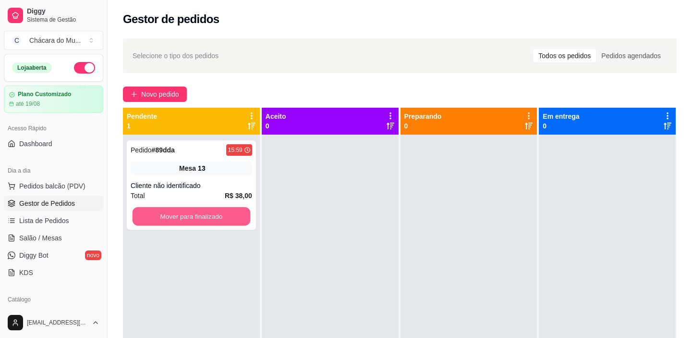
click at [145, 216] on button "Mover para finalizado" at bounding box center [192, 216] width 118 height 19
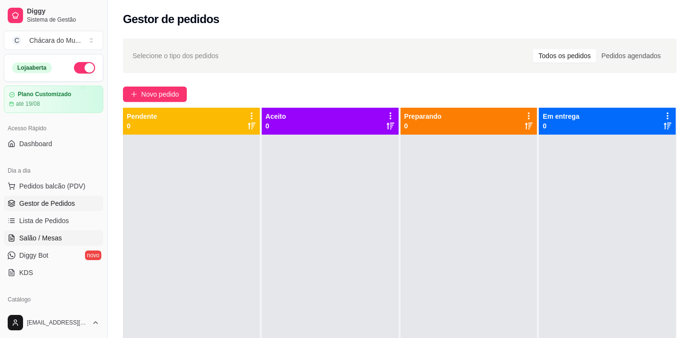
click at [23, 231] on link "Salão / Mesas" at bounding box center [53, 237] width 99 height 15
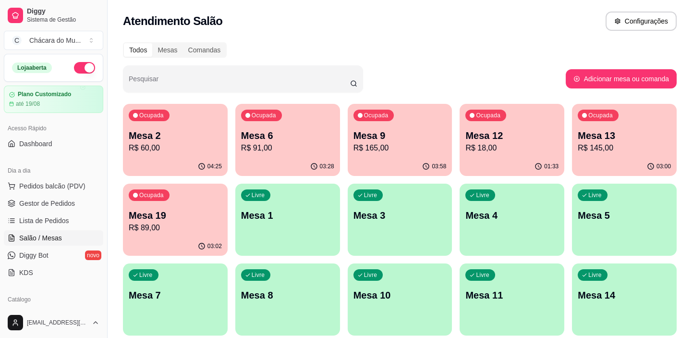
click at [304, 146] on p "R$ 91,00" at bounding box center [287, 148] width 93 height 12
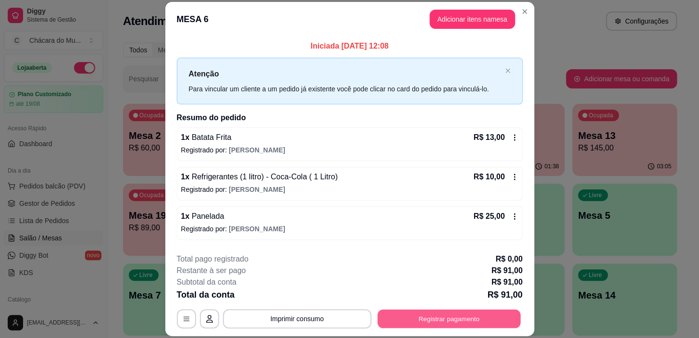
click at [387, 320] on button "Registrar pagamento" at bounding box center [448, 318] width 143 height 19
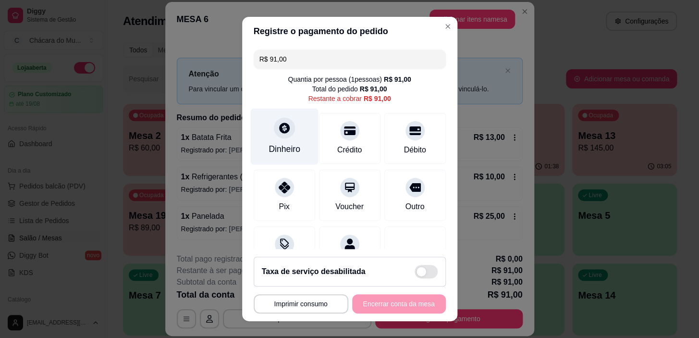
click at [287, 139] on div "Dinheiro" at bounding box center [284, 137] width 68 height 56
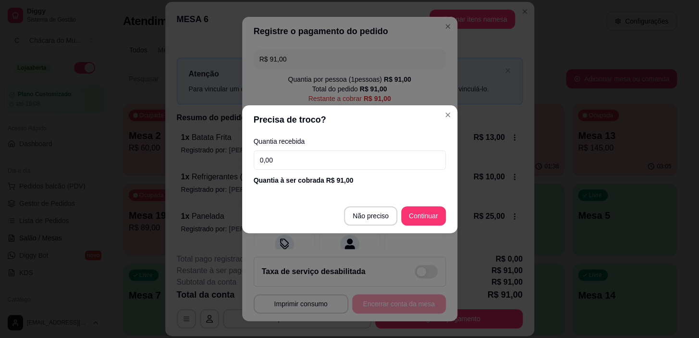
click at [288, 166] on input "0,00" at bounding box center [350, 159] width 192 height 19
type input "30,00"
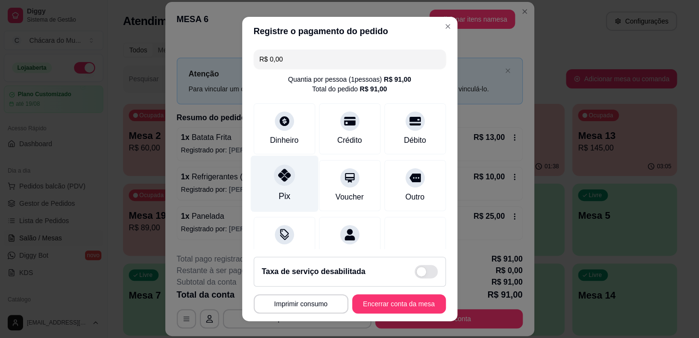
click at [279, 193] on div "Pix" at bounding box center [284, 196] width 12 height 12
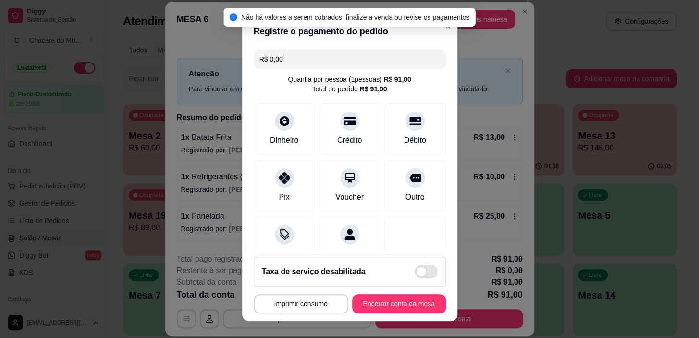
click at [298, 65] on input "R$ 0,00" at bounding box center [349, 58] width 181 height 19
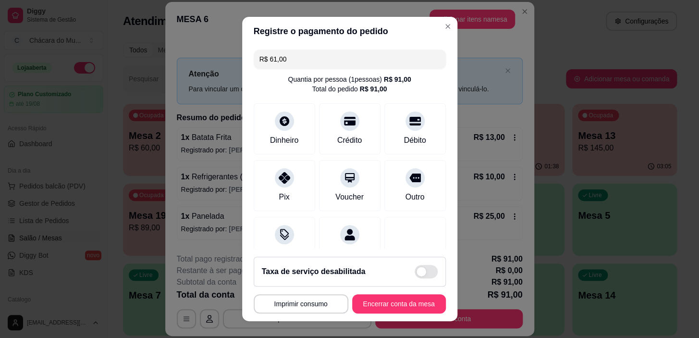
type input "R$ 61,00"
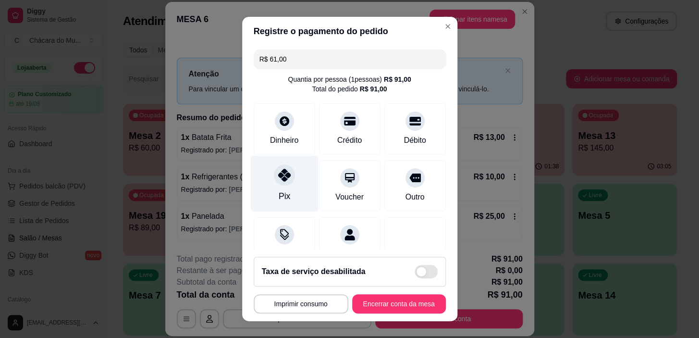
click at [251, 187] on div "Pix" at bounding box center [284, 184] width 68 height 56
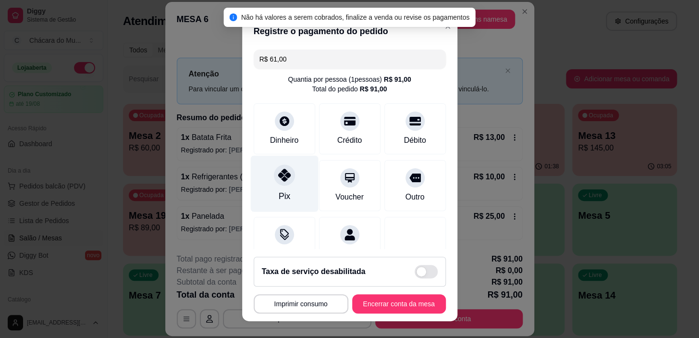
click at [266, 192] on div "Pix" at bounding box center [284, 184] width 68 height 56
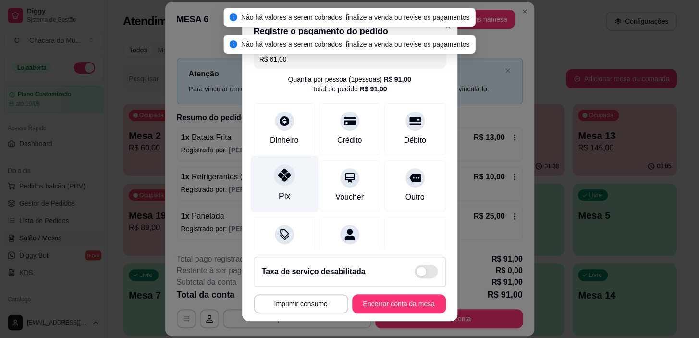
click at [278, 190] on div "Pix" at bounding box center [284, 196] width 12 height 12
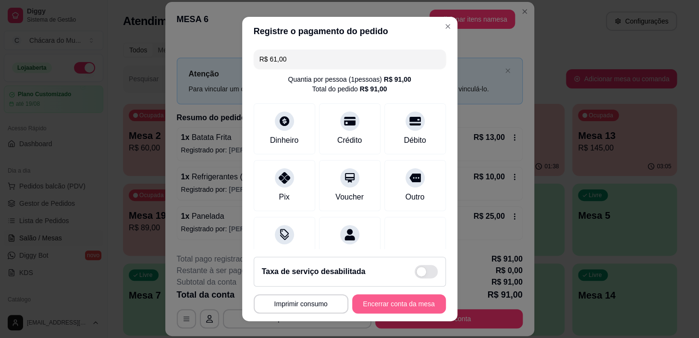
click at [356, 304] on button "Encerrar conta da mesa" at bounding box center [399, 303] width 94 height 19
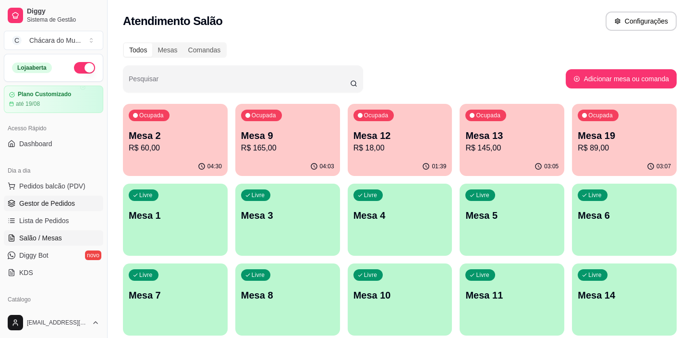
click at [59, 200] on span "Gestor de Pedidos" at bounding box center [47, 203] width 56 height 10
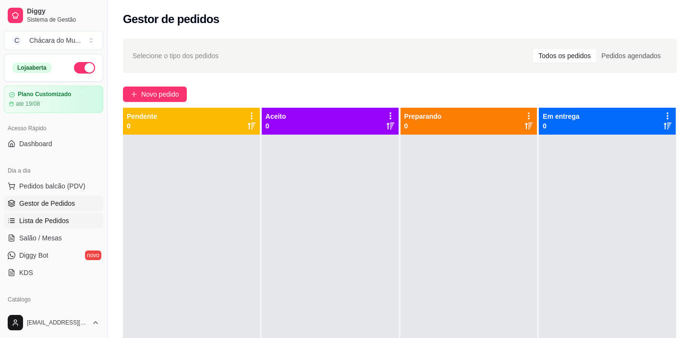
click at [52, 221] on span "Lista de Pedidos" at bounding box center [44, 221] width 50 height 10
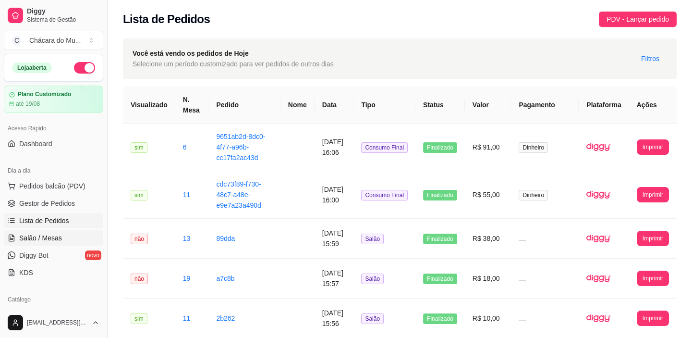
click at [55, 235] on span "Salão / Mesas" at bounding box center [40, 238] width 43 height 10
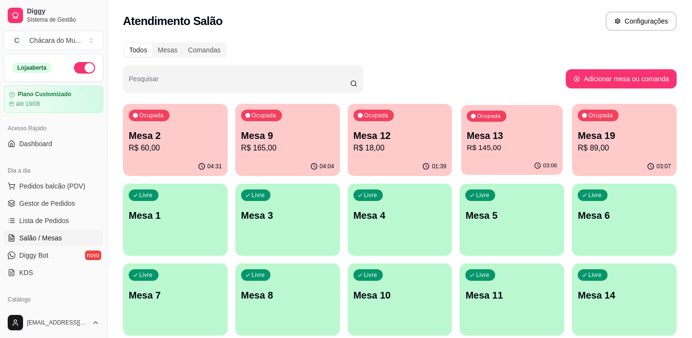
click at [493, 144] on p "R$ 145,00" at bounding box center [512, 147] width 90 height 11
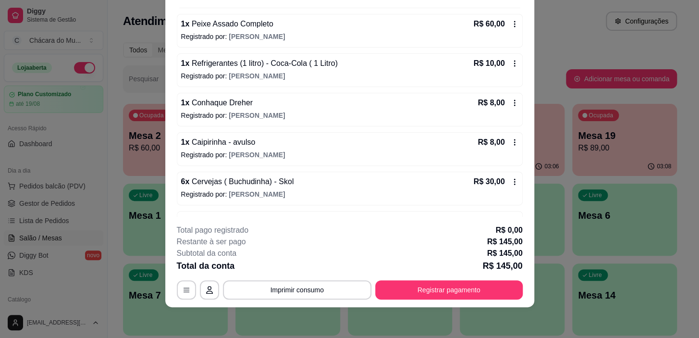
scroll to position [194, 0]
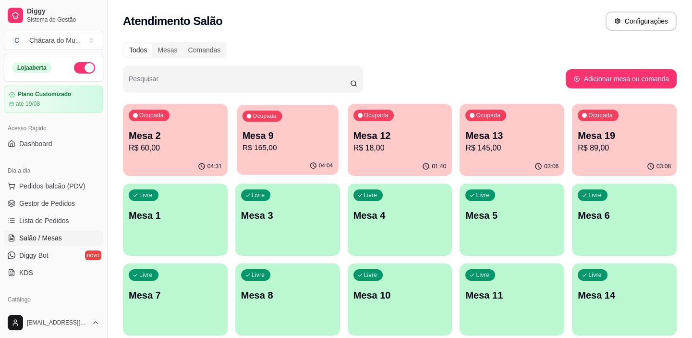
click at [279, 143] on p "R$ 165,00" at bounding box center [288, 147] width 90 height 11
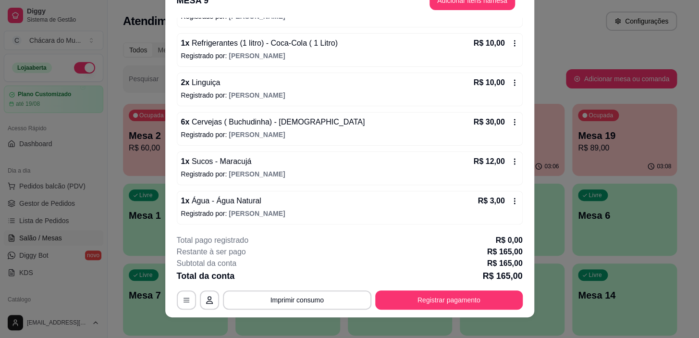
scroll to position [29, 0]
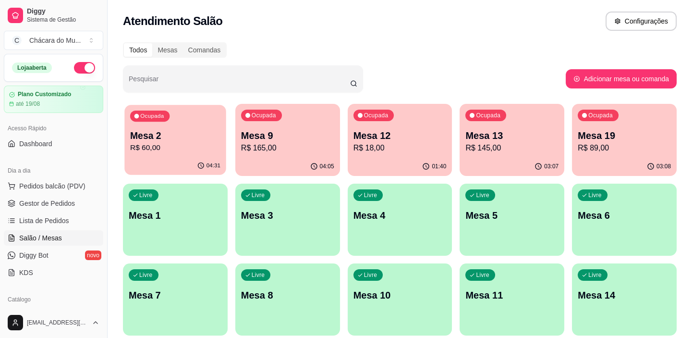
click at [172, 141] on p "Mesa 2" at bounding box center [175, 135] width 90 height 13
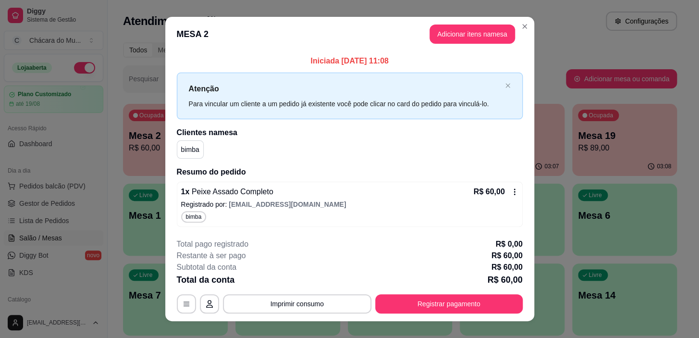
scroll to position [14, 0]
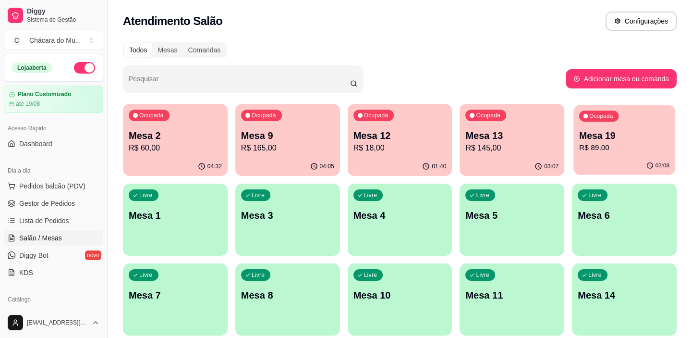
click at [609, 136] on p "Mesa 19" at bounding box center [624, 135] width 90 height 13
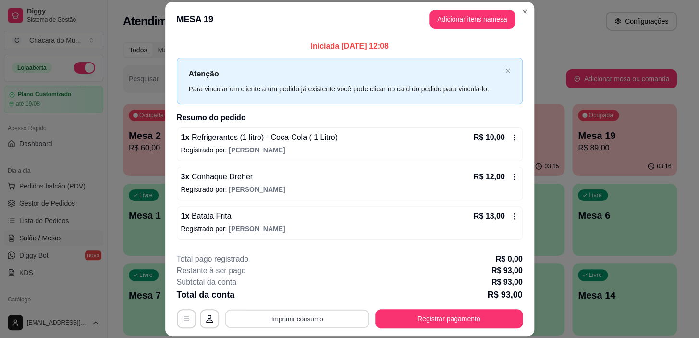
click at [320, 322] on button "Imprimir consumo" at bounding box center [297, 318] width 144 height 19
click at [283, 290] on button "IMPRESSORA" at bounding box center [297, 296] width 70 height 15
click at [521, 14] on icon "Close" at bounding box center [525, 12] width 8 height 8
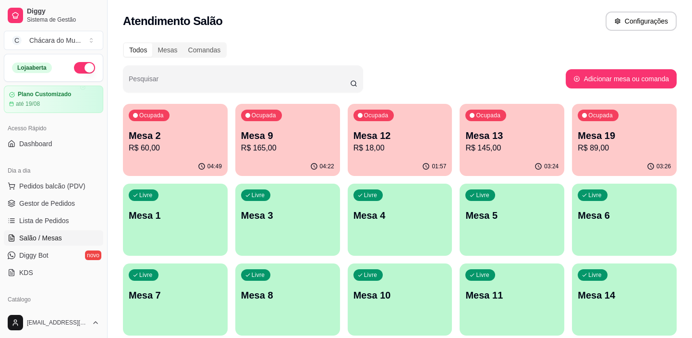
click at [303, 147] on p "R$ 165,00" at bounding box center [287, 148] width 93 height 12
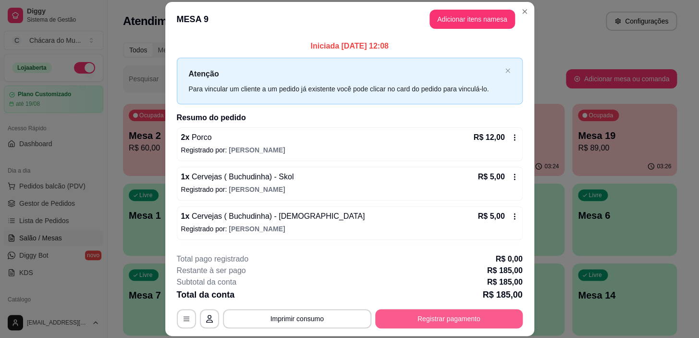
click at [466, 317] on button "Registrar pagamento" at bounding box center [448, 318] width 147 height 19
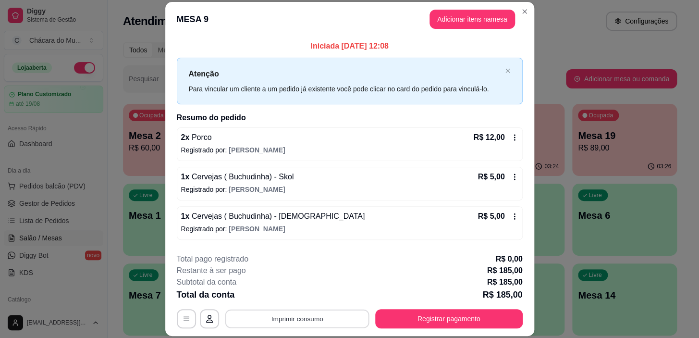
click at [307, 322] on button "Imprimir consumo" at bounding box center [297, 318] width 144 height 19
click at [300, 294] on button "IMPRESSORA" at bounding box center [297, 296] width 70 height 15
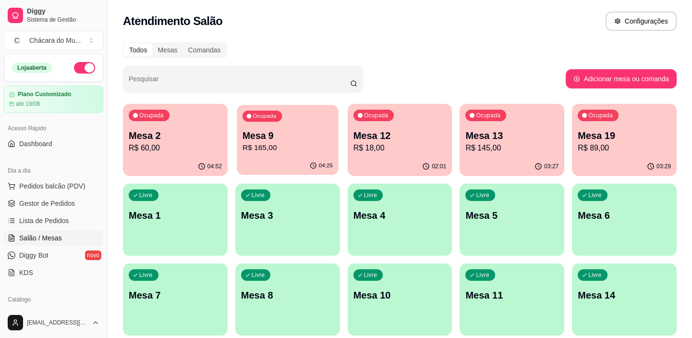
click at [267, 155] on div "Ocupada Mesa 9 R$ 165,00" at bounding box center [287, 131] width 101 height 52
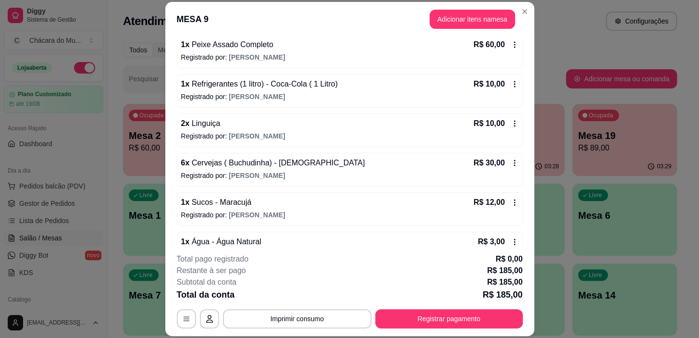
scroll to position [349, 0]
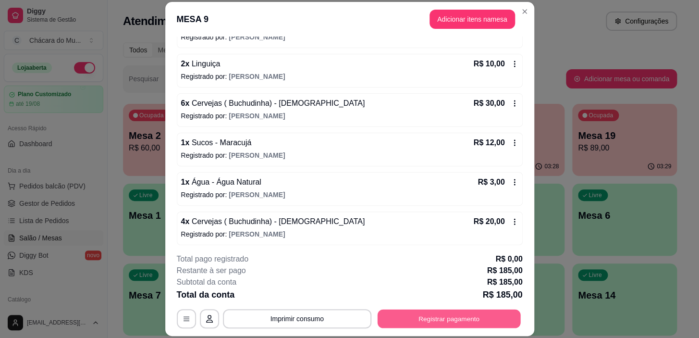
click at [434, 317] on button "Registrar pagamento" at bounding box center [448, 318] width 143 height 19
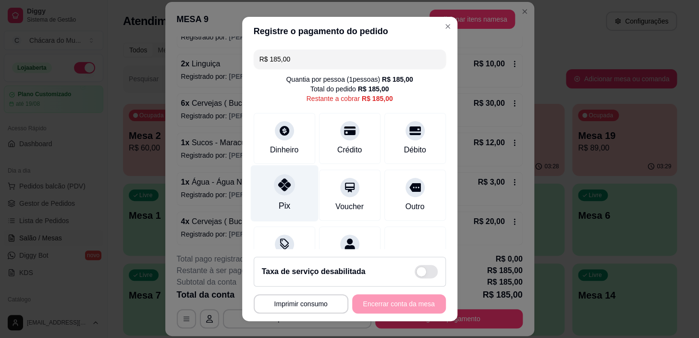
click at [295, 194] on div "Pix" at bounding box center [284, 193] width 68 height 56
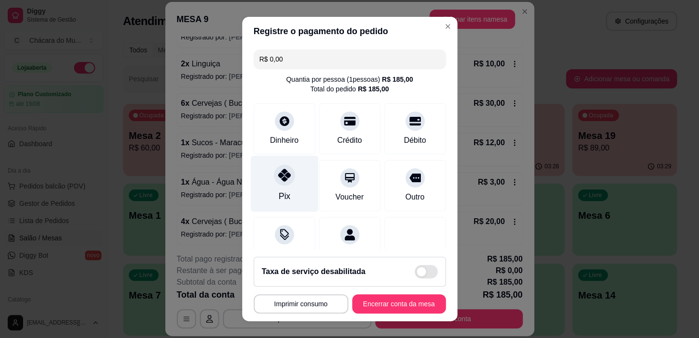
click at [278, 177] on icon at bounding box center [284, 175] width 12 height 12
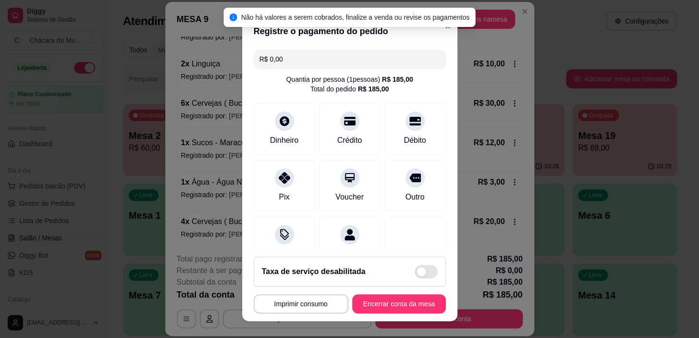
click at [286, 68] on input "R$ 0,00" at bounding box center [349, 58] width 181 height 19
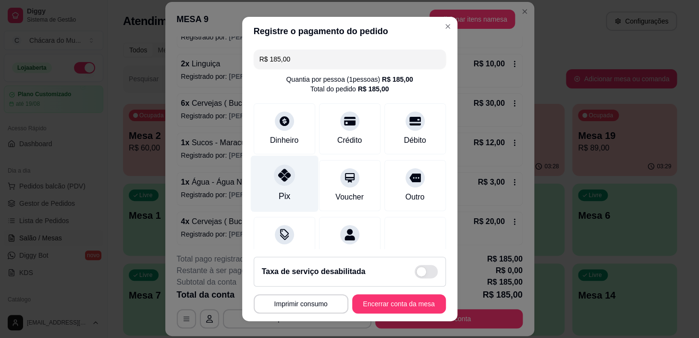
type input "R$ 185,00"
click at [285, 187] on div "Pix" at bounding box center [284, 184] width 68 height 56
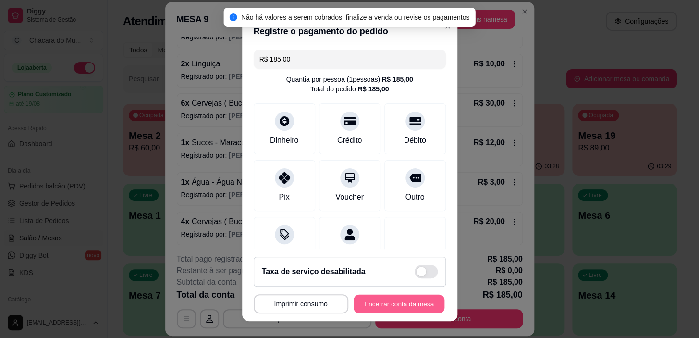
click at [399, 299] on button "Encerrar conta da mesa" at bounding box center [398, 303] width 91 height 19
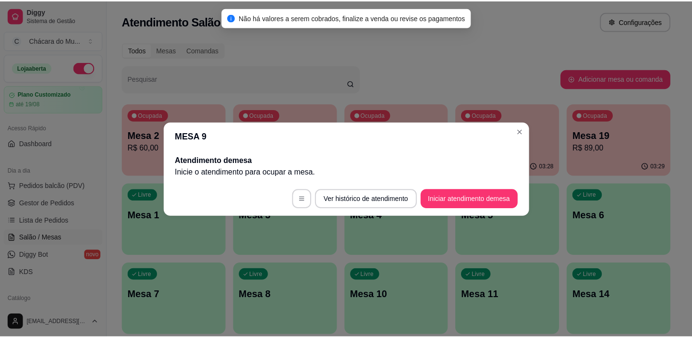
scroll to position [0, 0]
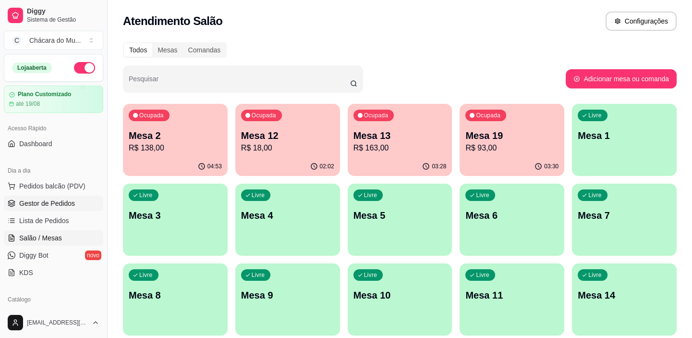
click at [63, 199] on span "Gestor de Pedidos" at bounding box center [47, 203] width 56 height 10
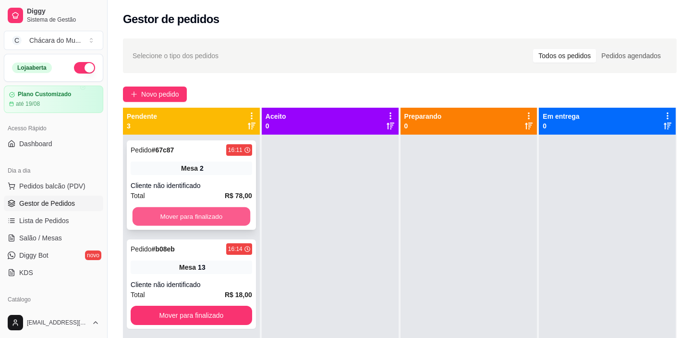
click at [170, 211] on button "Mover para finalizado" at bounding box center [192, 216] width 118 height 19
click at [170, 211] on button "Mover para finalizado" at bounding box center [192, 216] width 122 height 19
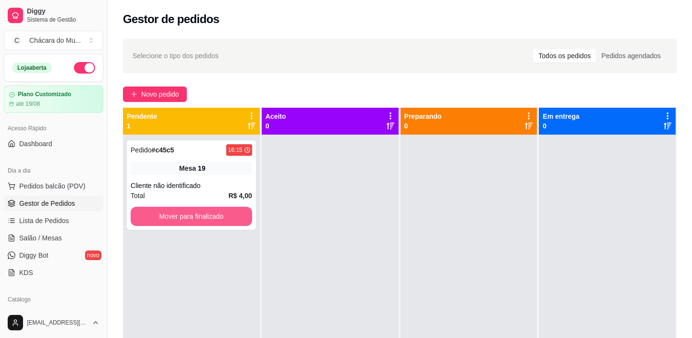
click at [170, 211] on button "Mover para finalizado" at bounding box center [192, 216] width 122 height 19
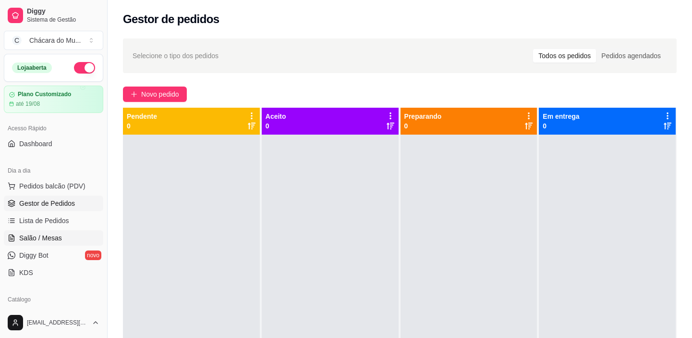
click at [36, 237] on span "Salão / Mesas" at bounding box center [40, 238] width 43 height 10
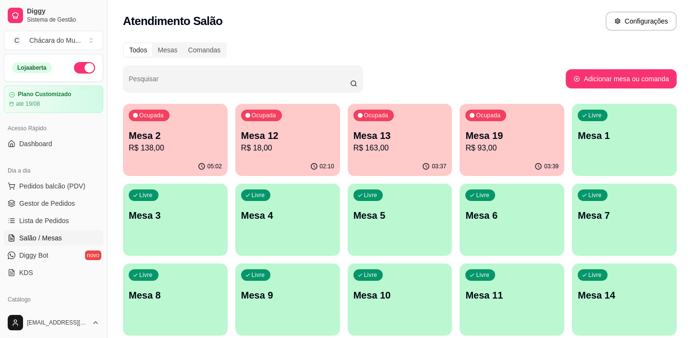
click at [288, 139] on p "Mesa 12" at bounding box center [287, 135] width 93 height 13
click at [475, 143] on p "R$ 93,00" at bounding box center [512, 147] width 90 height 11
click at [294, 135] on p "Mesa 12" at bounding box center [287, 135] width 93 height 13
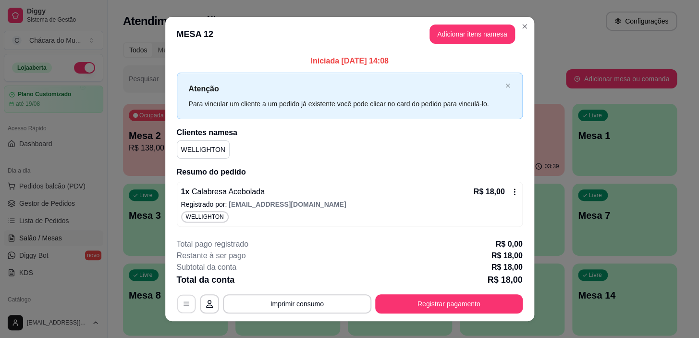
click at [189, 300] on button "button" at bounding box center [186, 303] width 19 height 19
click at [186, 302] on icon "button" at bounding box center [187, 304] width 8 height 8
click at [220, 202] on p "Registrado por: [EMAIL_ADDRESS][DOMAIN_NAME]" at bounding box center [349, 204] width 337 height 10
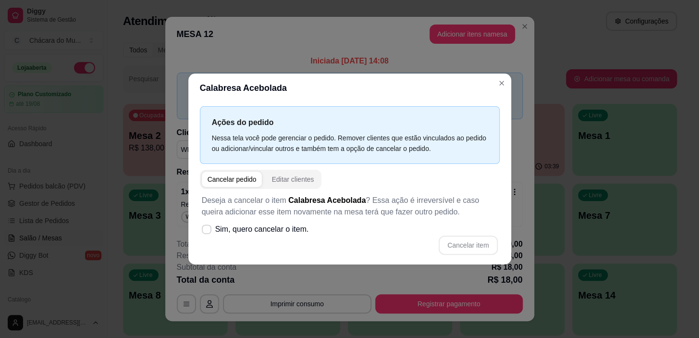
click at [222, 176] on div "Cancelar pedido" at bounding box center [231, 179] width 49 height 10
click at [211, 232] on label "Sim, quero cancelar o item." at bounding box center [255, 228] width 115 height 19
click at [207, 232] on input "Sim, quero cancelar o item." at bounding box center [204, 234] width 6 height 6
checkbox input "true"
click at [461, 238] on button "Cancelar item" at bounding box center [467, 244] width 59 height 19
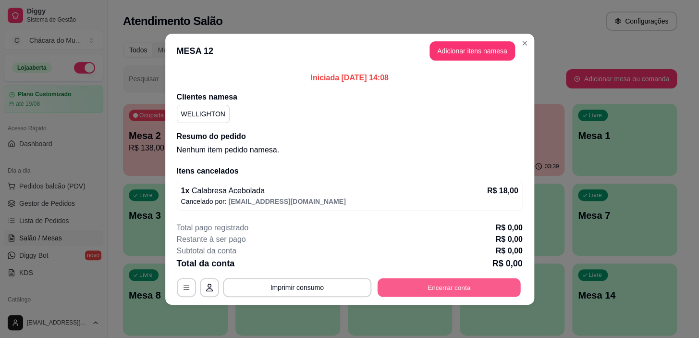
click at [410, 284] on button "Encerrar conta" at bounding box center [448, 287] width 143 height 19
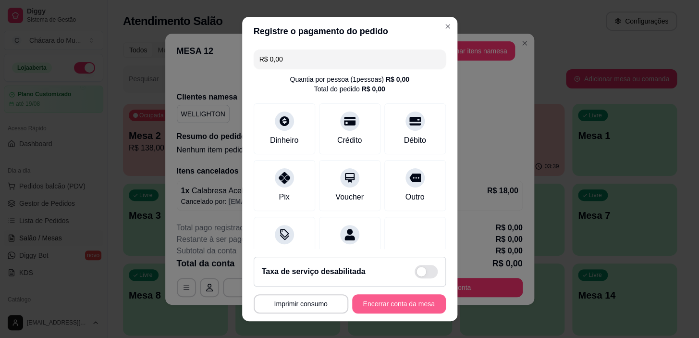
click at [377, 305] on button "Encerrar conta da mesa" at bounding box center [399, 303] width 94 height 19
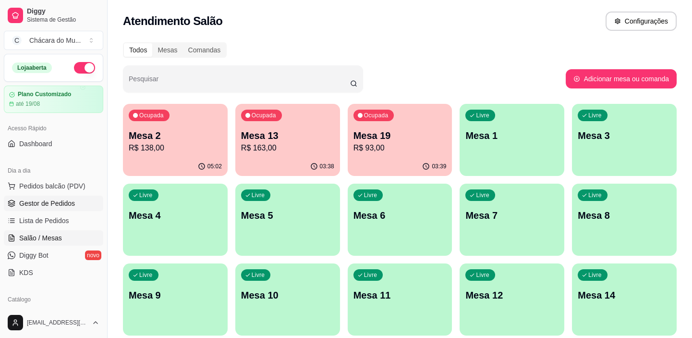
click at [65, 197] on link "Gestor de Pedidos" at bounding box center [53, 202] width 99 height 15
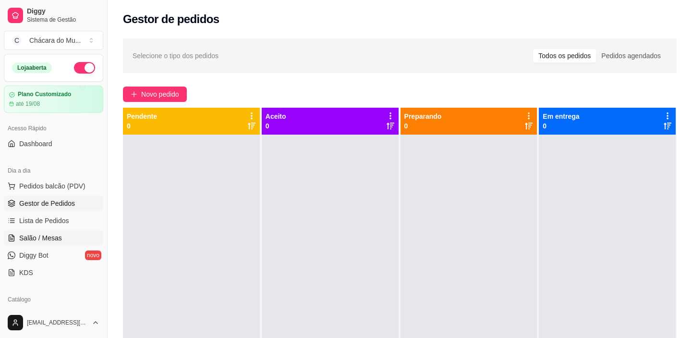
click at [53, 231] on link "Salão / Mesas" at bounding box center [53, 237] width 99 height 15
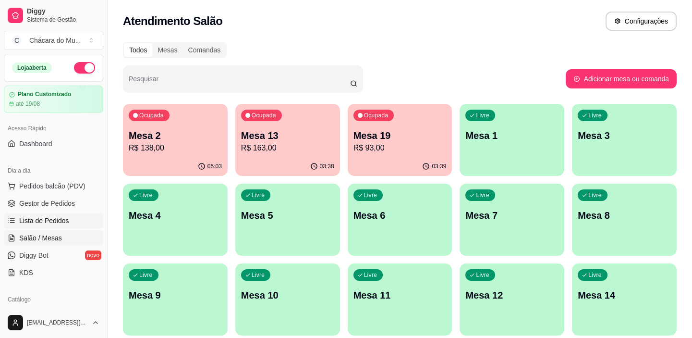
click at [23, 220] on span "Lista de Pedidos" at bounding box center [44, 221] width 50 height 10
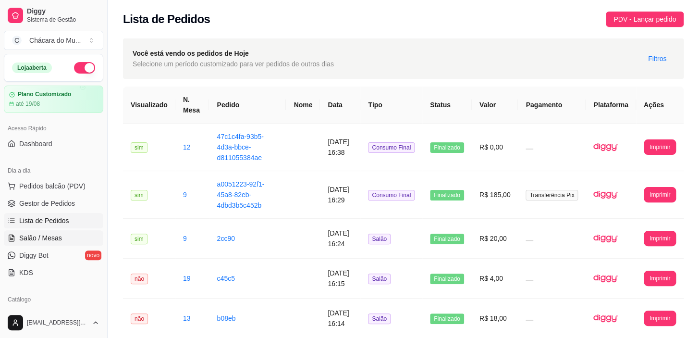
click at [39, 237] on span "Salão / Mesas" at bounding box center [40, 238] width 43 height 10
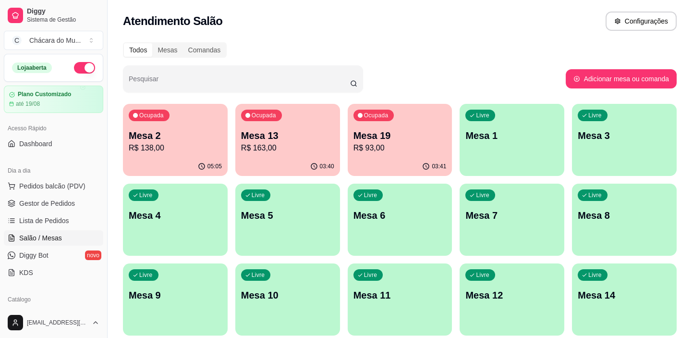
click at [36, 236] on span "Salão / Mesas" at bounding box center [40, 238] width 43 height 10
click at [52, 213] on link "Lista de Pedidos" at bounding box center [53, 220] width 99 height 15
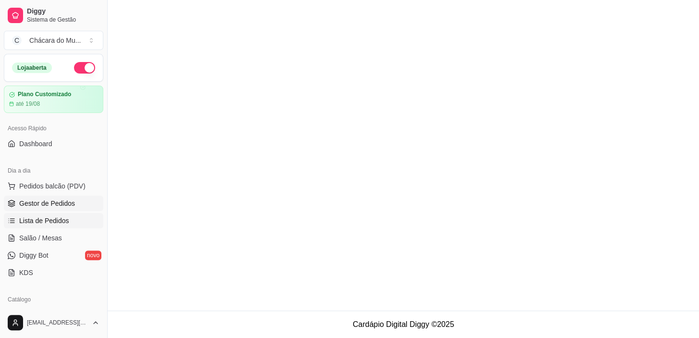
click at [52, 205] on span "Gestor de Pedidos" at bounding box center [47, 203] width 56 height 10
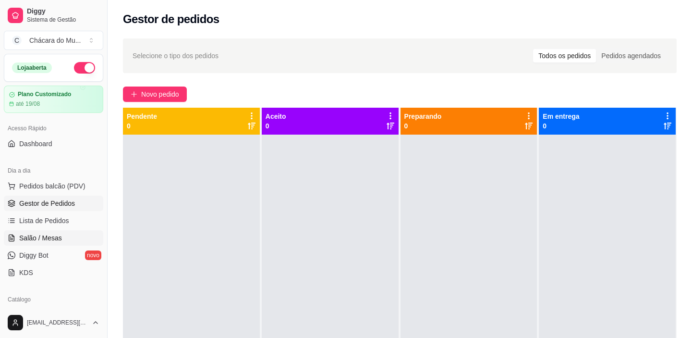
click at [45, 233] on span "Salão / Mesas" at bounding box center [40, 238] width 43 height 10
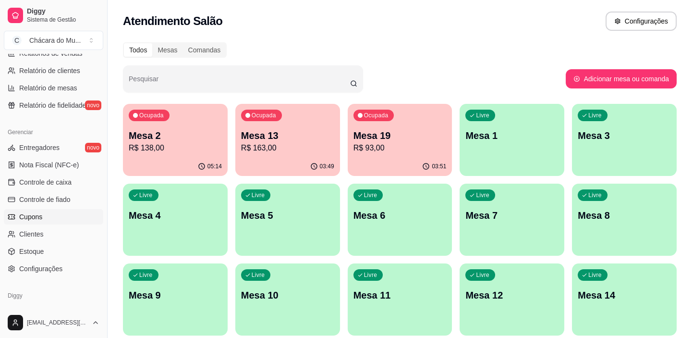
scroll to position [305, 0]
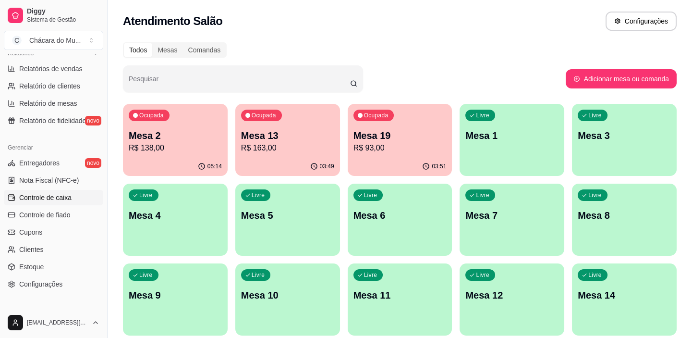
click at [61, 195] on span "Controle de caixa" at bounding box center [45, 198] width 52 height 10
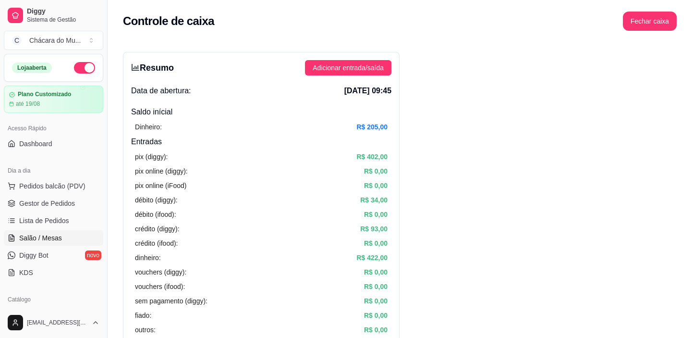
click at [33, 233] on span "Salão / Mesas" at bounding box center [40, 238] width 43 height 10
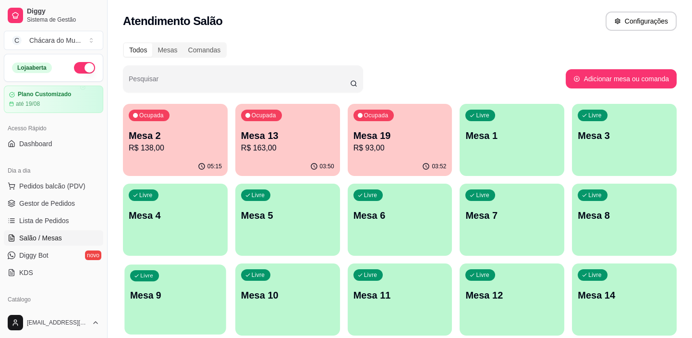
click at [191, 313] on div "Livre Mesa 9" at bounding box center [174, 293] width 101 height 59
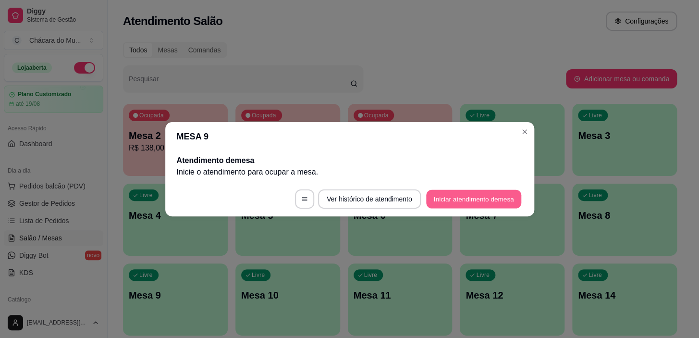
click at [447, 198] on button "Iniciar atendimento de mesa" at bounding box center [473, 198] width 95 height 19
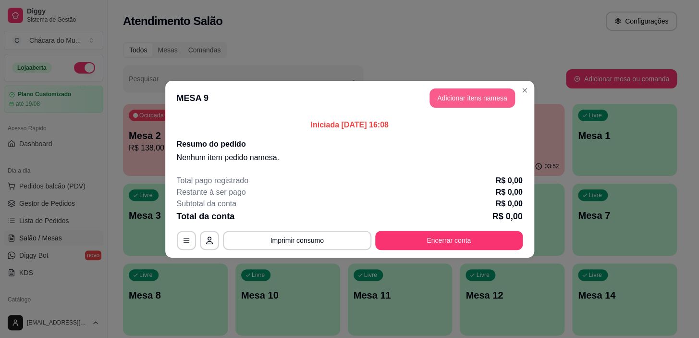
click at [440, 91] on button "Adicionar itens na mesa" at bounding box center [471, 97] width 85 height 19
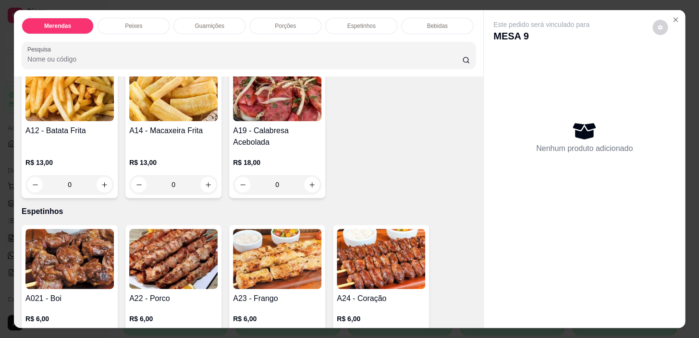
scroll to position [655, 0]
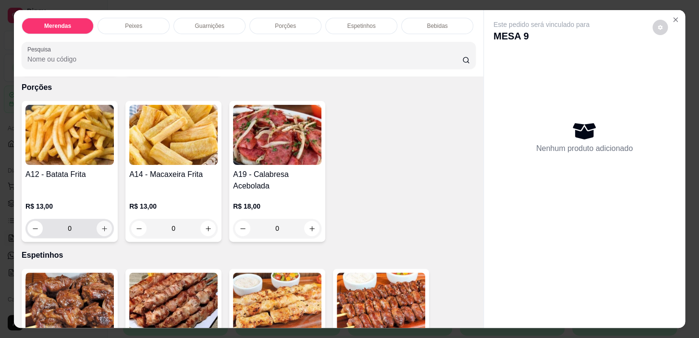
click at [99, 226] on button "increase-product-quantity" at bounding box center [104, 227] width 15 height 15
type input "1"
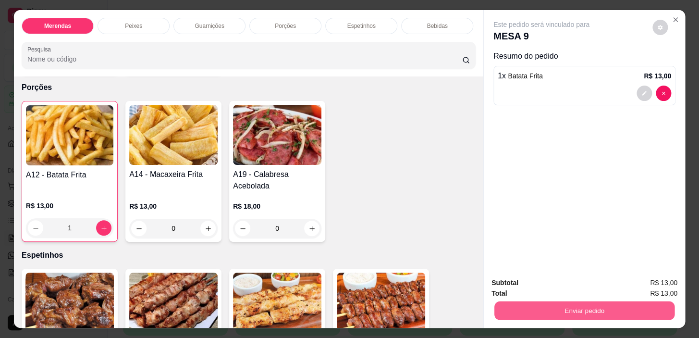
click at [576, 307] on button "Enviar pedido" at bounding box center [584, 310] width 180 height 19
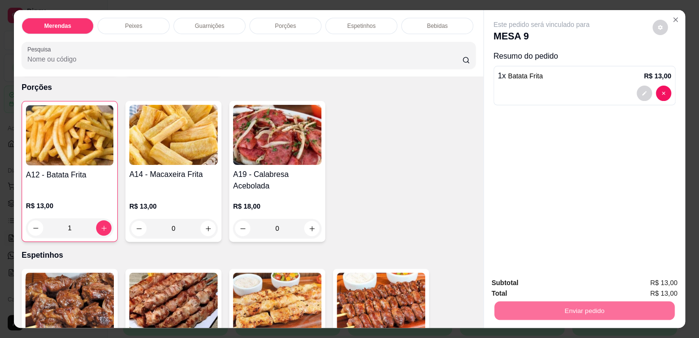
click at [644, 280] on button "Sim, quero registrar" at bounding box center [644, 283] width 72 height 18
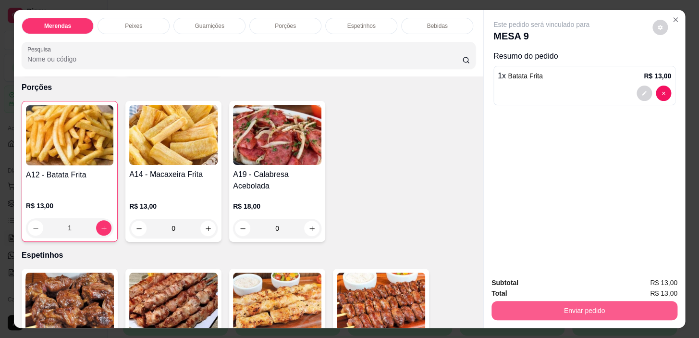
click at [525, 304] on button "Enviar pedido" at bounding box center [584, 310] width 186 height 19
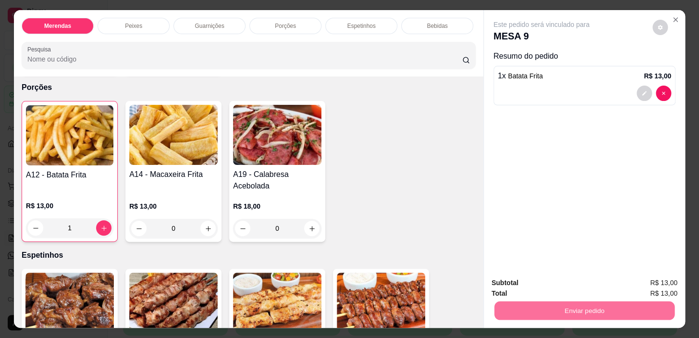
click at [537, 282] on button "Não registrar e enviar pedido" at bounding box center [552, 283] width 97 height 18
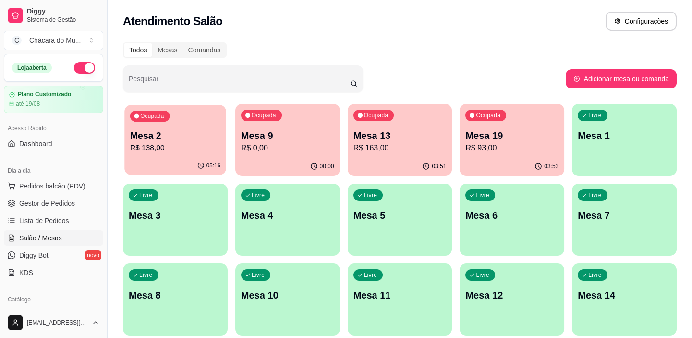
click at [178, 139] on p "Mesa 2" at bounding box center [175, 135] width 90 height 13
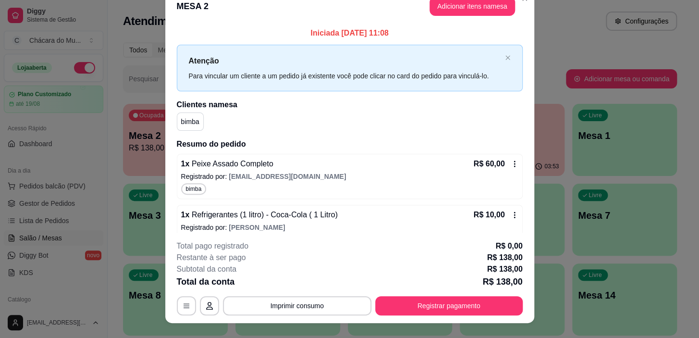
scroll to position [0, 0]
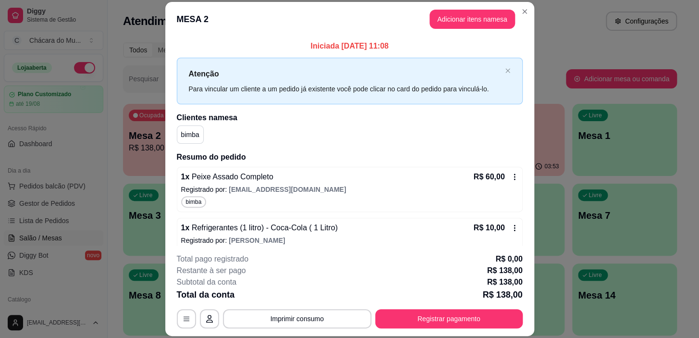
click at [212, 176] on span "Peixe Assado Completo" at bounding box center [231, 176] width 84 height 8
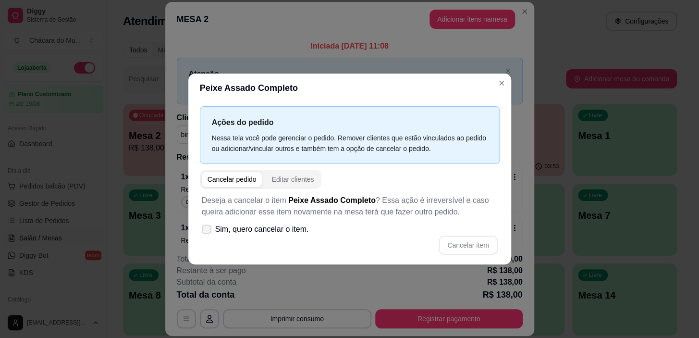
click at [207, 226] on icon at bounding box center [207, 229] width 8 height 6
click at [207, 231] on input "Sim, quero cancelar o item." at bounding box center [204, 234] width 6 height 6
checkbox input "true"
click at [465, 244] on button "Cancelar item" at bounding box center [467, 244] width 59 height 19
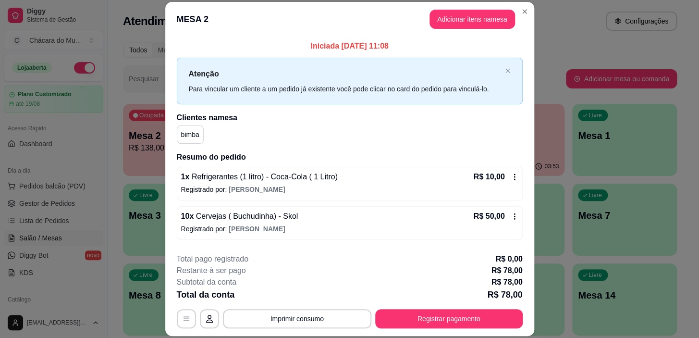
click at [216, 174] on span "Refrigerantes (1 litro) - Coca-Cola ( 1 Litro)" at bounding box center [263, 176] width 148 height 8
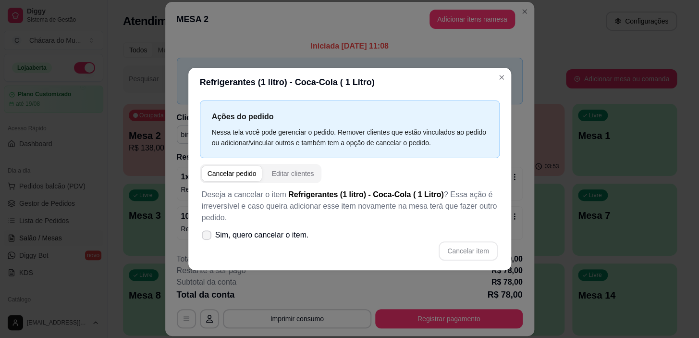
click at [207, 232] on icon at bounding box center [207, 235] width 8 height 6
click at [207, 236] on input "Sim, quero cancelar o item." at bounding box center [204, 239] width 6 height 6
checkbox input "true"
click at [450, 246] on button "Cancelar item" at bounding box center [467, 250] width 57 height 19
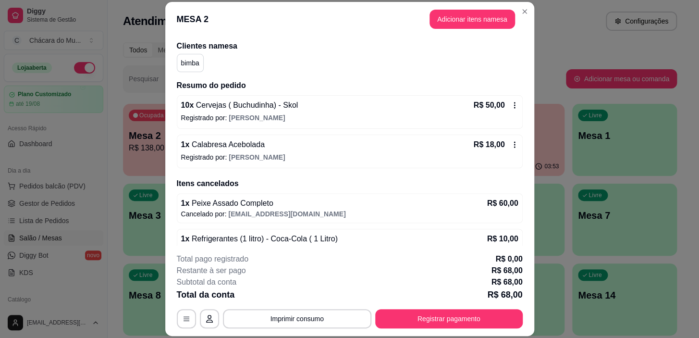
scroll to position [87, 0]
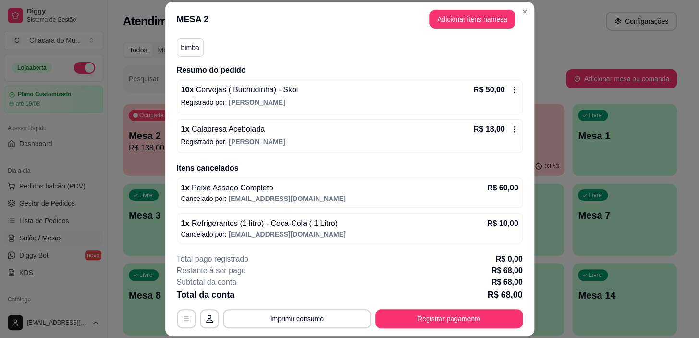
click at [209, 91] on span "Cervejas ( Buchudinha) - Skol" at bounding box center [246, 89] width 104 height 8
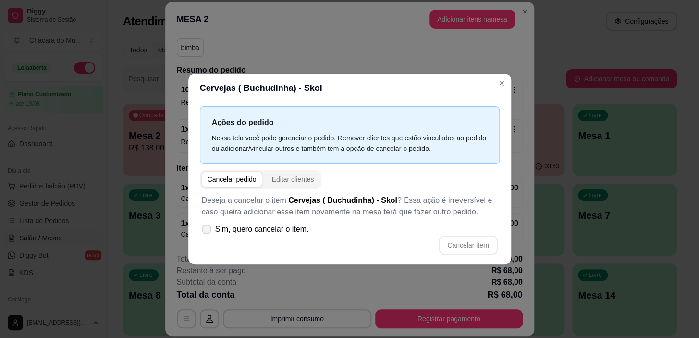
click at [208, 226] on icon at bounding box center [206, 228] width 7 height 5
click at [207, 231] on input "Sim, quero cancelar o item." at bounding box center [204, 234] width 6 height 6
checkbox input "true"
click at [231, 189] on div "Deseja a cancelar o item Cervejas ( Buchudinha) - Skol ? Essa ação é irreversív…" at bounding box center [350, 225] width 300 height 72
click at [231, 176] on div "Cancelar pedido" at bounding box center [231, 179] width 49 height 10
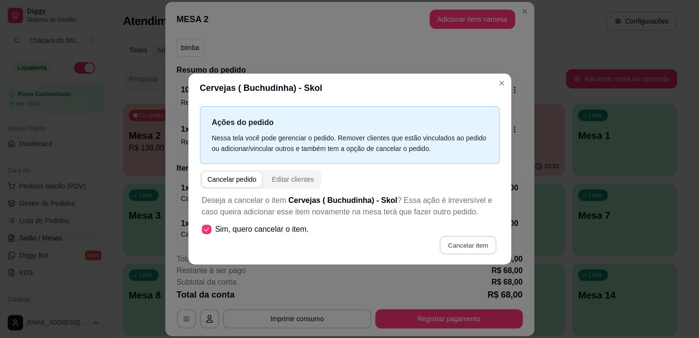
click at [464, 237] on button "Cancelar item" at bounding box center [467, 244] width 57 height 19
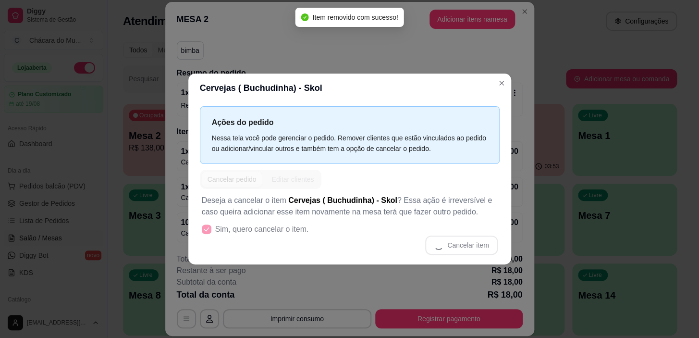
scroll to position [84, 0]
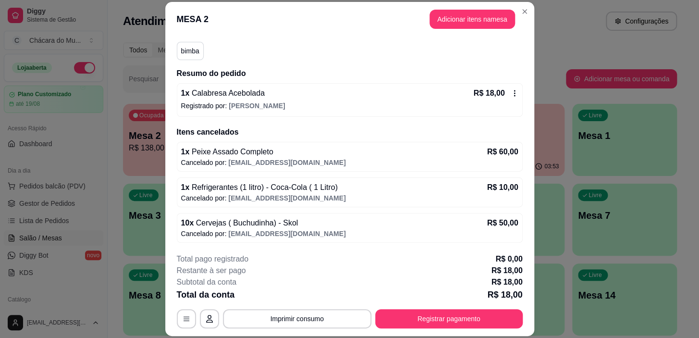
click at [259, 101] on p "Registrado por: [PERSON_NAME]" at bounding box center [349, 106] width 337 height 10
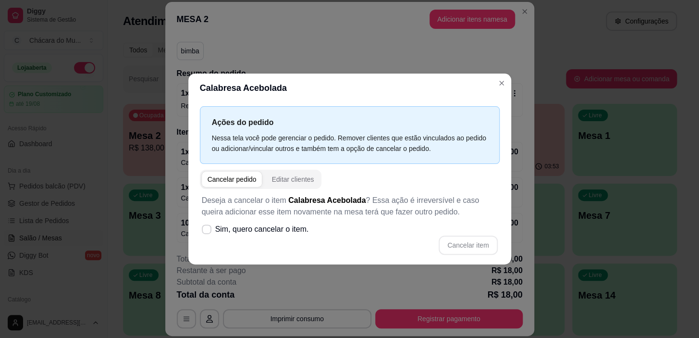
click at [221, 171] on span "button" at bounding box center [232, 178] width 61 height 15
click at [216, 170] on div "Cancelar pedido Editar clientes" at bounding box center [261, 179] width 122 height 19
click at [218, 182] on div "Cancelar pedido" at bounding box center [231, 179] width 49 height 10
click at [207, 223] on label "Sim, quero cancelar o item." at bounding box center [255, 228] width 115 height 19
click at [207, 231] on input "Sim, quero cancelar o item." at bounding box center [204, 234] width 6 height 6
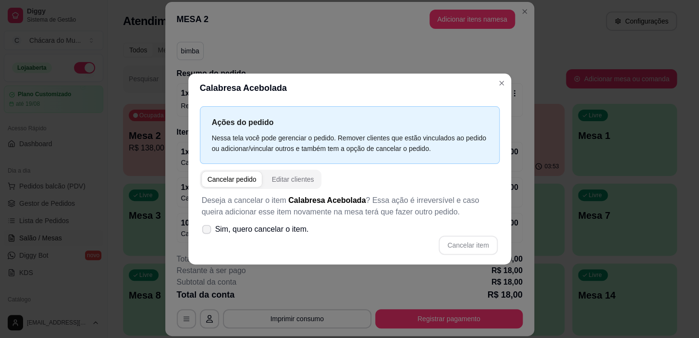
checkbox input "true"
click at [469, 240] on button "Cancelar item" at bounding box center [467, 244] width 57 height 19
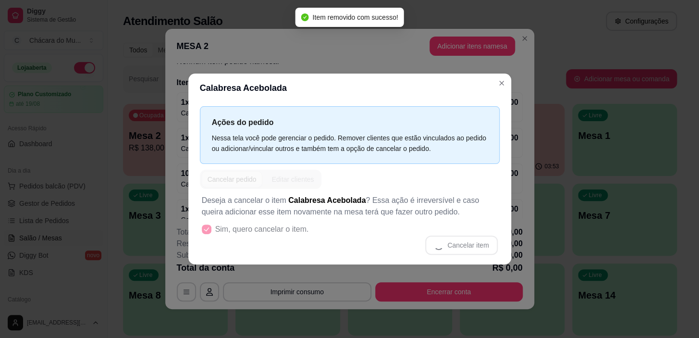
scroll to position [35, 0]
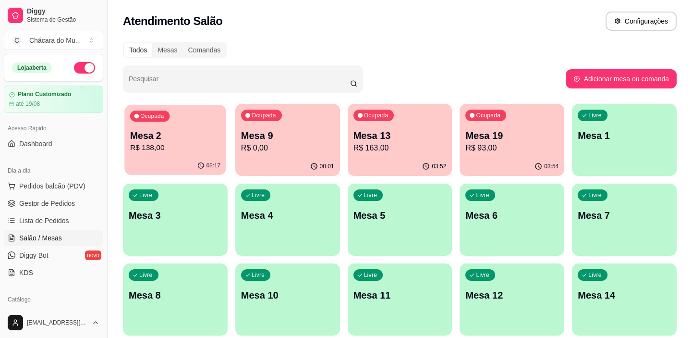
click at [202, 133] on p "Mesa 2" at bounding box center [175, 135] width 90 height 13
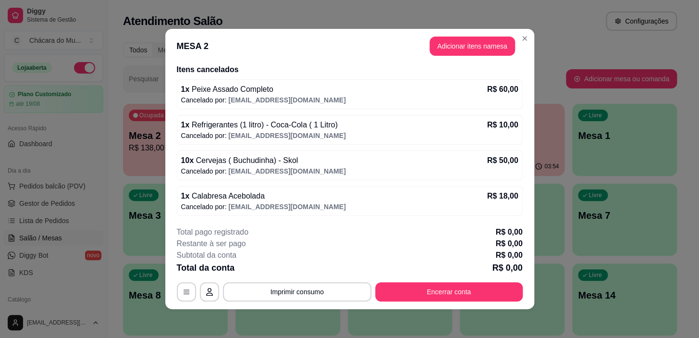
scroll to position [0, 0]
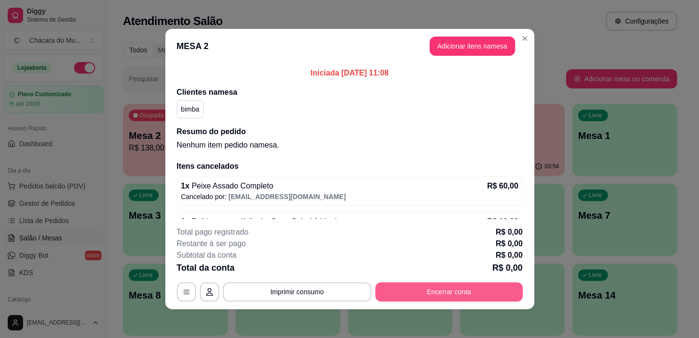
click at [504, 294] on button "Encerrar conta" at bounding box center [448, 291] width 147 height 19
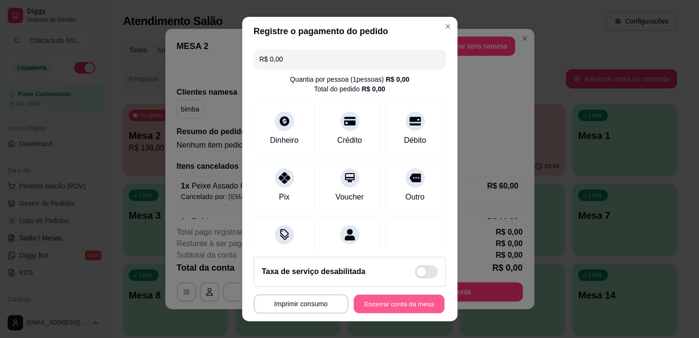
click at [383, 301] on button "Encerrar conta da mesa" at bounding box center [398, 303] width 91 height 19
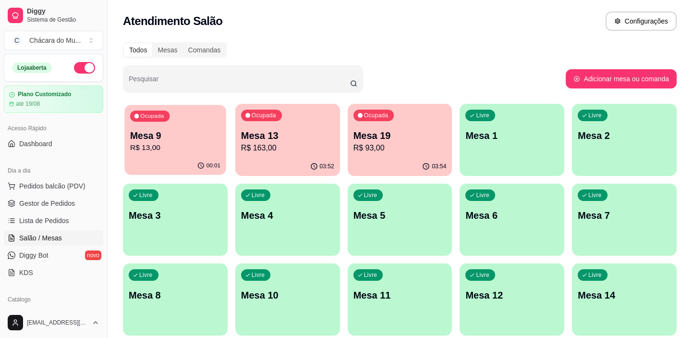
click at [165, 122] on div "Ocupada Mesa 9 R$ 13,00" at bounding box center [174, 131] width 101 height 52
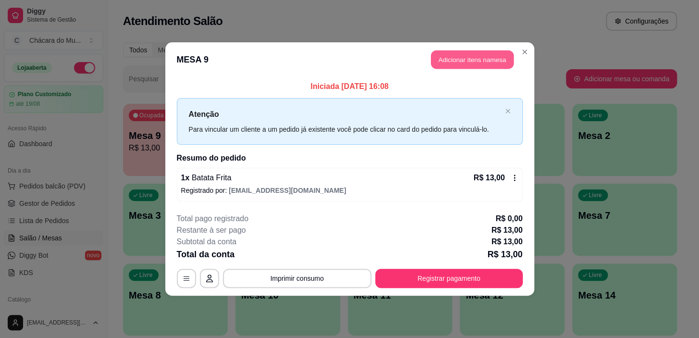
click at [455, 55] on button "Adicionar itens na mesa" at bounding box center [472, 59] width 83 height 19
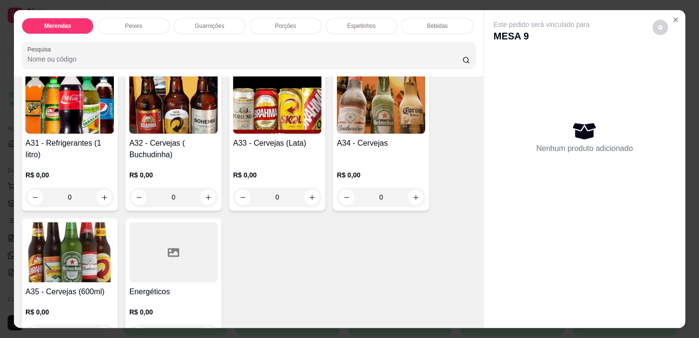
scroll to position [1310, 0]
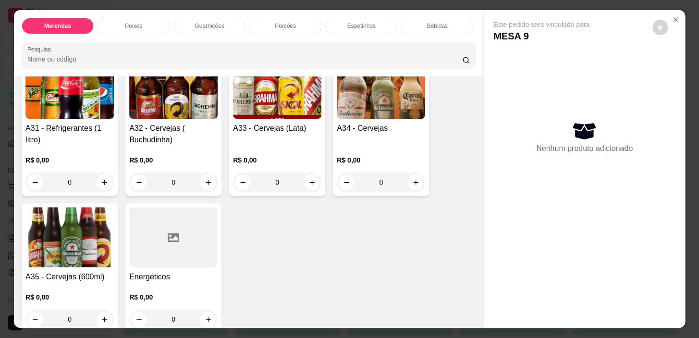
click at [205, 172] on div "0" at bounding box center [173, 181] width 88 height 19
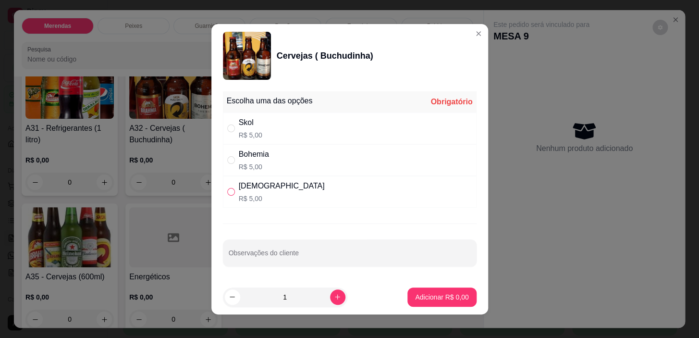
click at [228, 188] on input "" at bounding box center [231, 192] width 8 height 8
radio input "true"
click at [330, 292] on button "increase-product-quantity" at bounding box center [337, 296] width 15 height 15
type input "2"
click at [422, 289] on button "Adicionar R$ 10,00" at bounding box center [439, 296] width 73 height 19
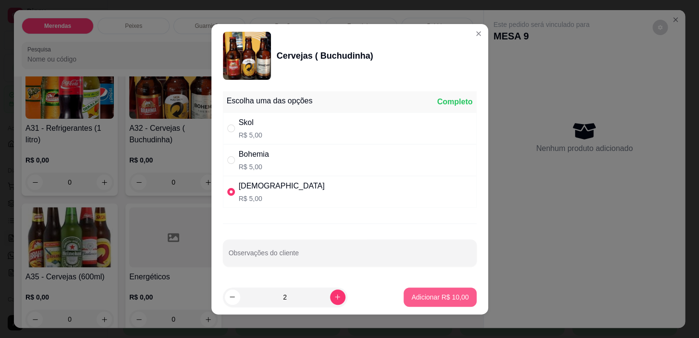
type input "2"
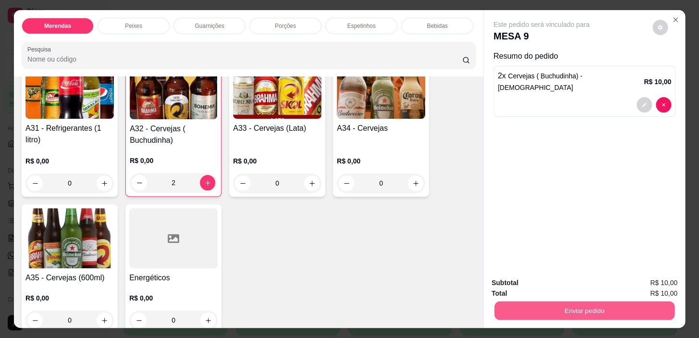
click at [578, 306] on button "Enviar pedido" at bounding box center [584, 310] width 180 height 19
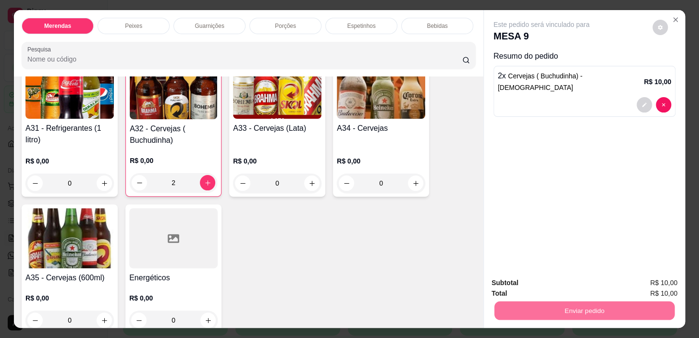
click at [558, 280] on button "Não registrar e enviar pedido" at bounding box center [552, 283] width 100 height 18
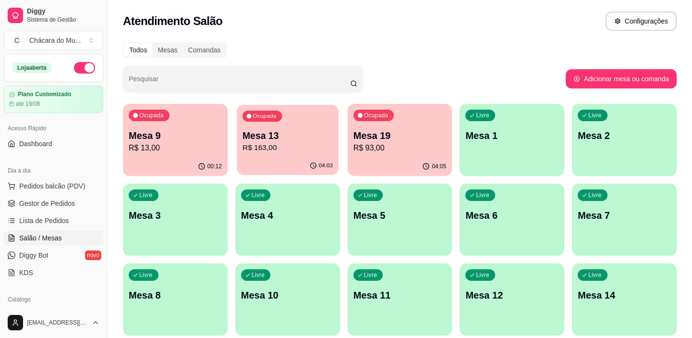
click at [291, 122] on div "Ocupada Mesa 13 R$ 163,00" at bounding box center [287, 131] width 101 height 52
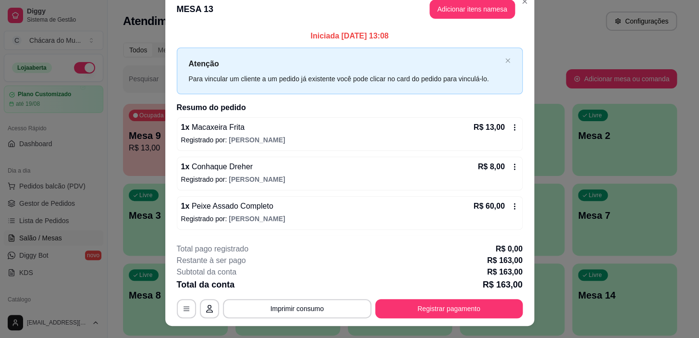
scroll to position [0, 0]
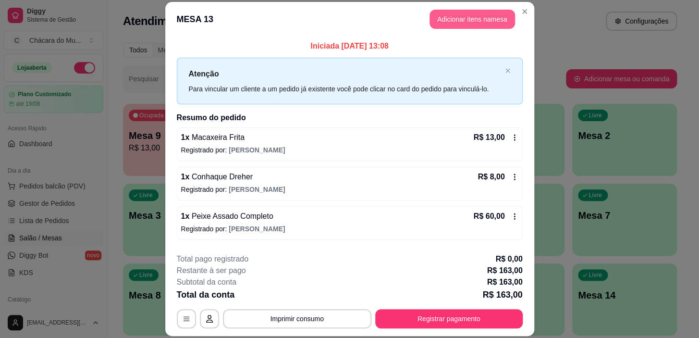
click at [446, 11] on button "Adicionar itens na mesa" at bounding box center [471, 19] width 85 height 19
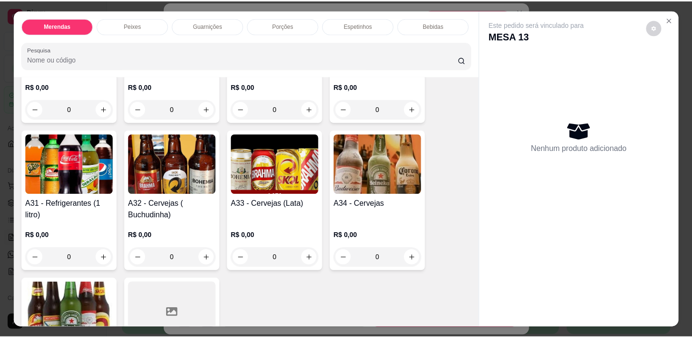
scroll to position [1266, 0]
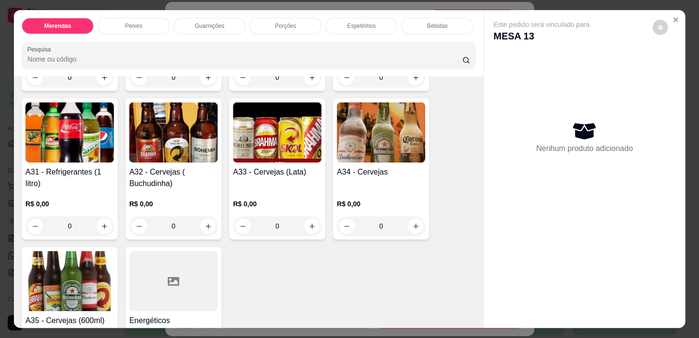
click at [205, 218] on div "0" at bounding box center [173, 225] width 88 height 19
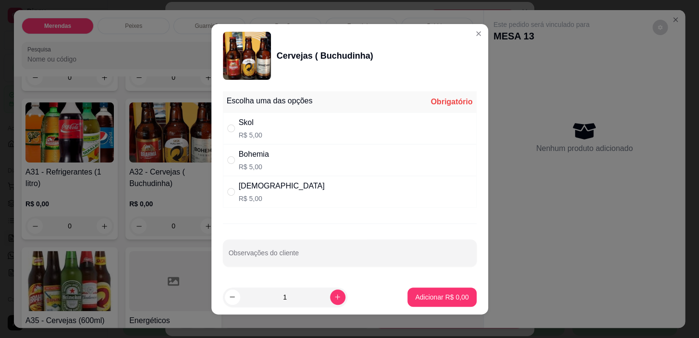
drag, startPoint x: 222, startPoint y: 125, endPoint x: 231, endPoint y: 117, distance: 11.5
click at [223, 125] on div "Skol R$ 5,00" at bounding box center [350, 128] width 254 height 32
radio input "true"
click at [423, 292] on p "Adicionar R$ 5,00" at bounding box center [441, 297] width 53 height 10
type input "1"
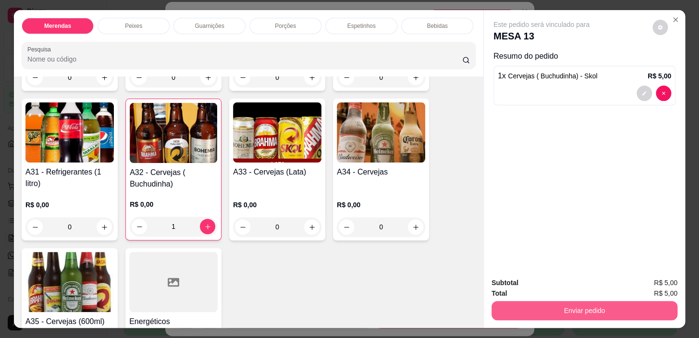
click at [535, 306] on button "Enviar pedido" at bounding box center [584, 310] width 186 height 19
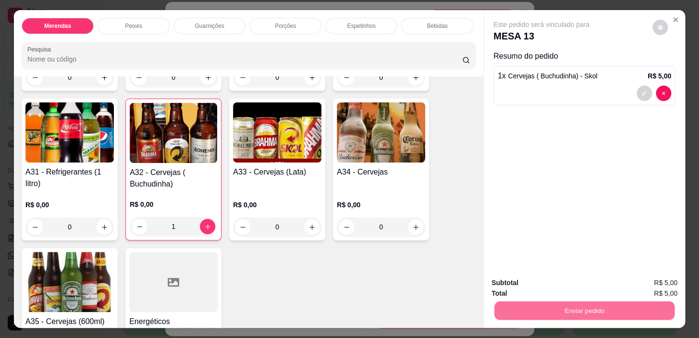
click at [546, 283] on button "Não registrar e enviar pedido" at bounding box center [552, 283] width 97 height 18
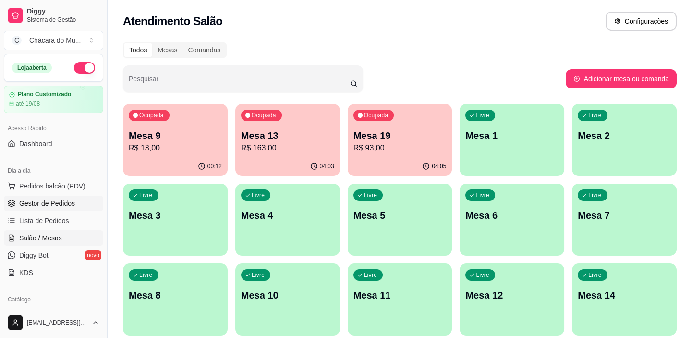
click at [44, 198] on span "Gestor de Pedidos" at bounding box center [47, 203] width 56 height 10
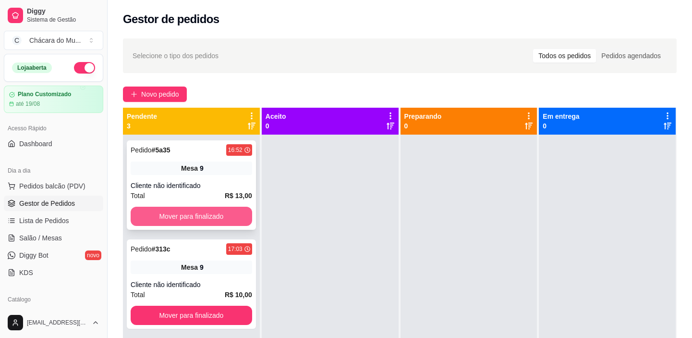
click at [173, 207] on button "Mover para finalizado" at bounding box center [192, 216] width 122 height 19
click at [173, 213] on button "Mover para finalizado" at bounding box center [192, 216] width 122 height 19
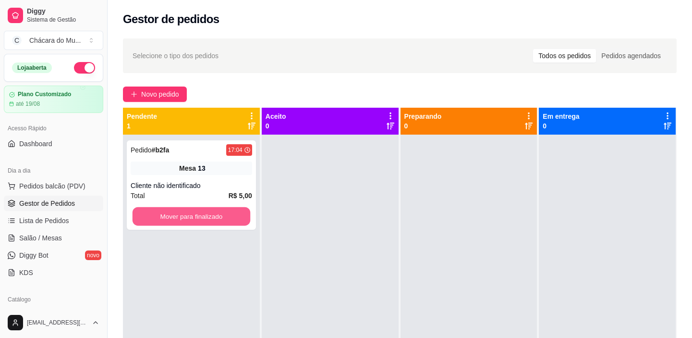
click at [173, 213] on button "Mover para finalizado" at bounding box center [192, 216] width 118 height 19
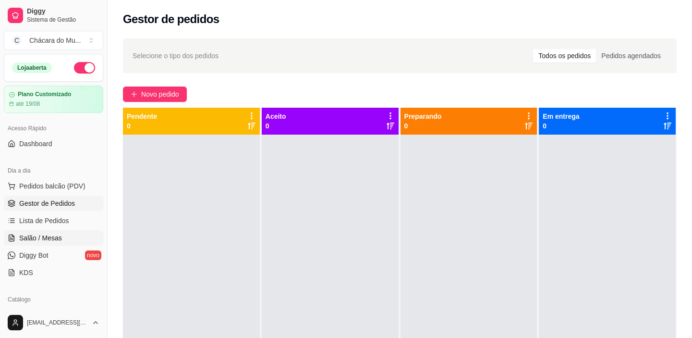
click at [60, 231] on link "Salão / Mesas" at bounding box center [53, 237] width 99 height 15
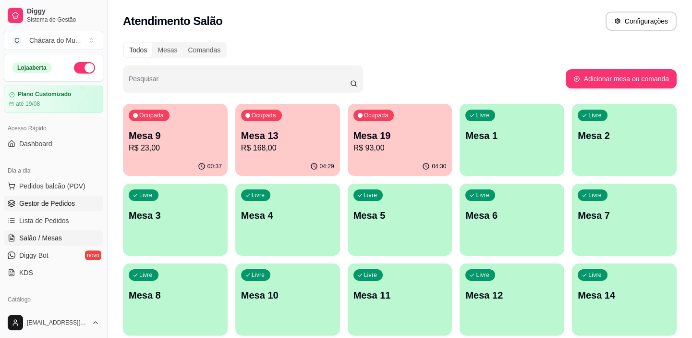
click at [58, 200] on span "Gestor de Pedidos" at bounding box center [47, 203] width 56 height 10
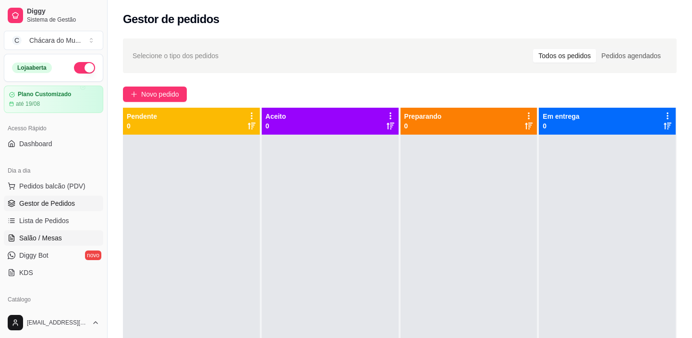
click at [46, 240] on span "Salão / Mesas" at bounding box center [40, 238] width 43 height 10
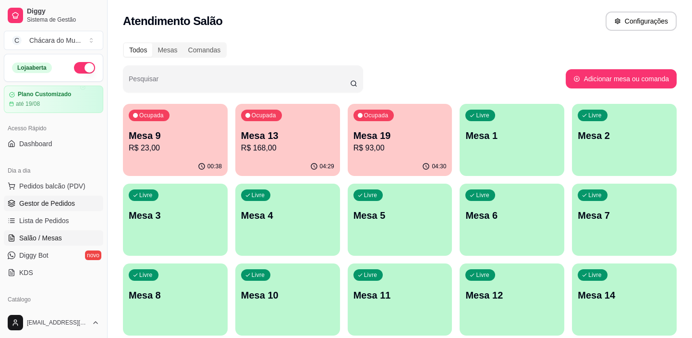
click at [63, 202] on span "Gestor de Pedidos" at bounding box center [47, 203] width 56 height 10
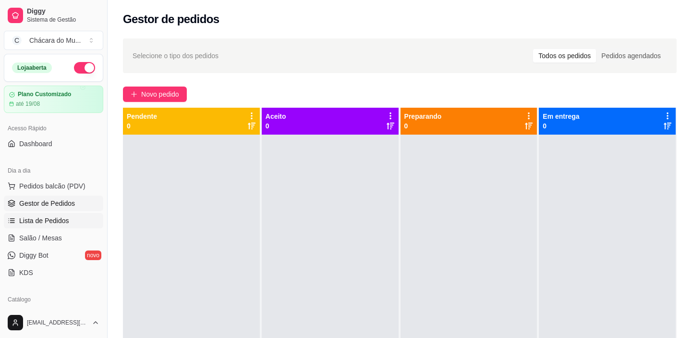
click at [49, 221] on span "Lista de Pedidos" at bounding box center [44, 221] width 50 height 10
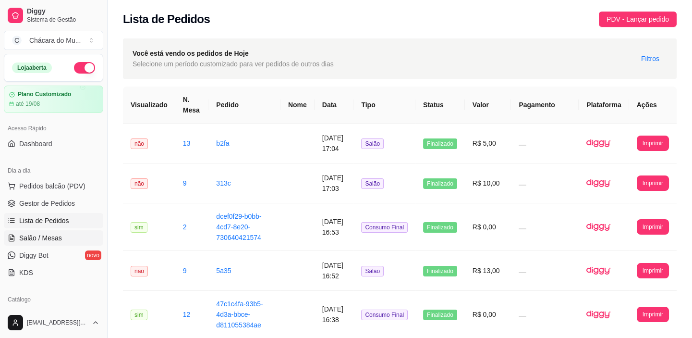
click at [45, 240] on span "Salão / Mesas" at bounding box center [40, 238] width 43 height 10
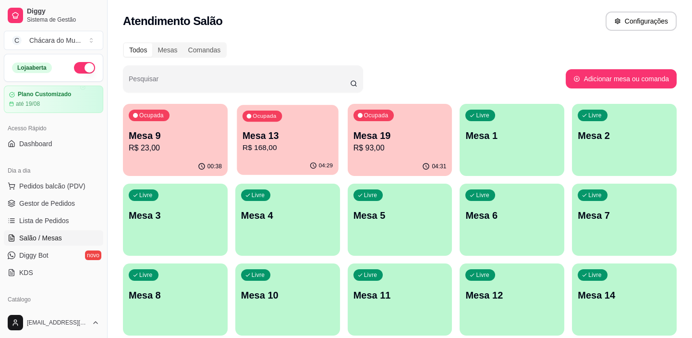
click at [269, 127] on div "Ocupada Mesa 13 R$ 168,00" at bounding box center [287, 131] width 101 height 52
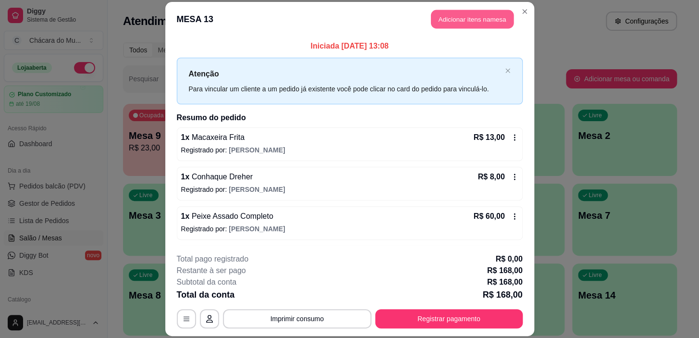
click at [493, 21] on button "Adicionar itens na mesa" at bounding box center [472, 19] width 83 height 19
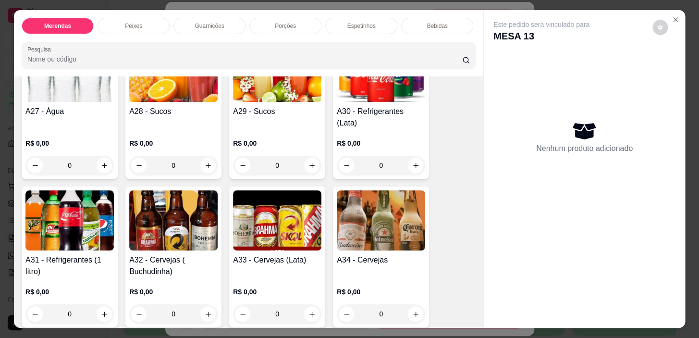
scroll to position [1179, 0]
click at [207, 304] on div "0" at bounding box center [173, 313] width 88 height 19
click at [206, 304] on div "0" at bounding box center [173, 313] width 88 height 19
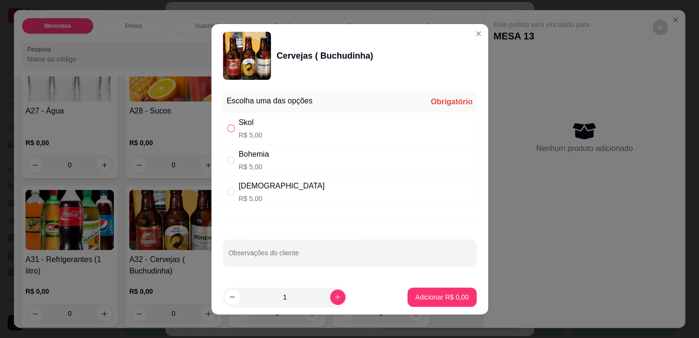
click at [231, 130] on input "" at bounding box center [231, 128] width 8 height 8
radio input "true"
click at [407, 294] on button "Adicionar R$ 5,00" at bounding box center [441, 296] width 69 height 19
type input "1"
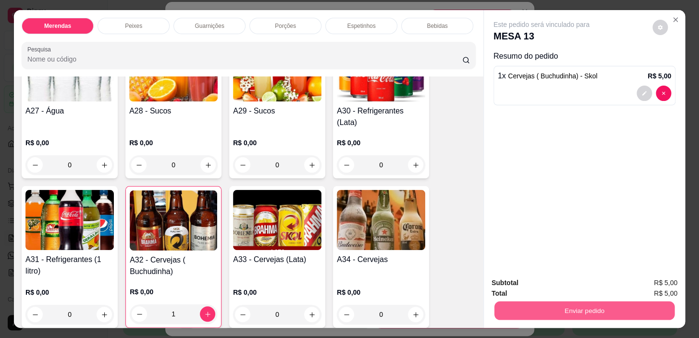
click at [576, 304] on button "Enviar pedido" at bounding box center [584, 310] width 180 height 19
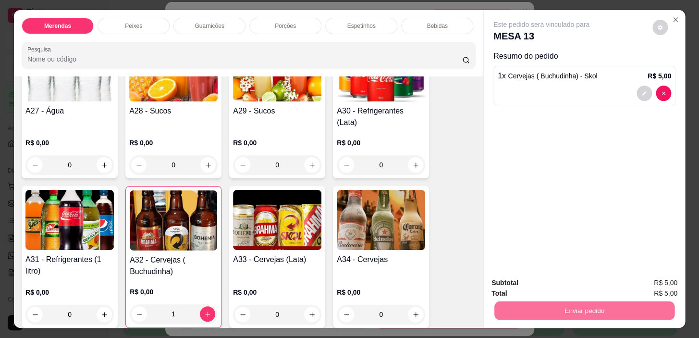
click at [524, 280] on button "Não registrar e enviar pedido" at bounding box center [552, 283] width 97 height 18
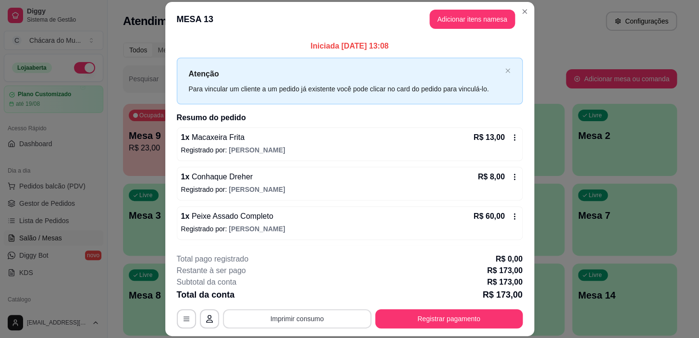
click at [342, 327] on button "Imprimir consumo" at bounding box center [297, 318] width 148 height 19
click at [316, 289] on button "IMPRESSORA" at bounding box center [296, 296] width 67 height 15
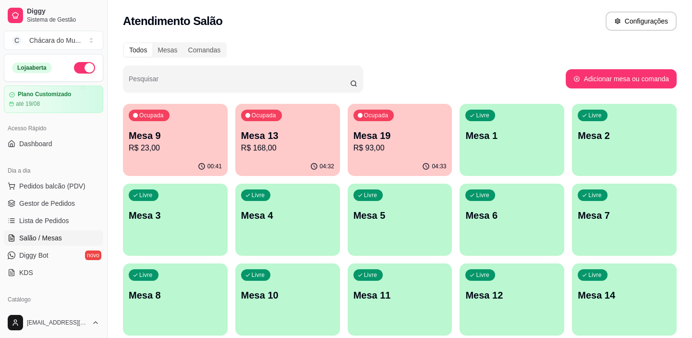
click at [201, 149] on p "R$ 23,00" at bounding box center [175, 148] width 93 height 12
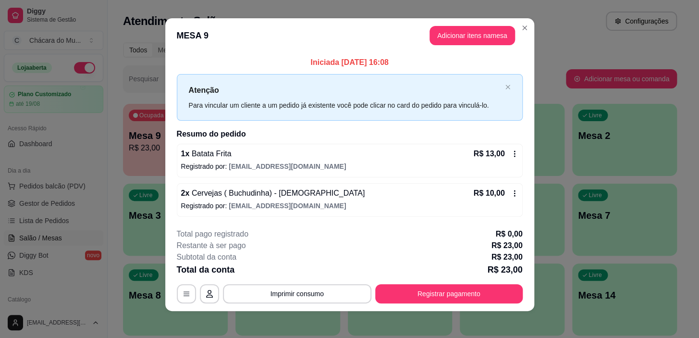
scroll to position [8, 0]
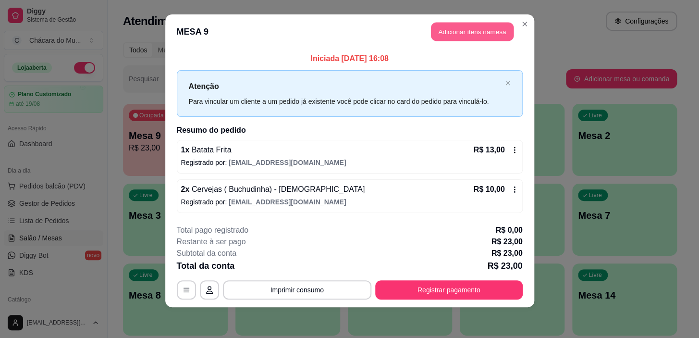
click at [464, 37] on button "Adicionar itens na mesa" at bounding box center [472, 32] width 83 height 19
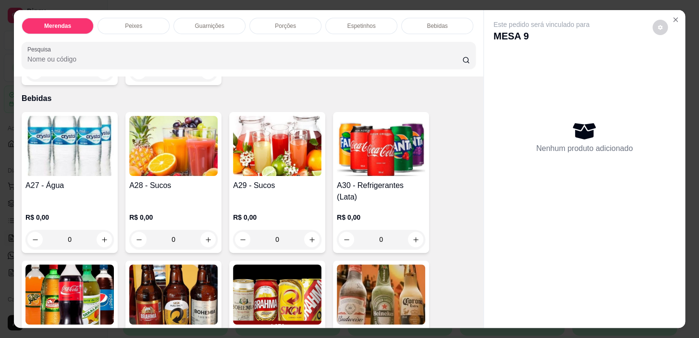
scroll to position [1222, 0]
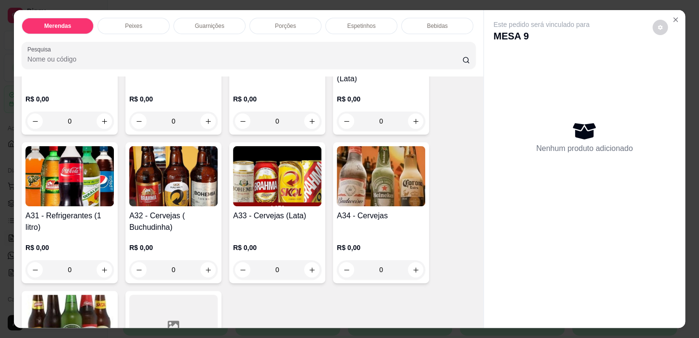
click at [204, 260] on div "0" at bounding box center [173, 269] width 88 height 19
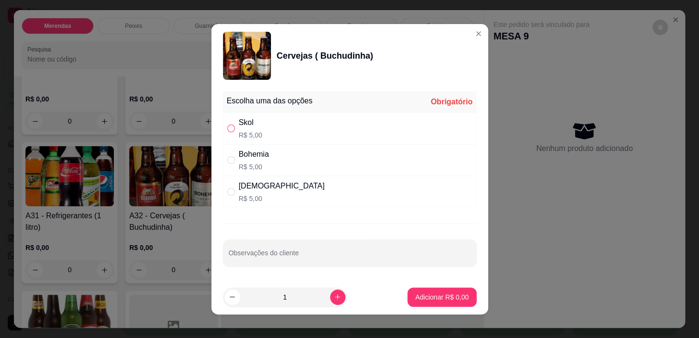
click at [230, 130] on input "" at bounding box center [231, 128] width 8 height 8
radio input "true"
click at [407, 293] on button "Adicionar R$ 5,00" at bounding box center [441, 296] width 69 height 19
type input "1"
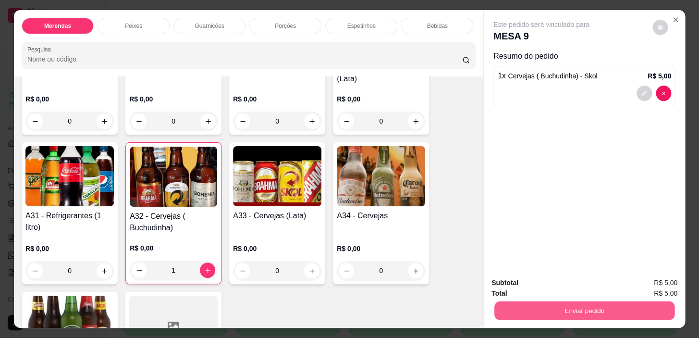
click at [599, 305] on button "Enviar pedido" at bounding box center [584, 310] width 180 height 19
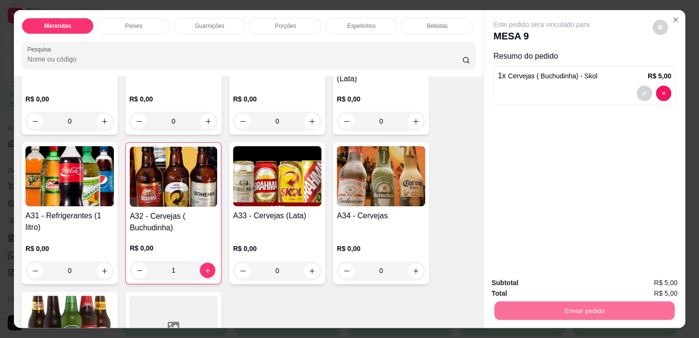
click at [538, 284] on button "Não registrar e enviar pedido" at bounding box center [552, 283] width 97 height 18
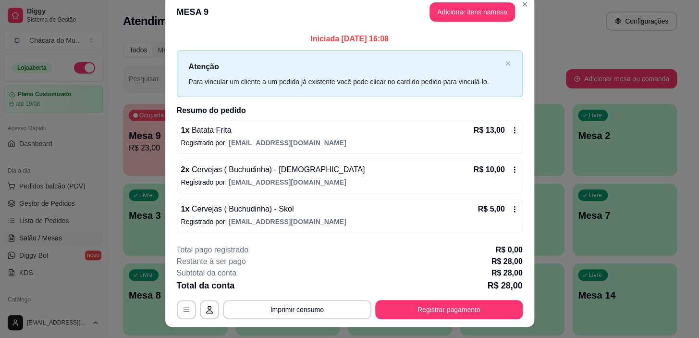
scroll to position [0, 0]
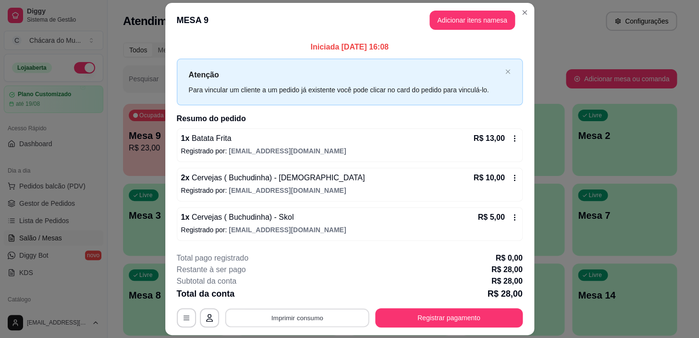
click at [325, 318] on button "Imprimir consumo" at bounding box center [297, 317] width 144 height 19
click at [315, 300] on button "IMPRESSORA" at bounding box center [296, 295] width 67 height 15
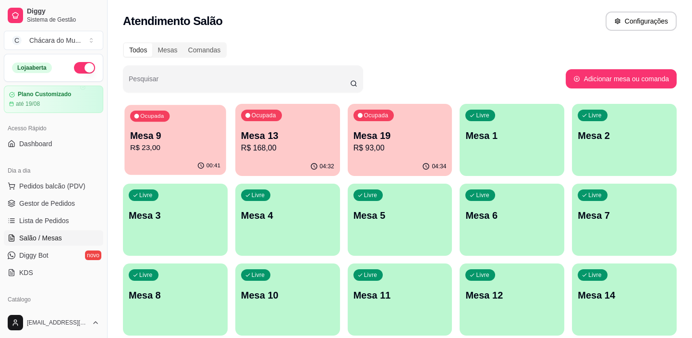
click at [176, 149] on p "R$ 23,00" at bounding box center [175, 147] width 90 height 11
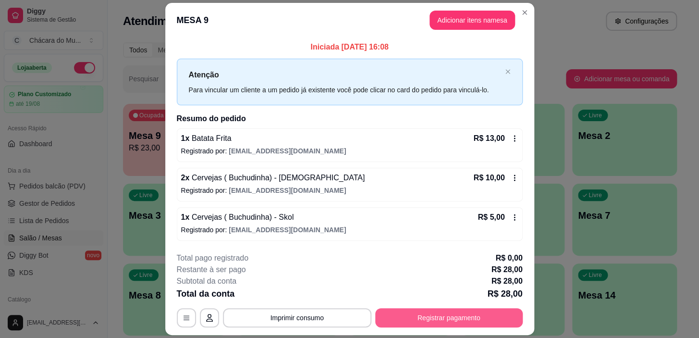
click at [415, 319] on button "Registrar pagamento" at bounding box center [448, 317] width 147 height 19
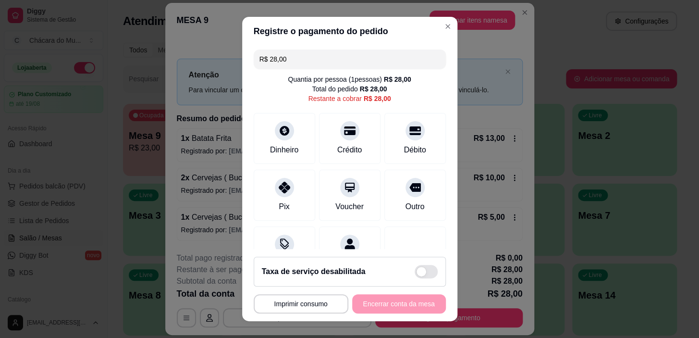
click at [439, 240] on div "R$ 28,00 Quantia por pessoa ( 1 pessoas) R$ 28,00 Total do pedido R$ 28,00 Rest…" at bounding box center [349, 147] width 215 height 203
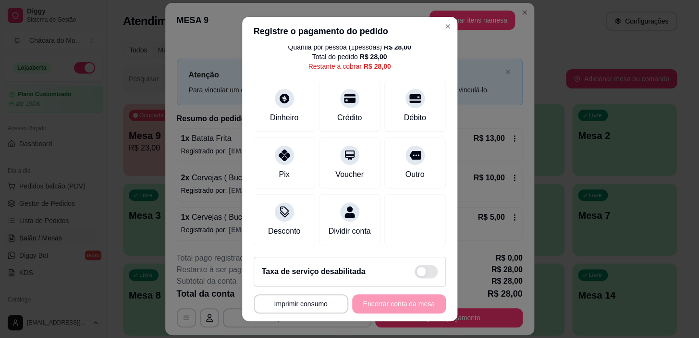
scroll to position [43, 0]
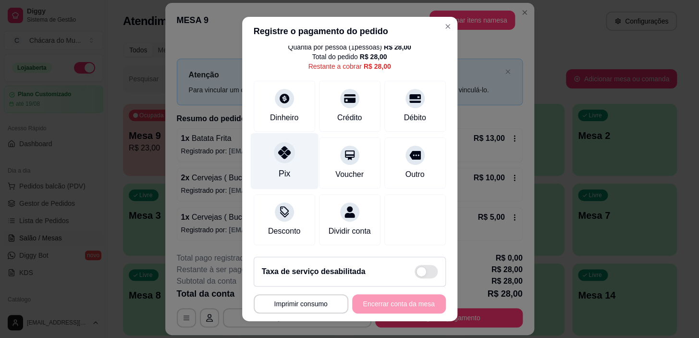
click at [272, 152] on div "Pix" at bounding box center [284, 161] width 68 height 56
type input "R$ 0,00"
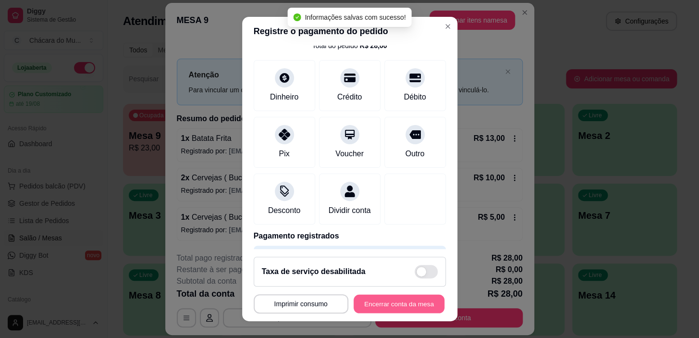
click at [396, 297] on button "Encerrar conta da mesa" at bounding box center [398, 303] width 91 height 19
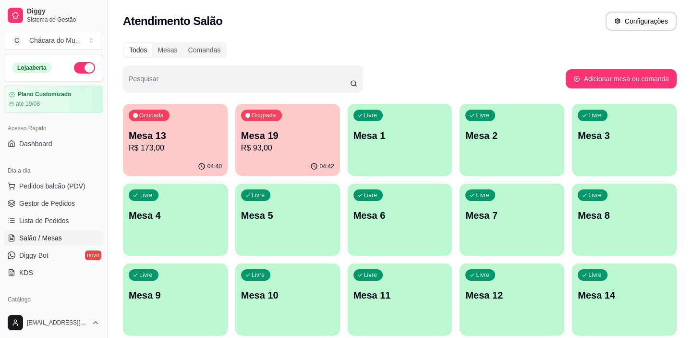
click at [163, 137] on p "Mesa 13" at bounding box center [175, 135] width 93 height 13
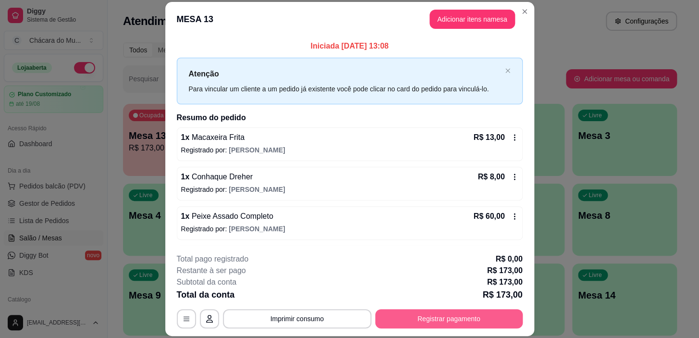
click at [417, 319] on button "Registrar pagamento" at bounding box center [448, 318] width 147 height 19
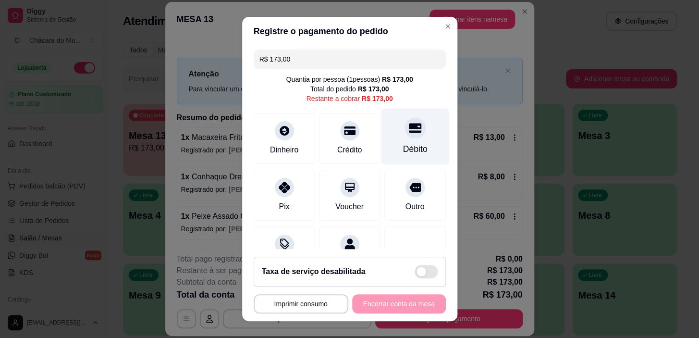
click at [404, 131] on div at bounding box center [414, 128] width 21 height 21
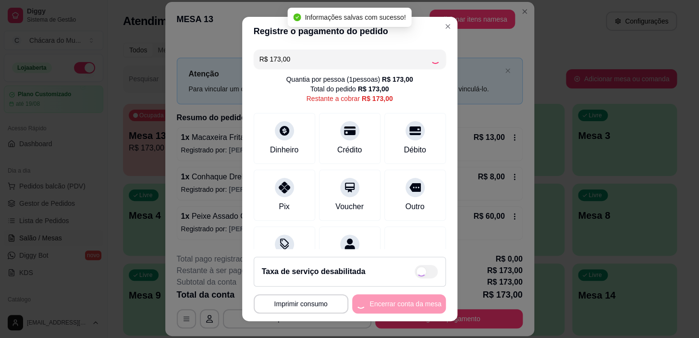
type input "R$ 0,00"
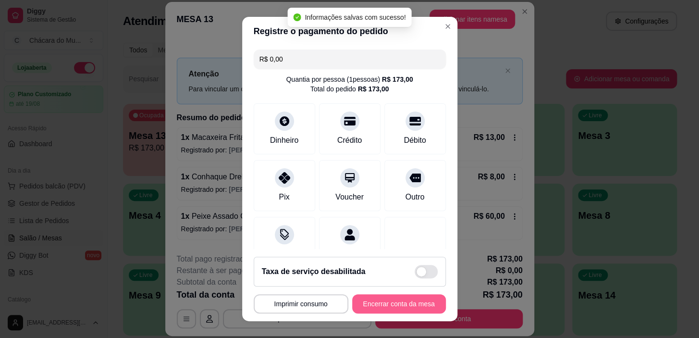
click at [403, 304] on button "Encerrar conta da mesa" at bounding box center [399, 303] width 94 height 19
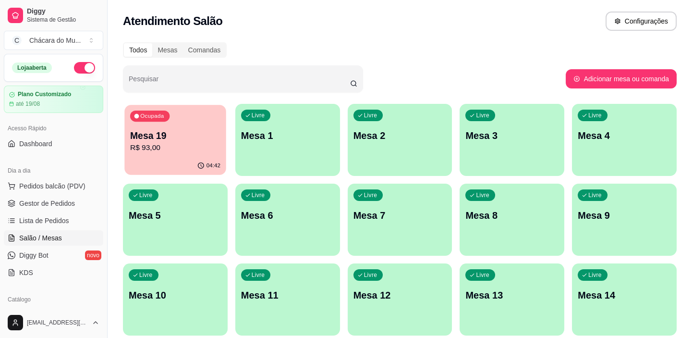
click at [170, 145] on p "R$ 93,00" at bounding box center [175, 147] width 90 height 11
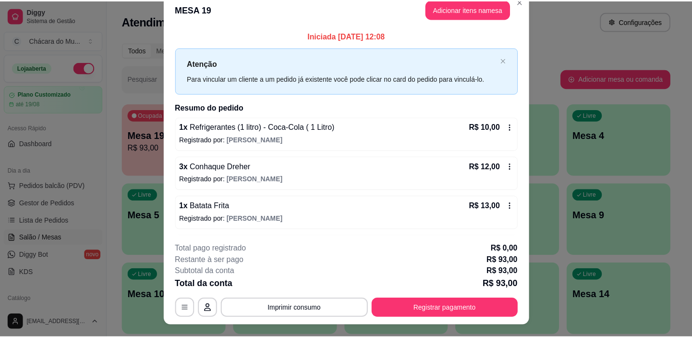
scroll to position [0, 0]
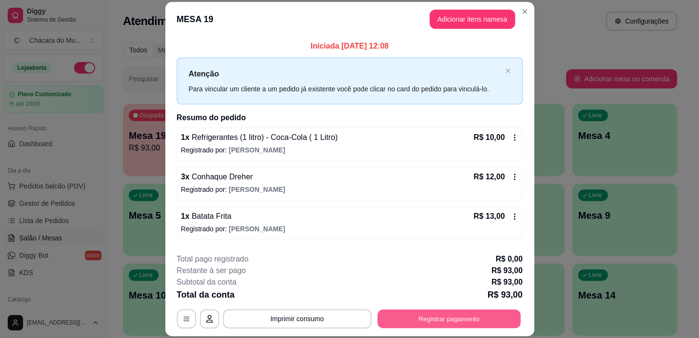
click at [436, 316] on button "Registrar pagamento" at bounding box center [448, 318] width 143 height 19
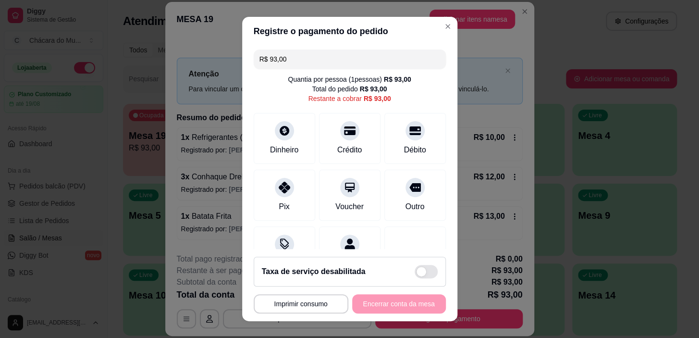
drag, startPoint x: 317, startPoint y: 60, endPoint x: 131, endPoint y: 40, distance: 187.4
click at [131, 40] on div "**********" at bounding box center [349, 169] width 699 height 338
click at [279, 187] on icon at bounding box center [284, 184] width 12 height 12
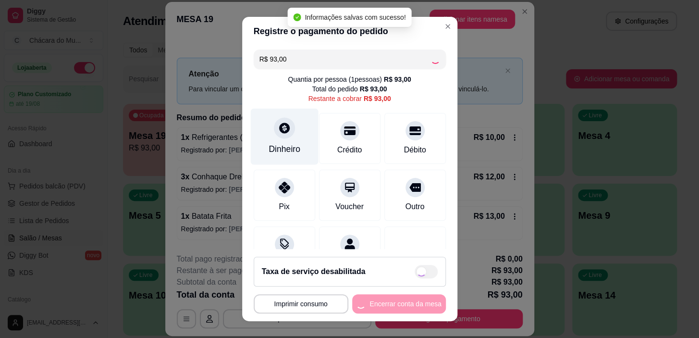
type input "R$ 0,00"
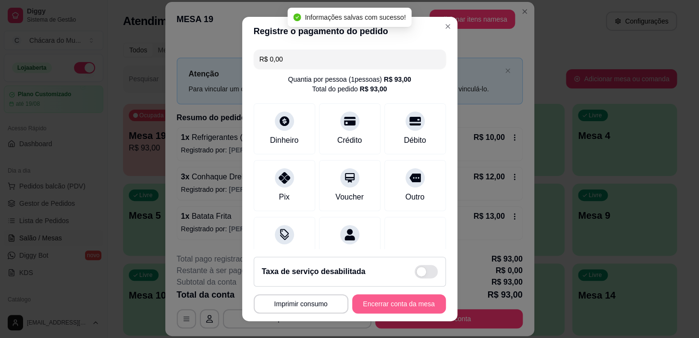
click at [414, 301] on button "Encerrar conta da mesa" at bounding box center [399, 303] width 94 height 19
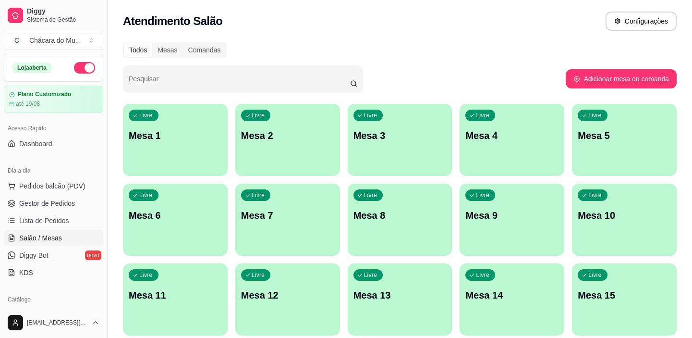
click at [186, 137] on p "Mesa 1" at bounding box center [175, 135] width 93 height 13
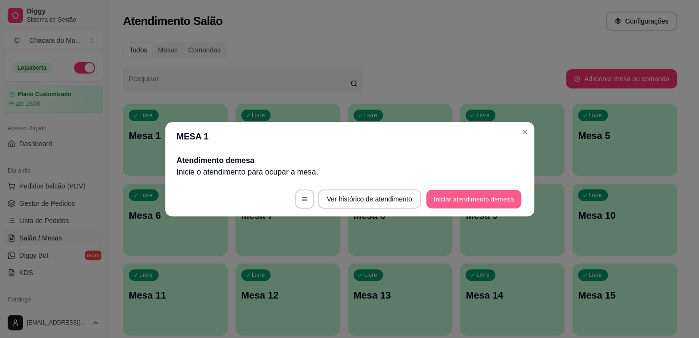
click at [506, 194] on button "Iniciar atendimento de mesa" at bounding box center [473, 198] width 95 height 19
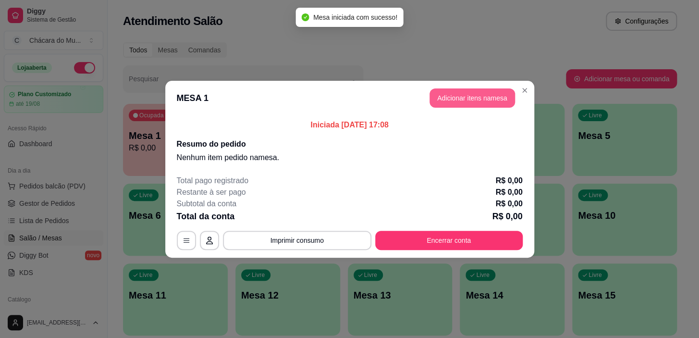
click at [469, 95] on button "Adicionar itens na mesa" at bounding box center [471, 97] width 85 height 19
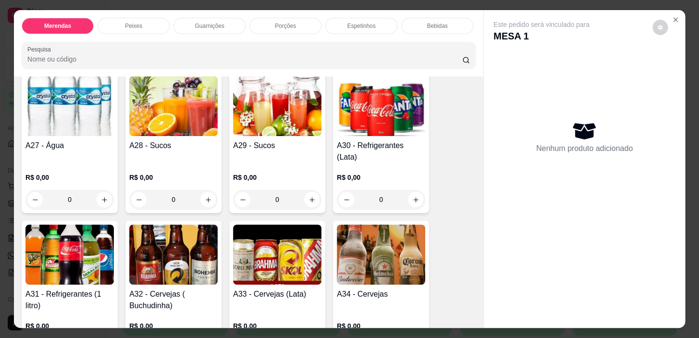
scroll to position [1222, 0]
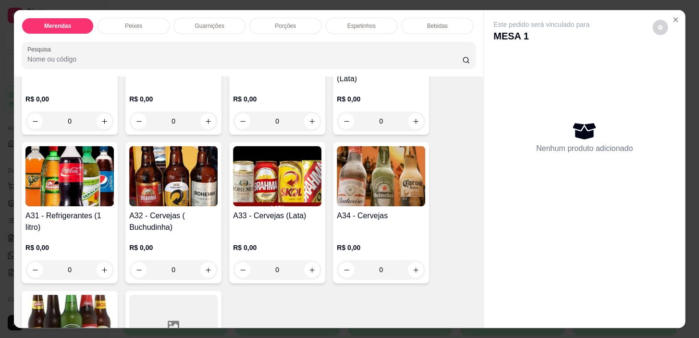
click at [206, 261] on div "0" at bounding box center [173, 269] width 88 height 19
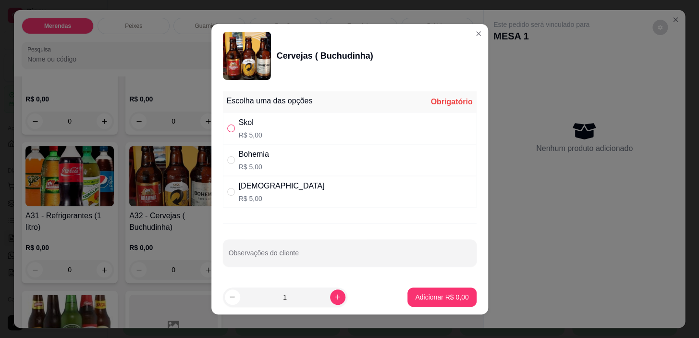
click at [227, 125] on input "" at bounding box center [231, 128] width 8 height 8
radio input "true"
click at [335, 296] on icon "increase-product-quantity" at bounding box center [337, 296] width 5 height 5
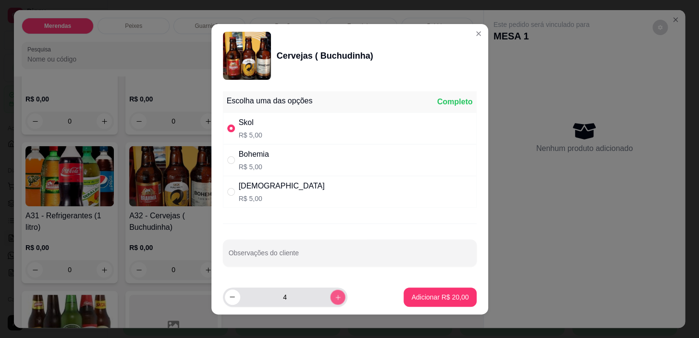
click at [335, 296] on icon "increase-product-quantity" at bounding box center [337, 296] width 5 height 5
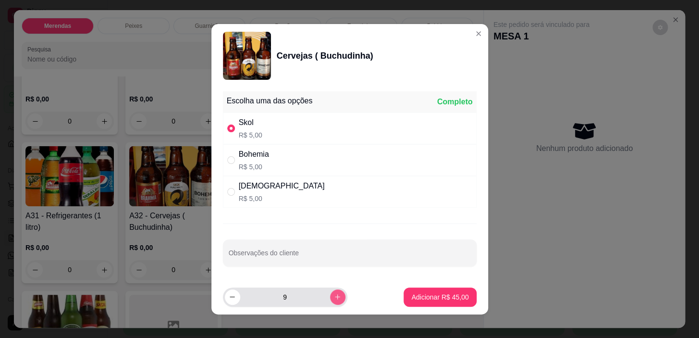
click at [335, 296] on icon "increase-product-quantity" at bounding box center [337, 296] width 5 height 5
type input "12"
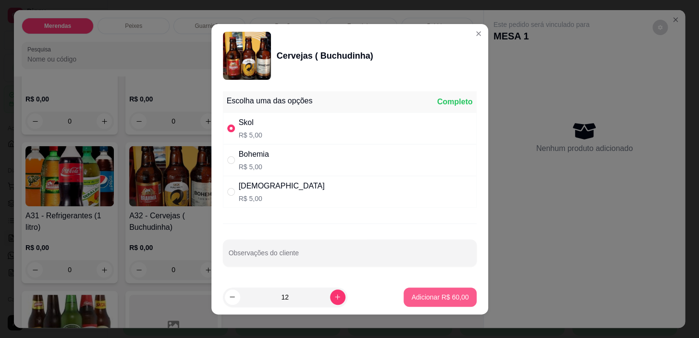
click at [452, 296] on p "Adicionar R$ 60,00" at bounding box center [439, 297] width 57 height 10
type input "12"
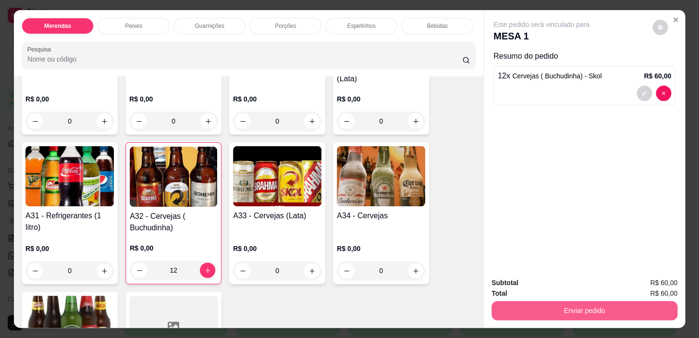
click at [534, 304] on button "Enviar pedido" at bounding box center [584, 310] width 186 height 19
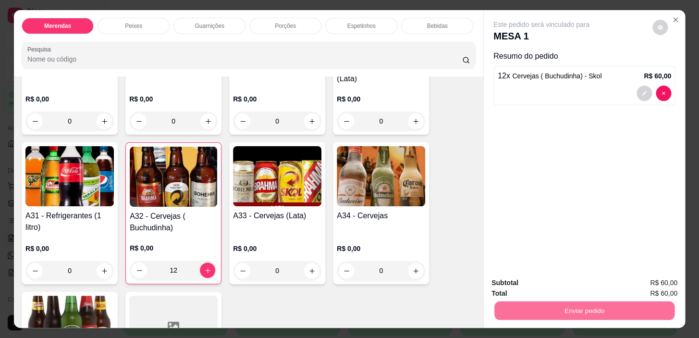
click at [533, 281] on button "Não registrar e enviar pedido" at bounding box center [552, 283] width 97 height 18
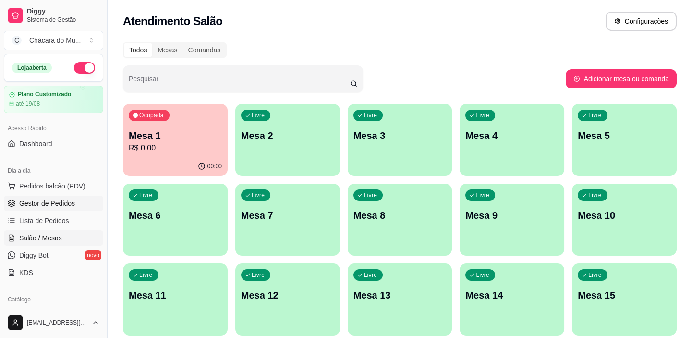
click at [59, 195] on link "Gestor de Pedidos" at bounding box center [53, 202] width 99 height 15
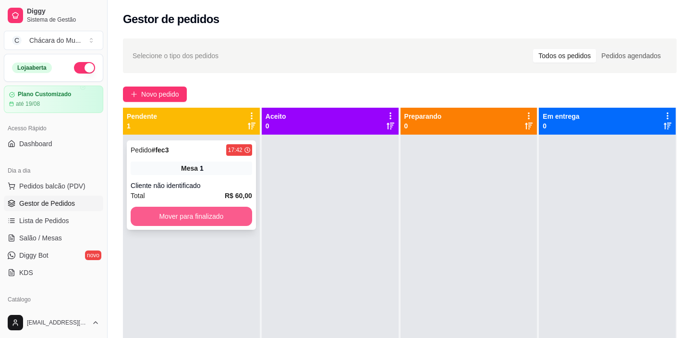
click at [202, 216] on button "Mover para finalizado" at bounding box center [192, 216] width 122 height 19
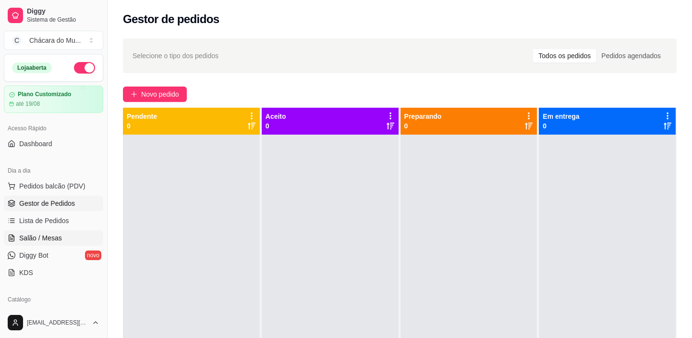
click at [50, 235] on span "Salão / Mesas" at bounding box center [40, 238] width 43 height 10
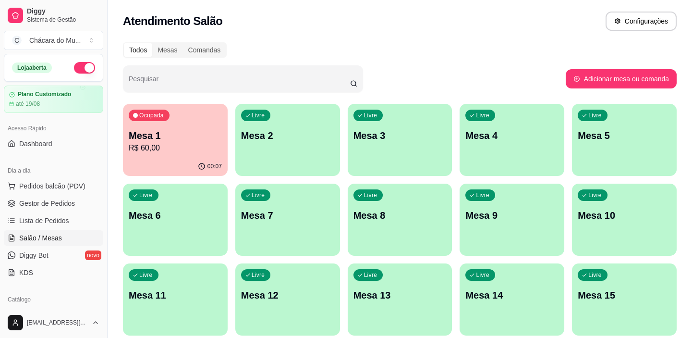
click at [163, 129] on p "Mesa 1" at bounding box center [175, 135] width 93 height 13
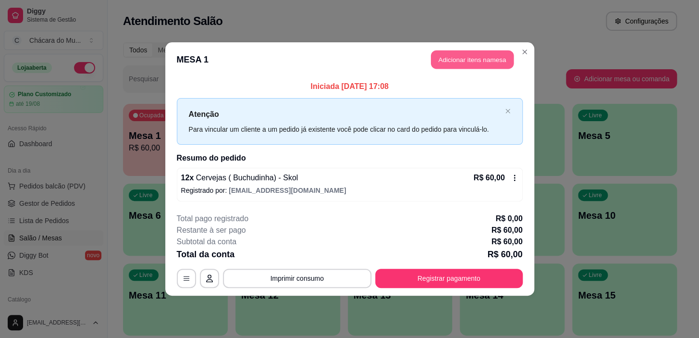
click at [480, 61] on button "Adicionar itens na mesa" at bounding box center [472, 59] width 83 height 19
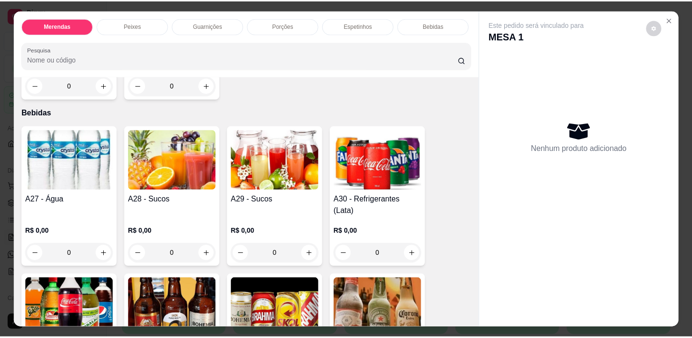
scroll to position [1135, 0]
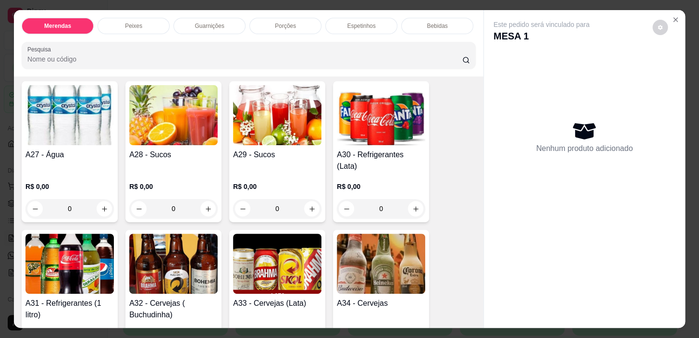
click at [106, 199] on div "0" at bounding box center [69, 208] width 88 height 19
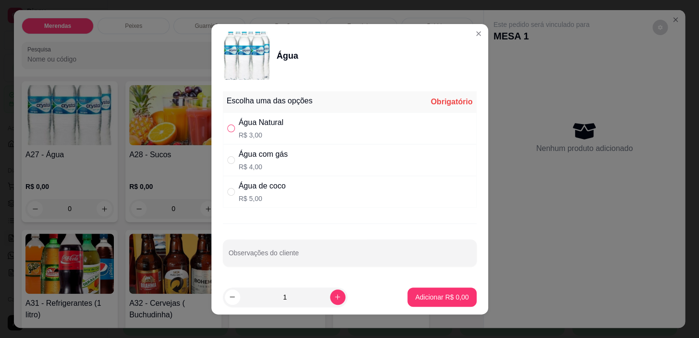
click at [229, 125] on input "" at bounding box center [231, 128] width 8 height 8
radio input "true"
click at [436, 291] on button "Adicionar R$ 3,00" at bounding box center [441, 296] width 67 height 19
type input "1"
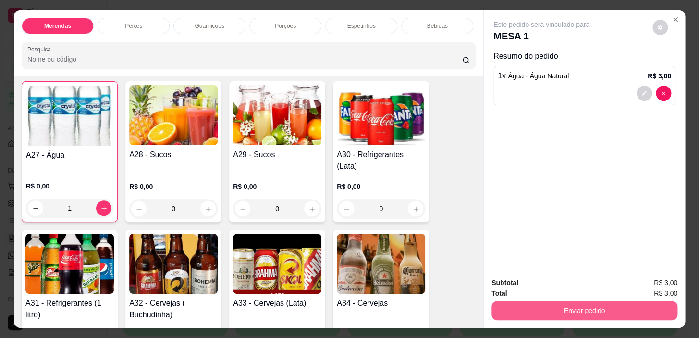
click at [608, 303] on button "Enviar pedido" at bounding box center [584, 310] width 186 height 19
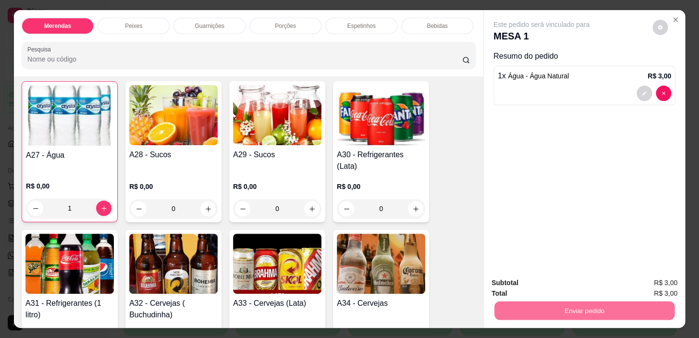
click at [541, 285] on button "Não registrar e enviar pedido" at bounding box center [552, 283] width 100 height 18
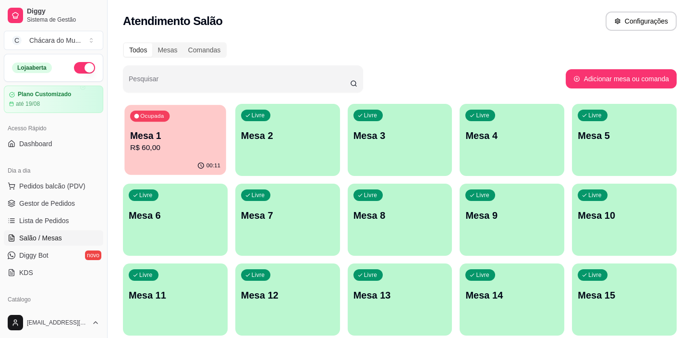
click at [164, 146] on p "R$ 60,00" at bounding box center [175, 147] width 90 height 11
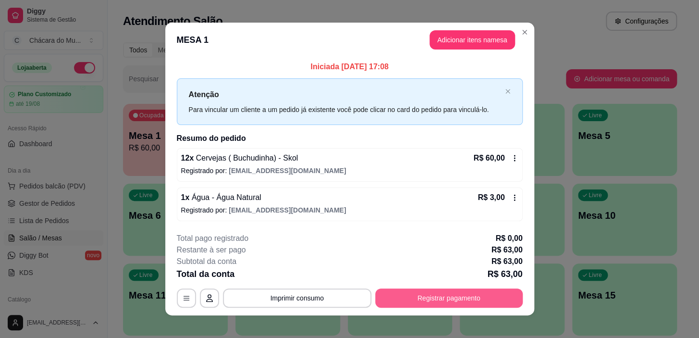
click at [438, 293] on button "Registrar pagamento" at bounding box center [448, 297] width 147 height 19
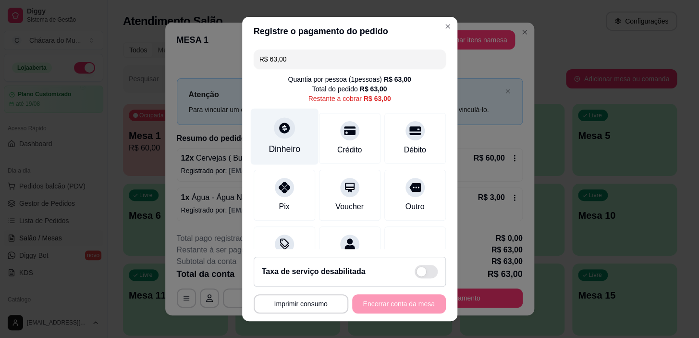
click at [280, 140] on div "Dinheiro" at bounding box center [284, 137] width 68 height 56
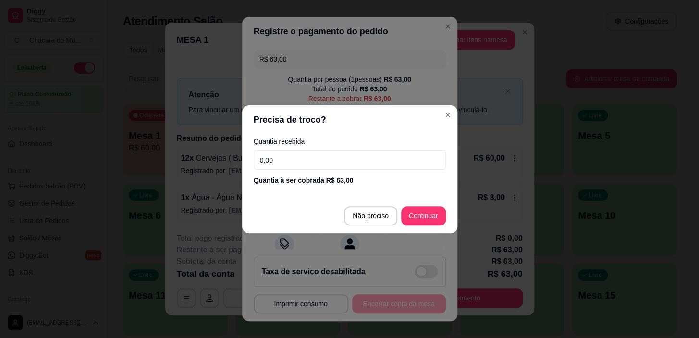
click at [301, 160] on input "0,00" at bounding box center [350, 159] width 192 height 19
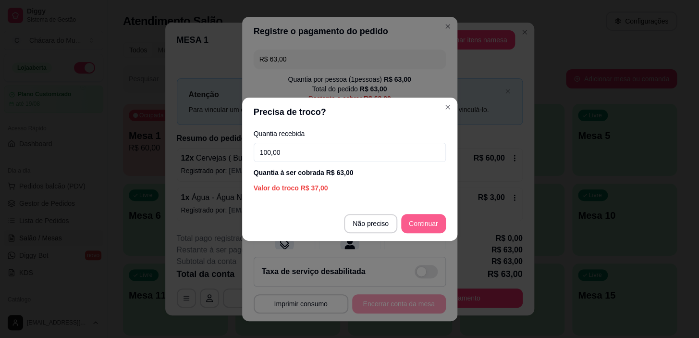
type input "100,00"
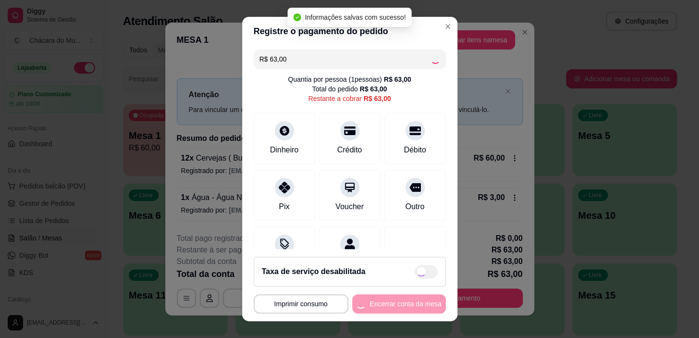
type input "R$ 0,00"
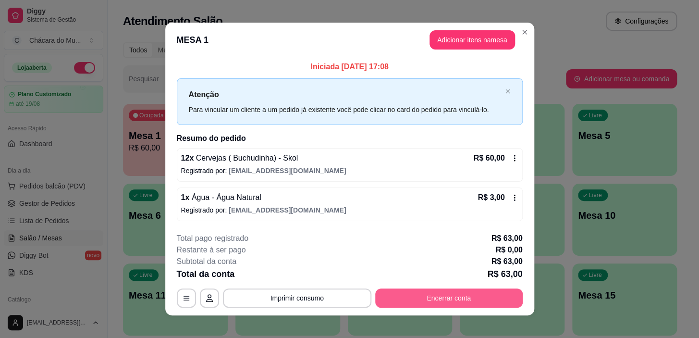
click at [430, 293] on button "Encerrar conta" at bounding box center [448, 297] width 147 height 19
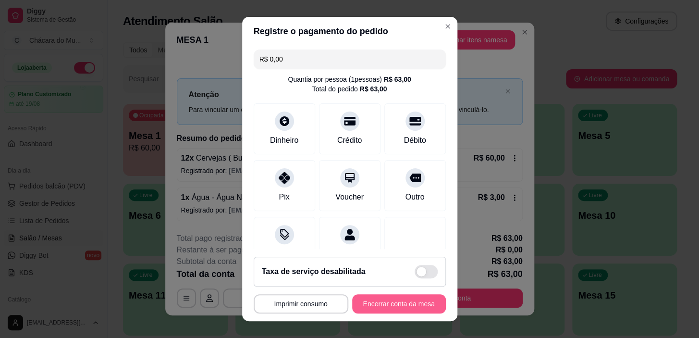
click at [391, 297] on button "Encerrar conta da mesa" at bounding box center [399, 303] width 94 height 19
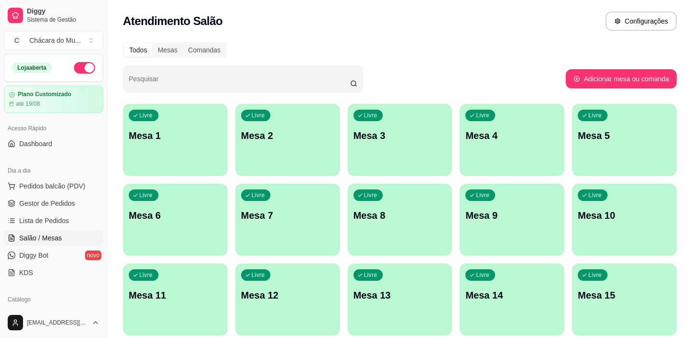
click at [57, 238] on span "Salão / Mesas" at bounding box center [40, 238] width 43 height 10
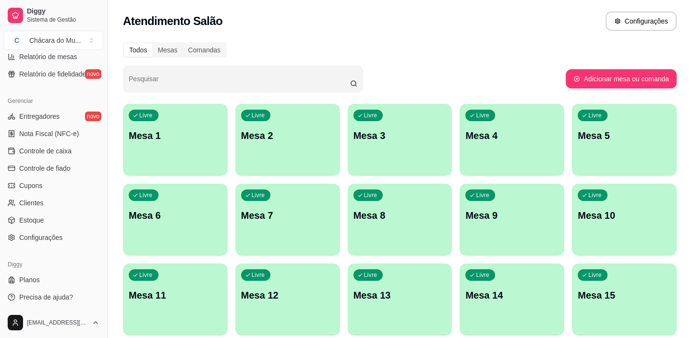
scroll to position [353, 0]
click at [56, 152] on span "Controle de caixa" at bounding box center [45, 151] width 52 height 10
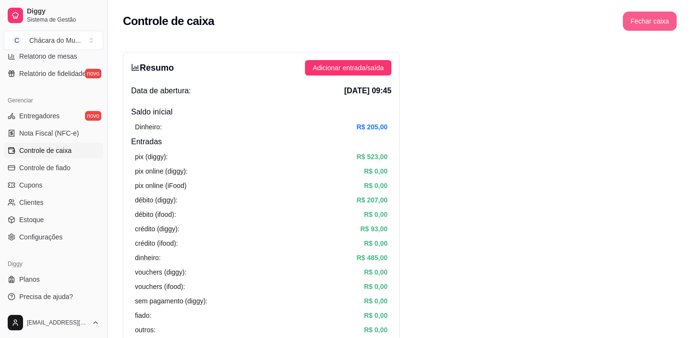
click at [652, 18] on button "Fechar caixa" at bounding box center [650, 21] width 54 height 19
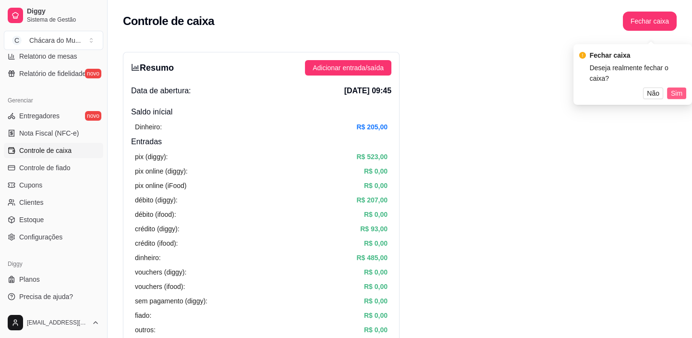
click at [678, 91] on span "Sim" at bounding box center [677, 93] width 12 height 11
